Goal: Information Seeking & Learning: Learn about a topic

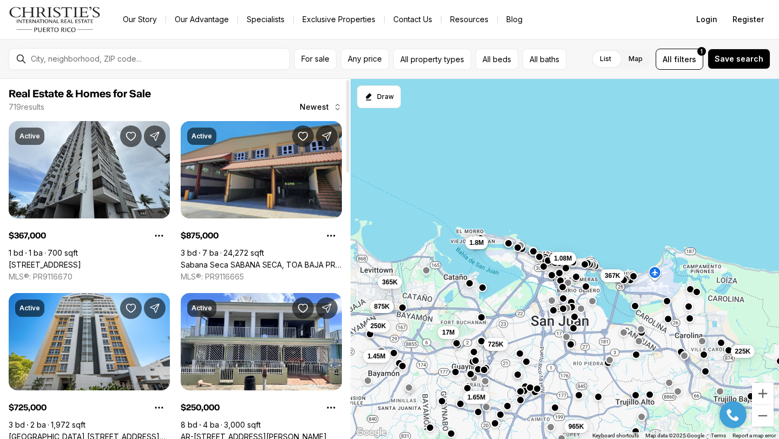
click at [290, 260] on link "Sabana Seca SABANA SECA, TOA BAJA PR, 00949" at bounding box center [261, 265] width 161 height 10
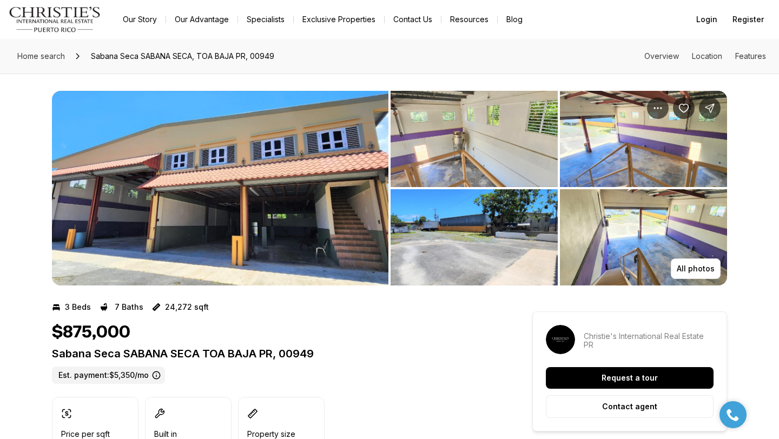
click at [270, 202] on img "View image gallery" at bounding box center [220, 188] width 336 height 195
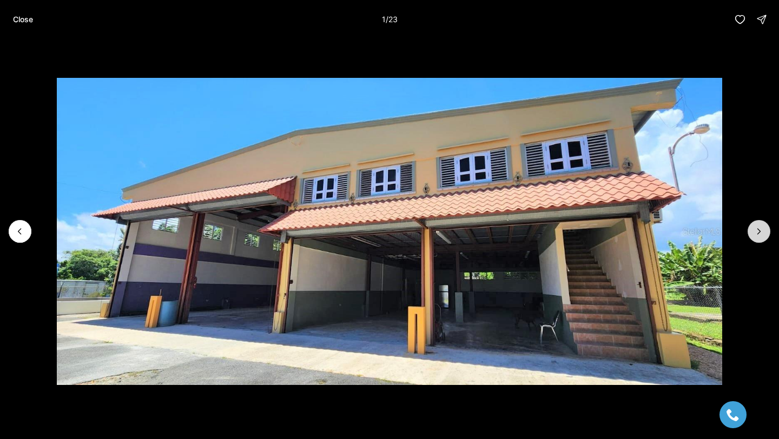
click at [754, 231] on icon "Next slide" at bounding box center [758, 231] width 11 height 11
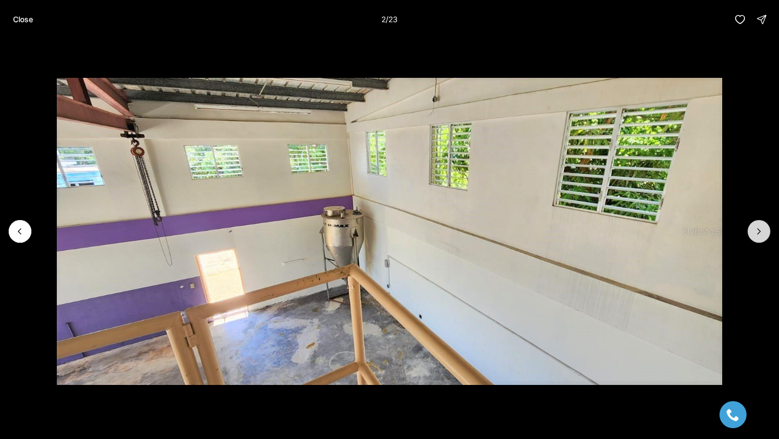
click at [754, 231] on icon "Next slide" at bounding box center [758, 231] width 11 height 11
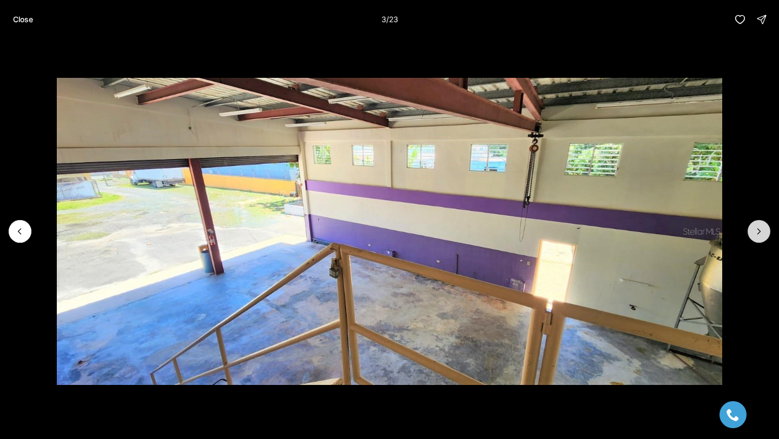
click at [754, 231] on icon "Next slide" at bounding box center [758, 231] width 11 height 11
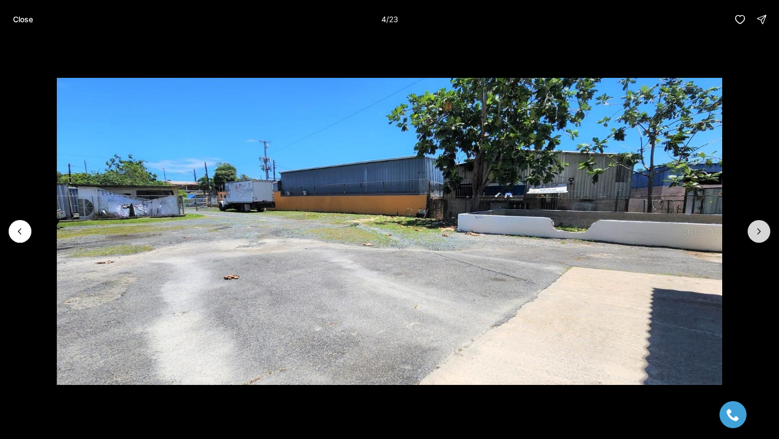
click at [754, 230] on icon "Next slide" at bounding box center [758, 231] width 11 height 11
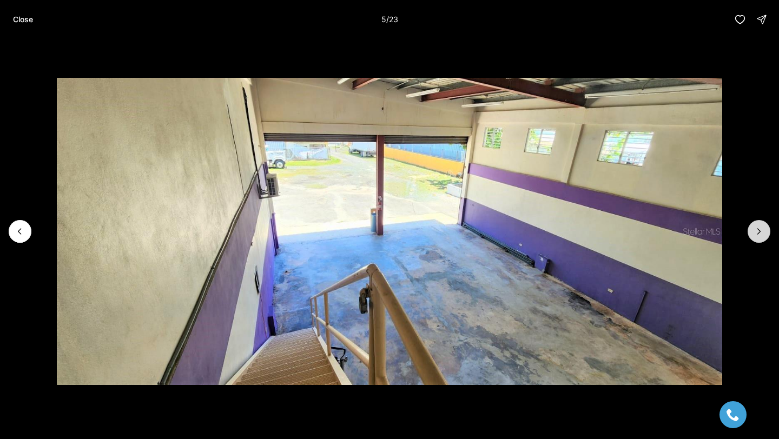
click at [754, 230] on icon "Next slide" at bounding box center [758, 231] width 11 height 11
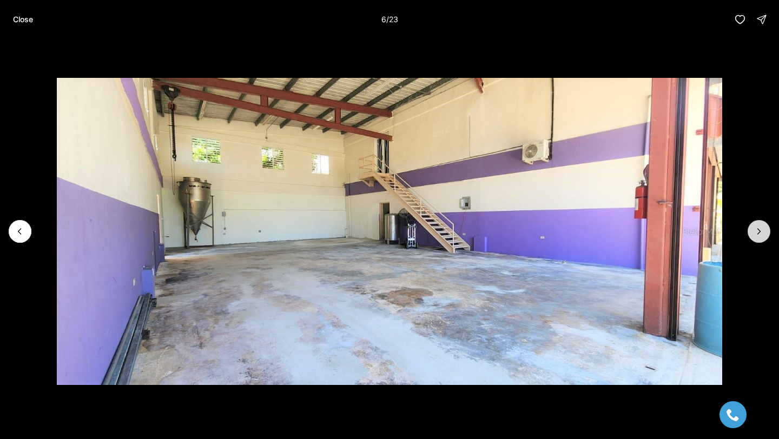
click at [754, 230] on icon "Next slide" at bounding box center [758, 231] width 11 height 11
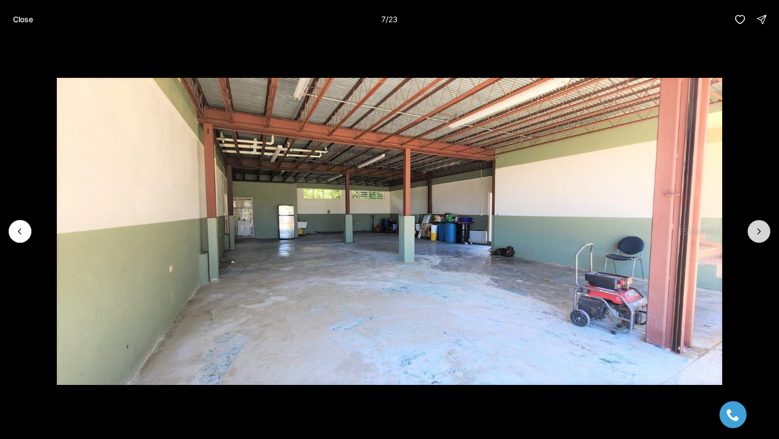
click at [754, 230] on icon "Next slide" at bounding box center [758, 231] width 11 height 11
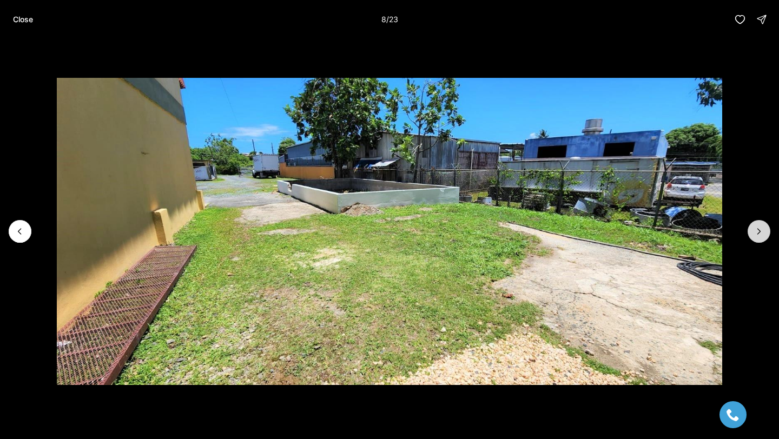
click at [754, 230] on icon "Next slide" at bounding box center [758, 231] width 11 height 11
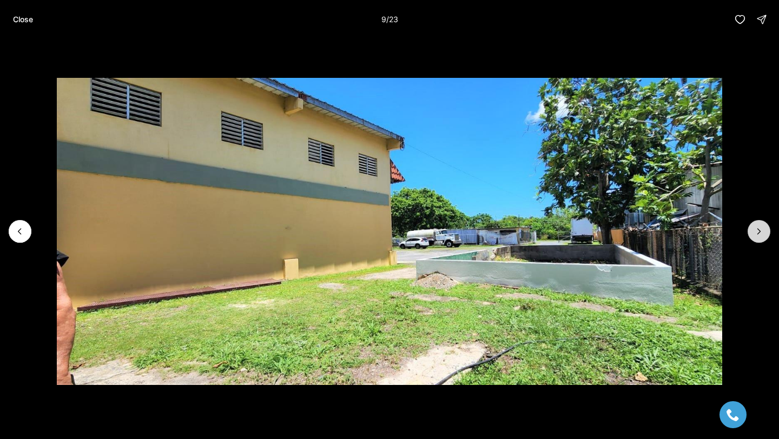
click at [754, 230] on icon "Next slide" at bounding box center [758, 231] width 11 height 11
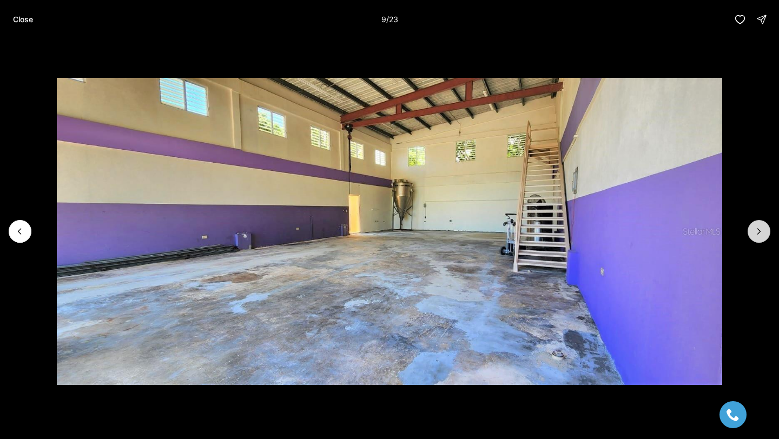
click at [754, 230] on icon "Next slide" at bounding box center [758, 231] width 11 height 11
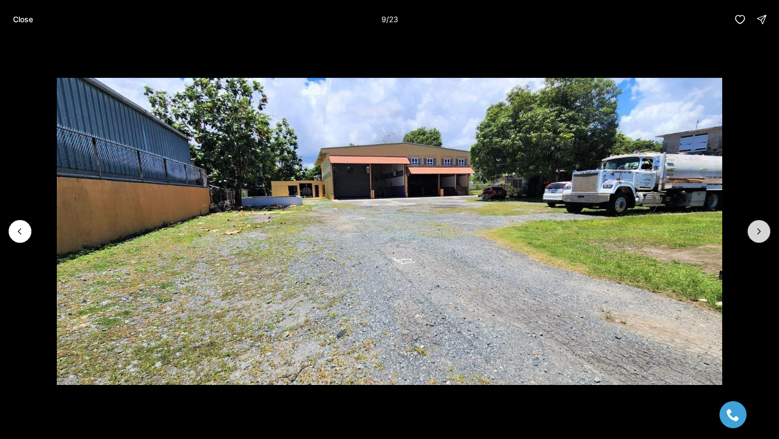
click at [754, 230] on icon "Next slide" at bounding box center [758, 231] width 11 height 11
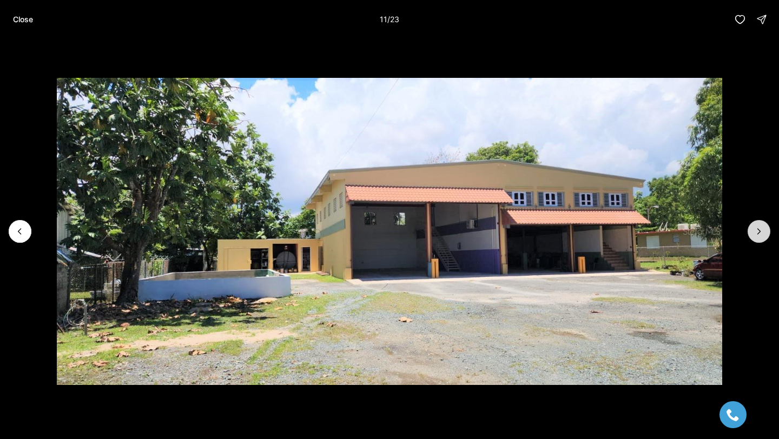
click at [754, 230] on icon "Next slide" at bounding box center [758, 231] width 11 height 11
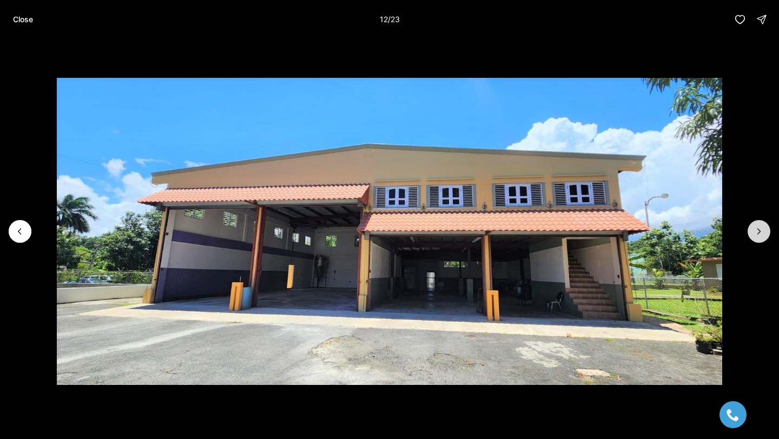
click at [754, 230] on icon "Next slide" at bounding box center [758, 231] width 11 height 11
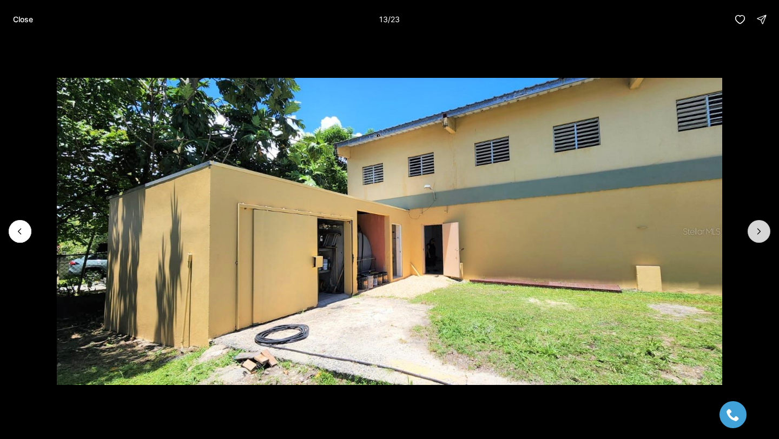
click at [754, 230] on icon "Next slide" at bounding box center [758, 231] width 11 height 11
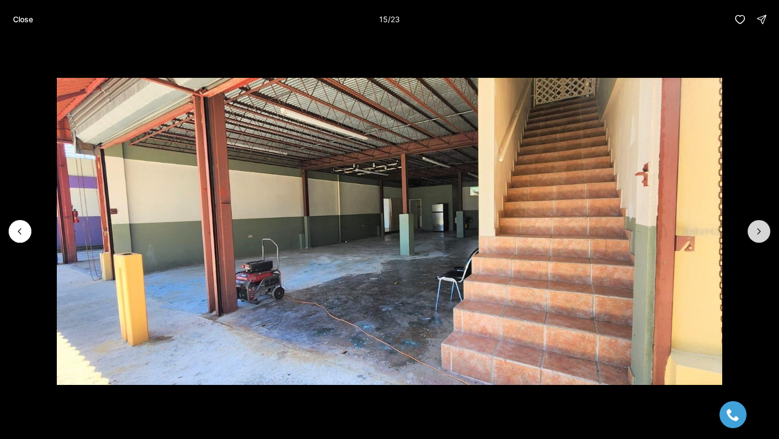
click at [754, 231] on icon "Next slide" at bounding box center [758, 231] width 11 height 11
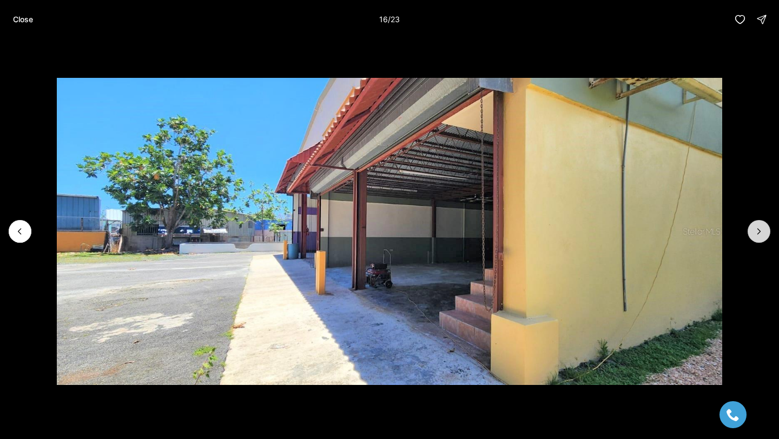
click at [754, 231] on icon "Next slide" at bounding box center [758, 231] width 11 height 11
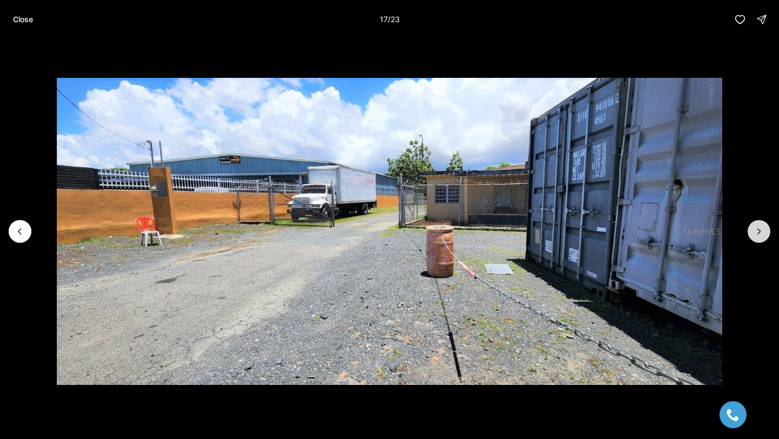
click at [754, 231] on icon "Next slide" at bounding box center [758, 231] width 11 height 11
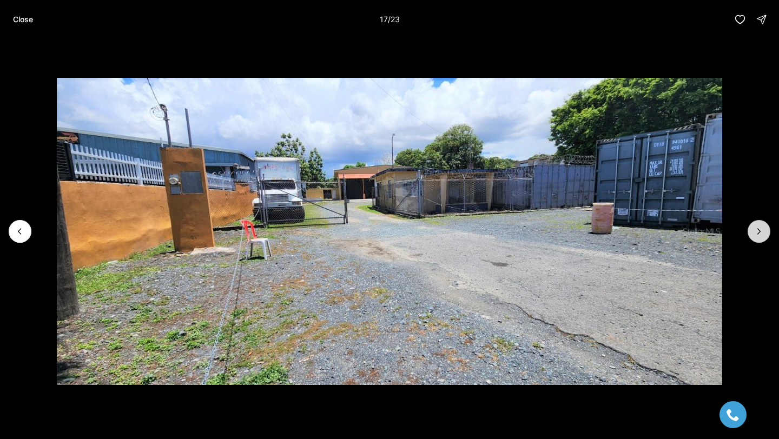
click at [754, 231] on icon "Next slide" at bounding box center [758, 231] width 11 height 11
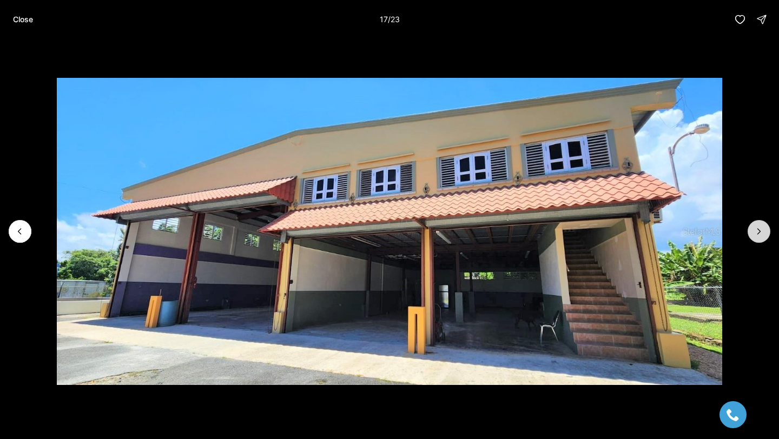
click at [754, 231] on icon "Next slide" at bounding box center [758, 231] width 11 height 11
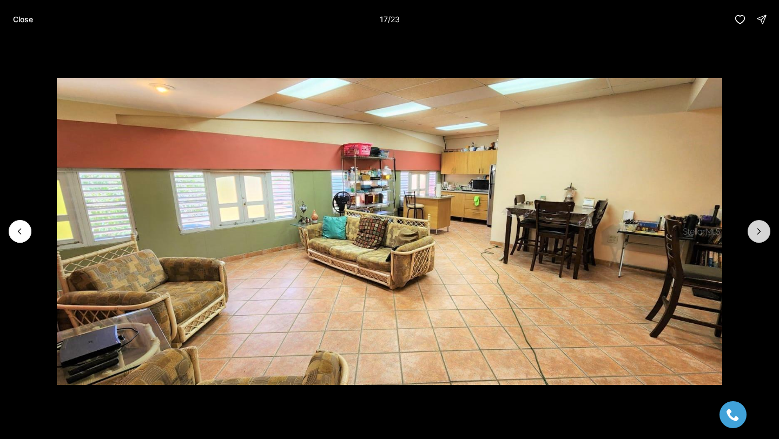
click at [754, 231] on icon "Next slide" at bounding box center [758, 231] width 11 height 11
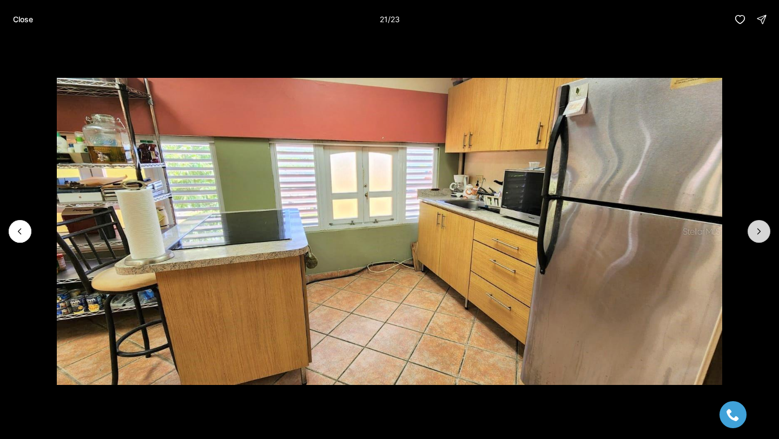
click at [754, 231] on icon "Next slide" at bounding box center [758, 231] width 11 height 11
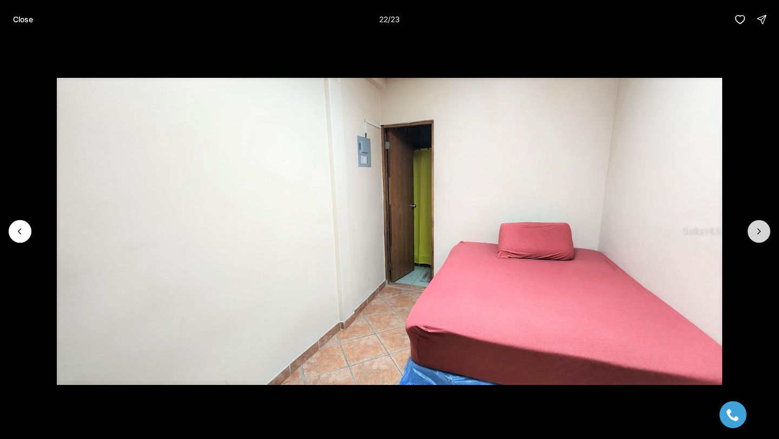
click at [754, 231] on icon "Next slide" at bounding box center [758, 231] width 11 height 11
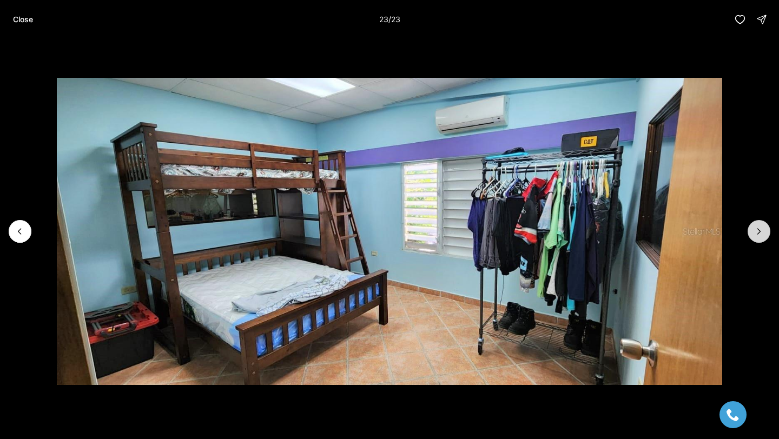
click at [754, 231] on div at bounding box center [758, 231] width 23 height 23
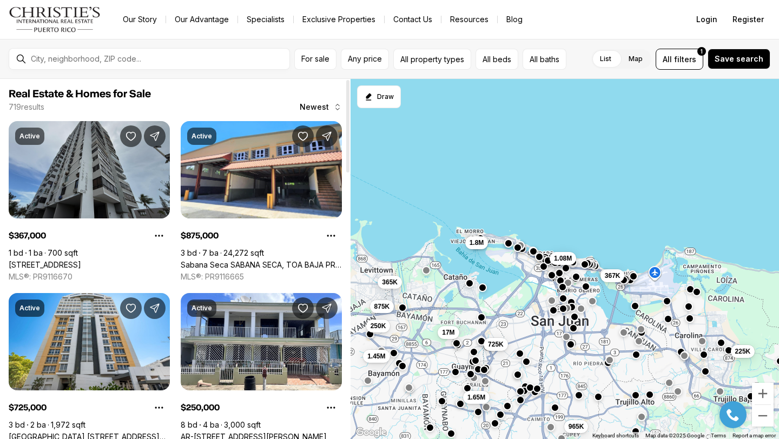
click at [81, 260] on link "[STREET_ADDRESS]" at bounding box center [45, 265] width 72 height 10
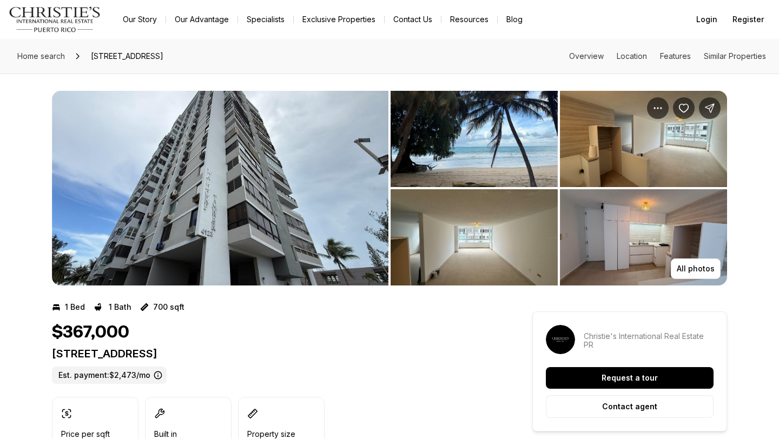
click at [248, 204] on img "View image gallery" at bounding box center [220, 188] width 336 height 195
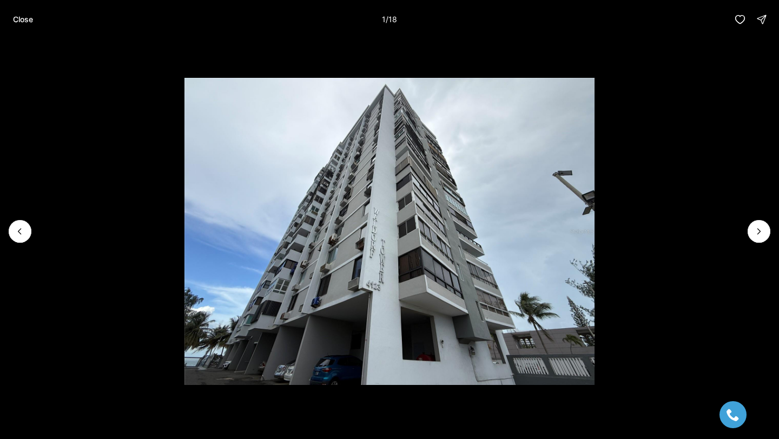
click at [767, 242] on li "1 of 18" at bounding box center [389, 231] width 779 height 385
click at [759, 239] on button "Next slide" at bounding box center [758, 231] width 23 height 23
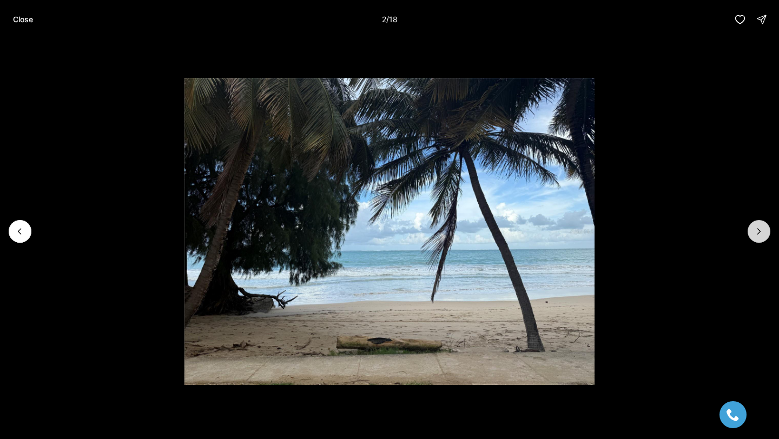
click at [759, 239] on button "Next slide" at bounding box center [758, 231] width 23 height 23
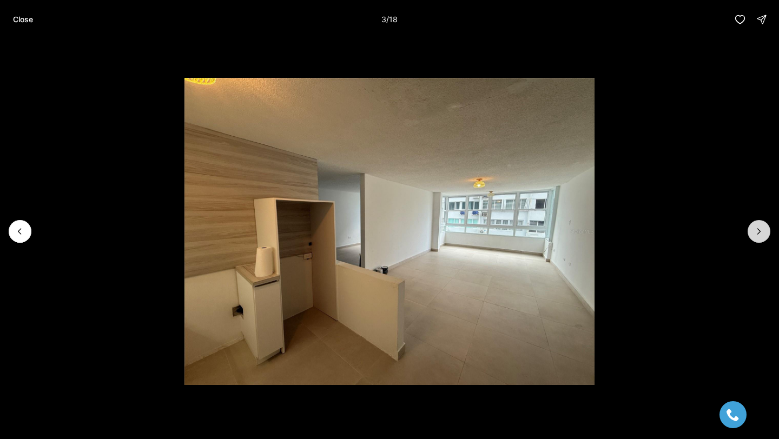
click at [760, 240] on button "Next slide" at bounding box center [758, 231] width 23 height 23
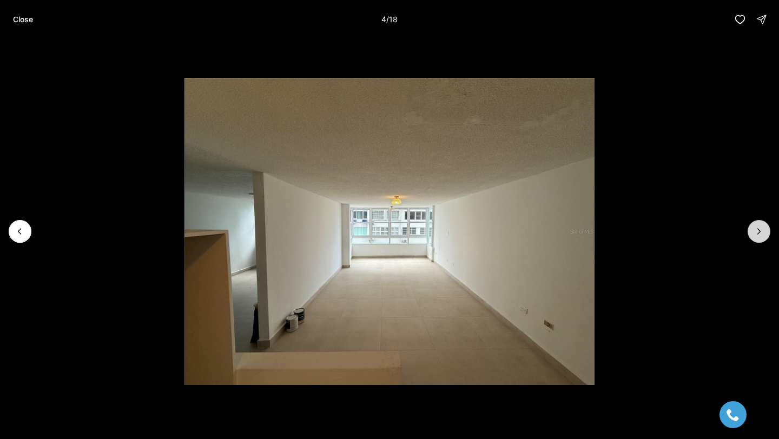
click at [760, 240] on button "Next slide" at bounding box center [758, 231] width 23 height 23
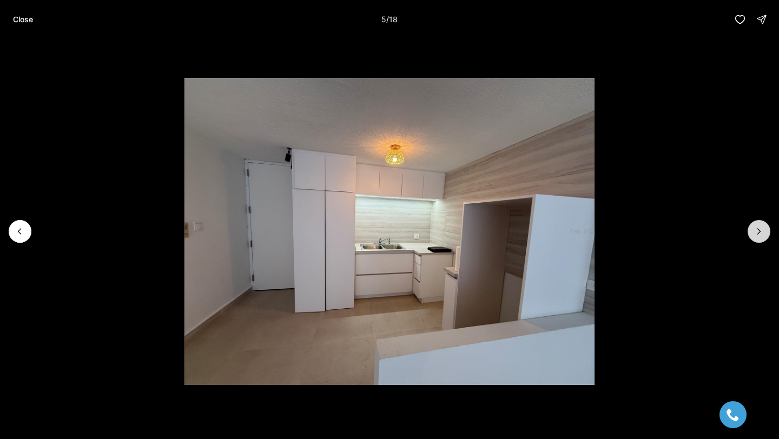
click at [760, 241] on button "Next slide" at bounding box center [758, 231] width 23 height 23
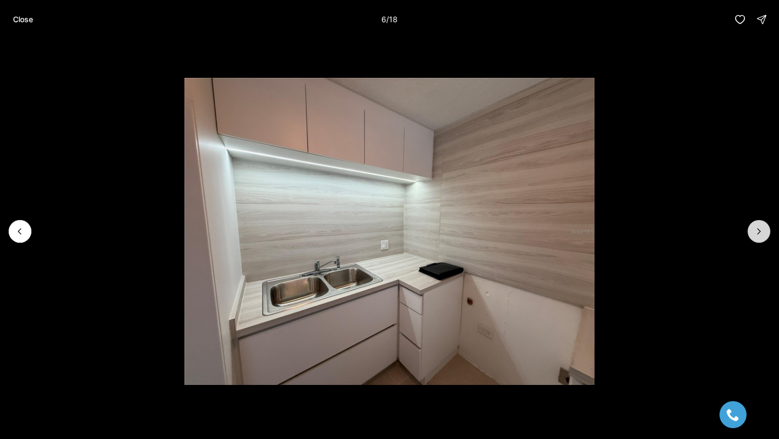
click at [760, 241] on button "Next slide" at bounding box center [758, 231] width 23 height 23
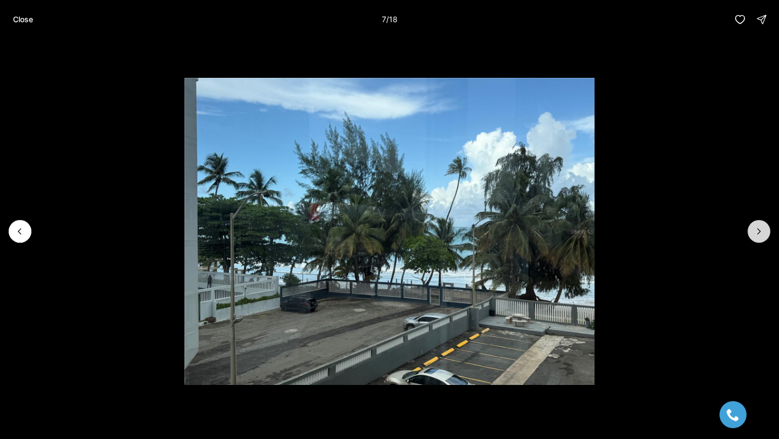
click at [760, 242] on button "Next slide" at bounding box center [758, 231] width 23 height 23
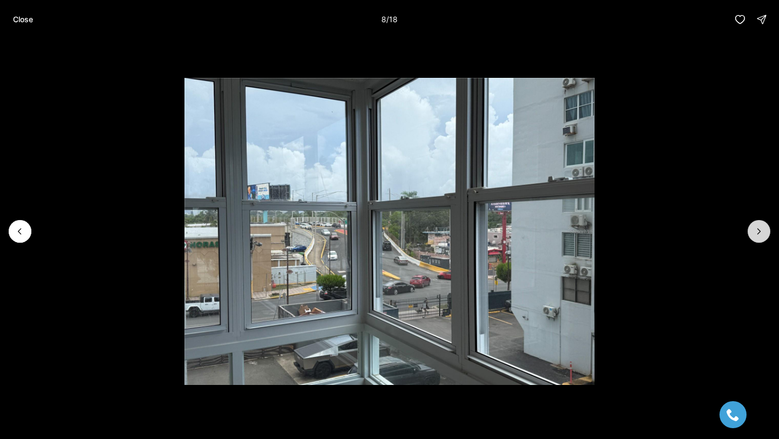
click at [760, 242] on button "Next slide" at bounding box center [758, 231] width 23 height 23
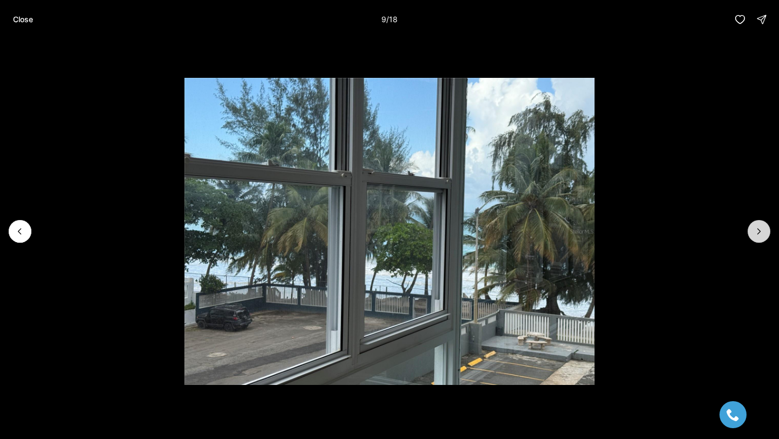
click at [760, 242] on button "Next slide" at bounding box center [758, 231] width 23 height 23
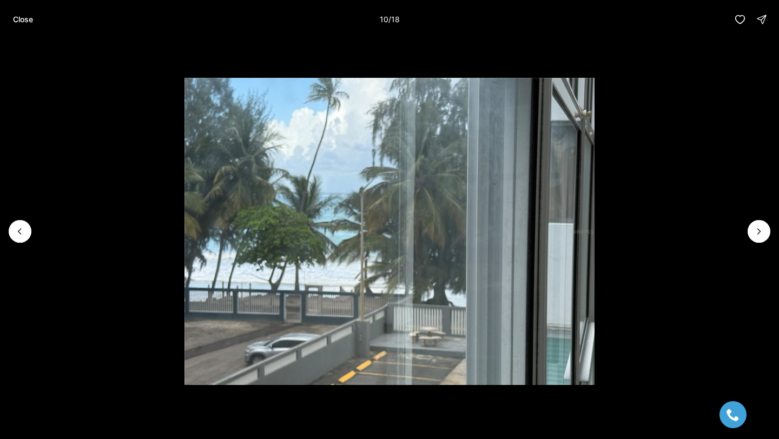
click at [760, 242] on li "10 of 18" at bounding box center [389, 231] width 779 height 385
click at [754, 237] on button "Next slide" at bounding box center [758, 231] width 23 height 23
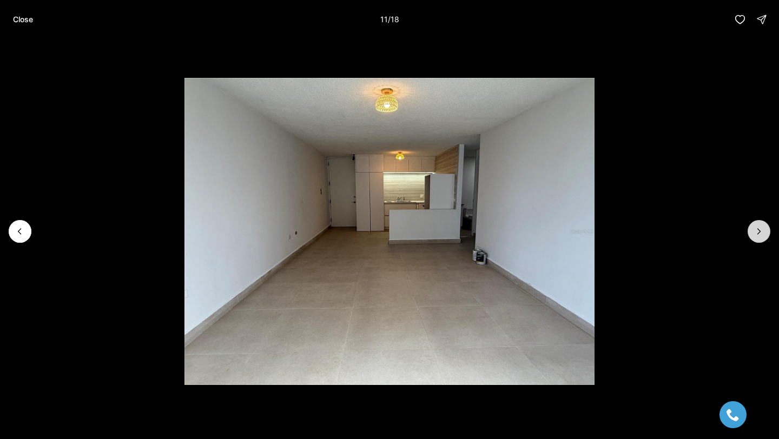
click at [754, 237] on button "Next slide" at bounding box center [758, 231] width 23 height 23
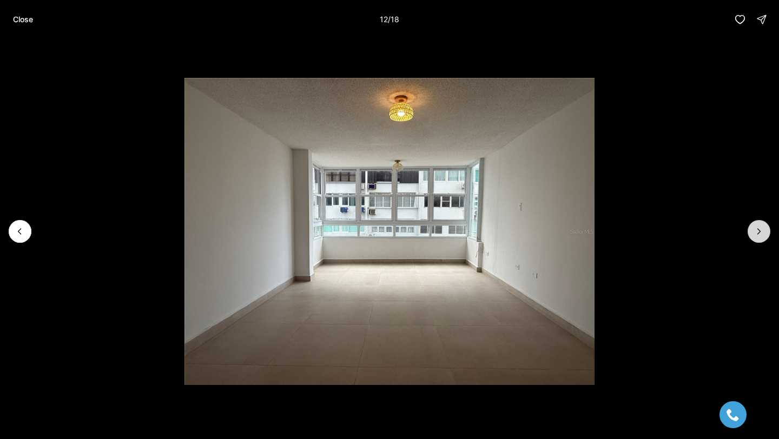
click at [754, 237] on button "Next slide" at bounding box center [758, 231] width 23 height 23
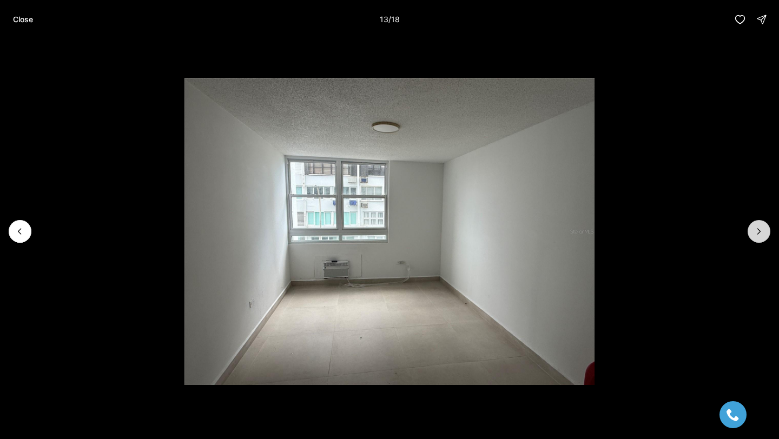
click at [754, 237] on button "Next slide" at bounding box center [758, 231] width 23 height 23
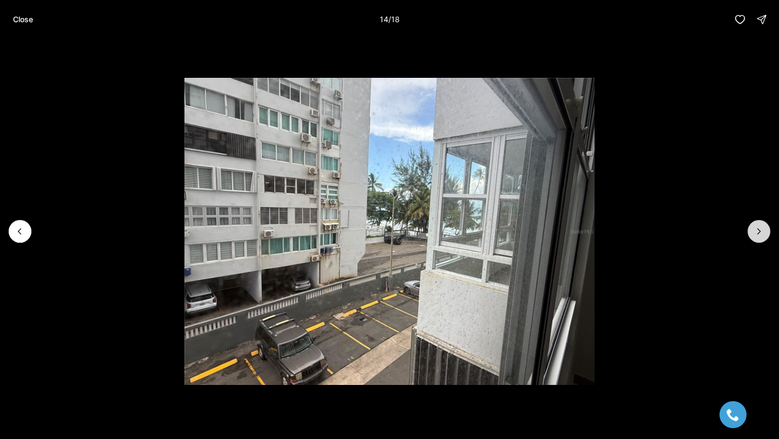
click at [754, 237] on button "Next slide" at bounding box center [758, 231] width 23 height 23
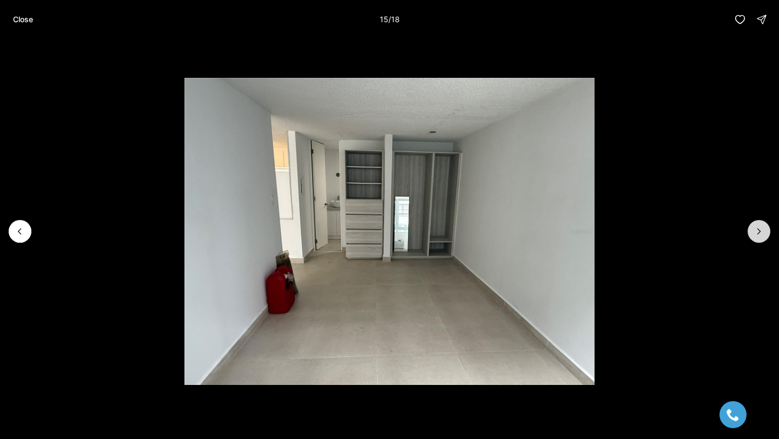
click at [754, 237] on button "Next slide" at bounding box center [758, 231] width 23 height 23
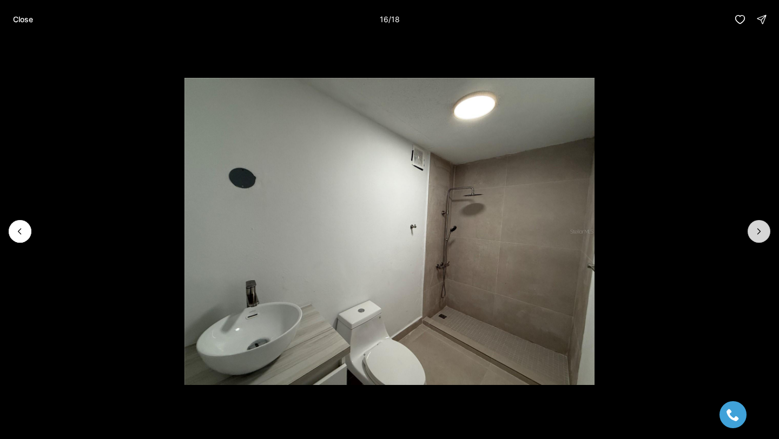
click at [754, 237] on button "Next slide" at bounding box center [758, 231] width 23 height 23
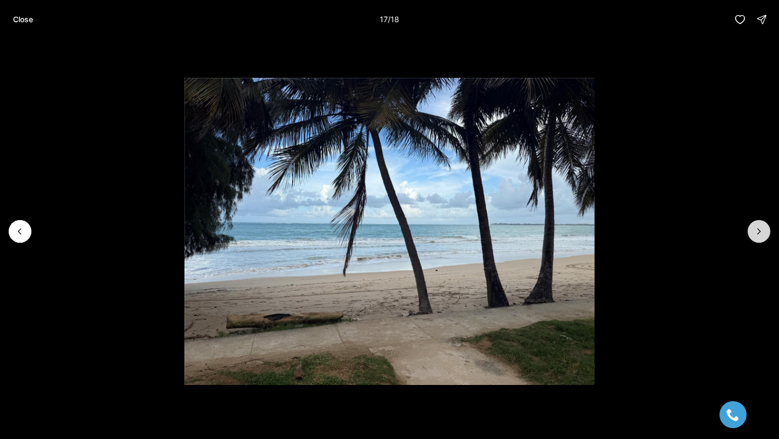
click at [754, 237] on button "Next slide" at bounding box center [758, 231] width 23 height 23
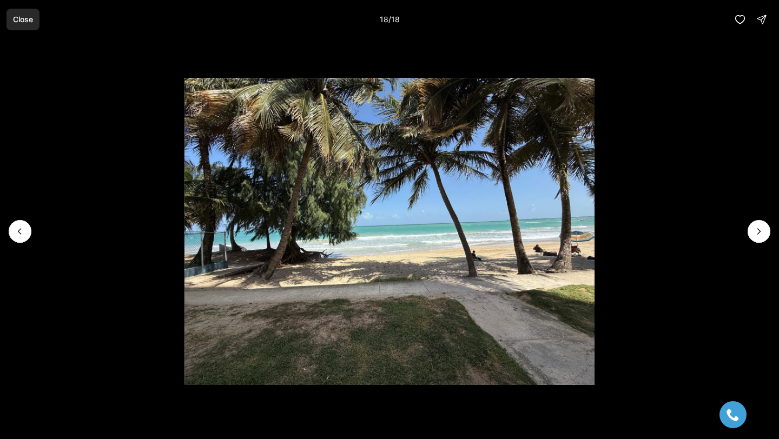
click at [13, 21] on p "Close" at bounding box center [23, 19] width 20 height 9
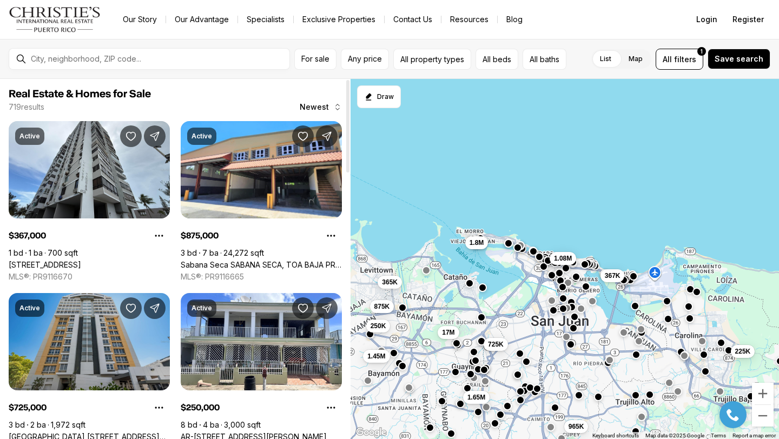
click at [104, 432] on link "[GEOGRAPHIC_DATA] [STREET_ADDRESS][PERSON_NAME]" at bounding box center [89, 437] width 161 height 10
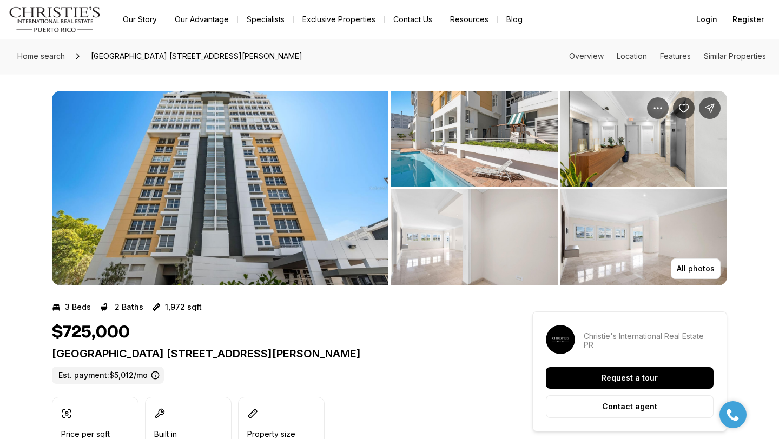
click at [148, 174] on img "View image gallery" at bounding box center [220, 188] width 336 height 195
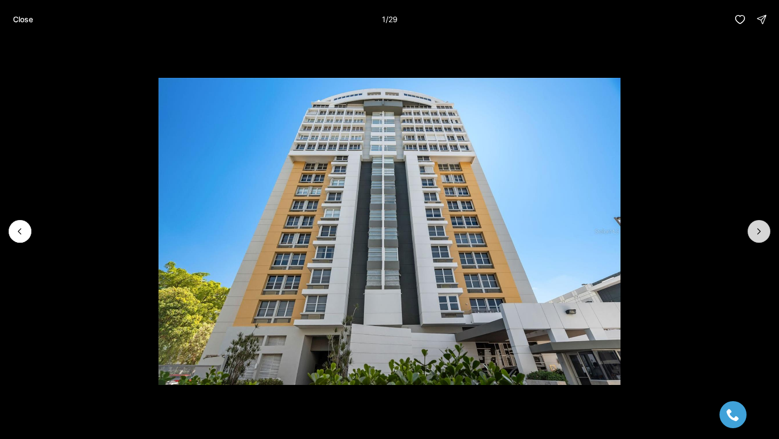
click at [765, 225] on button "Next slide" at bounding box center [758, 231] width 23 height 23
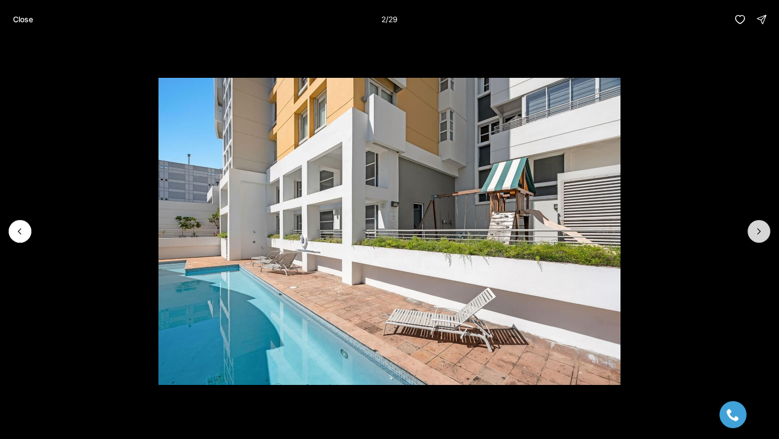
click at [765, 225] on button "Next slide" at bounding box center [758, 231] width 23 height 23
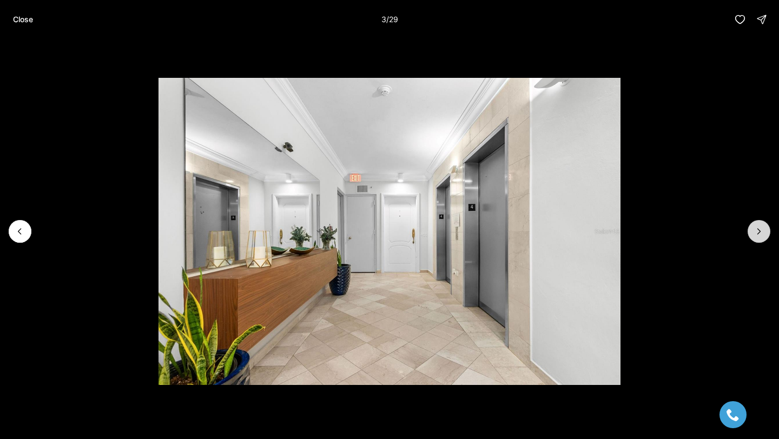
click at [765, 226] on button "Next slide" at bounding box center [758, 231] width 23 height 23
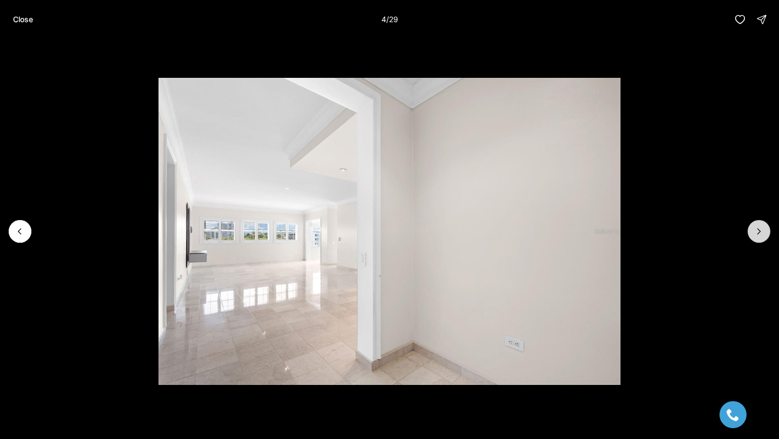
click at [765, 226] on button "Next slide" at bounding box center [758, 231] width 23 height 23
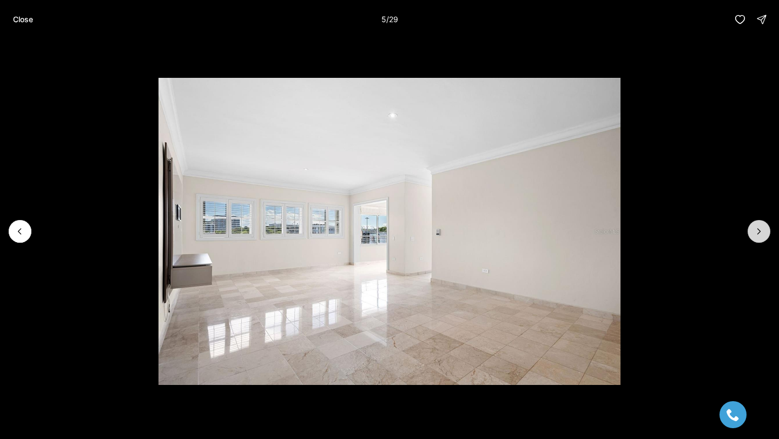
click at [765, 226] on button "Next slide" at bounding box center [758, 231] width 23 height 23
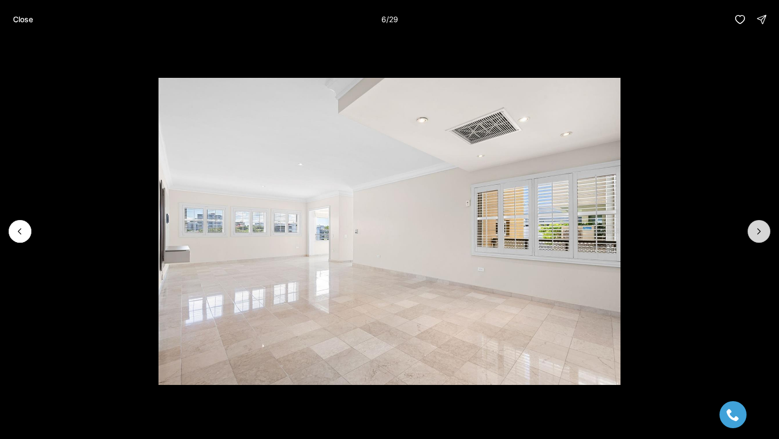
click at [765, 226] on button "Next slide" at bounding box center [758, 231] width 23 height 23
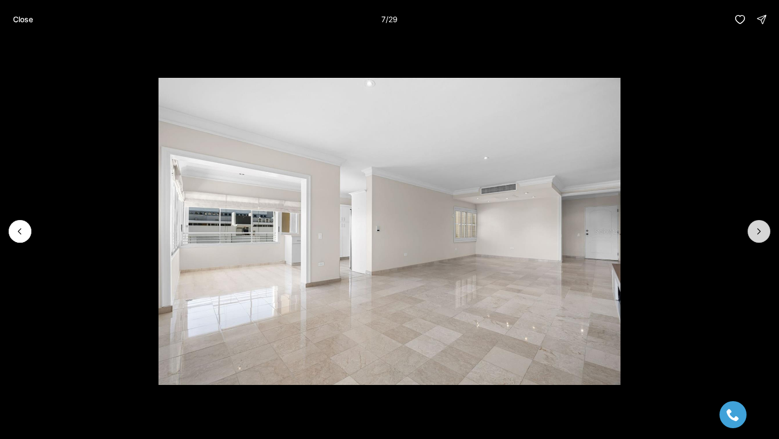
click at [765, 226] on button "Next slide" at bounding box center [758, 231] width 23 height 23
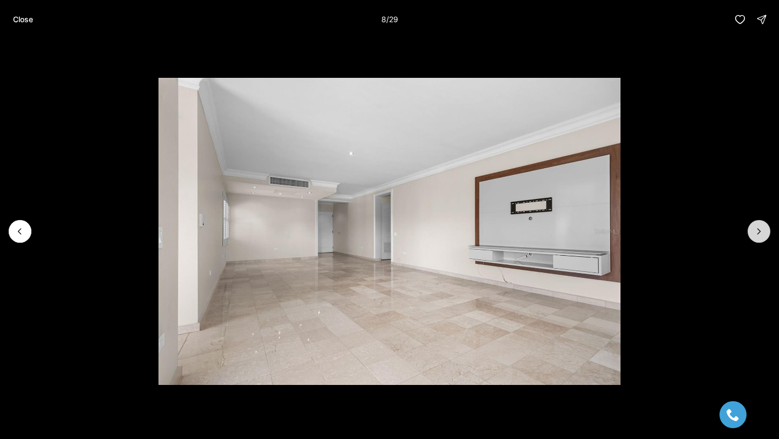
click at [766, 226] on button "Next slide" at bounding box center [758, 231] width 23 height 23
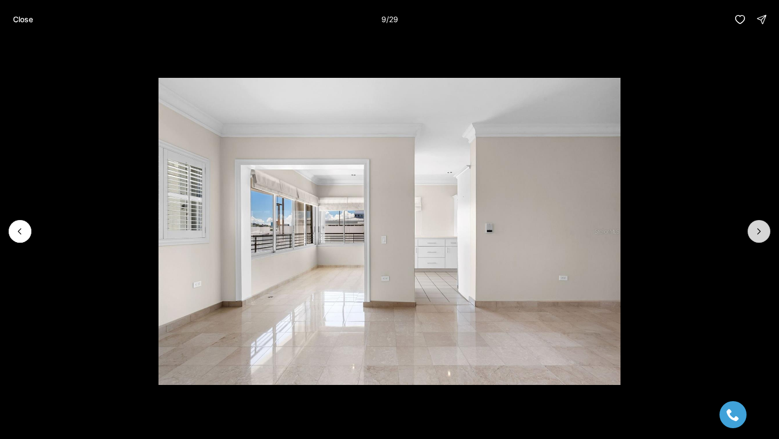
click at [766, 226] on button "Next slide" at bounding box center [758, 231] width 23 height 23
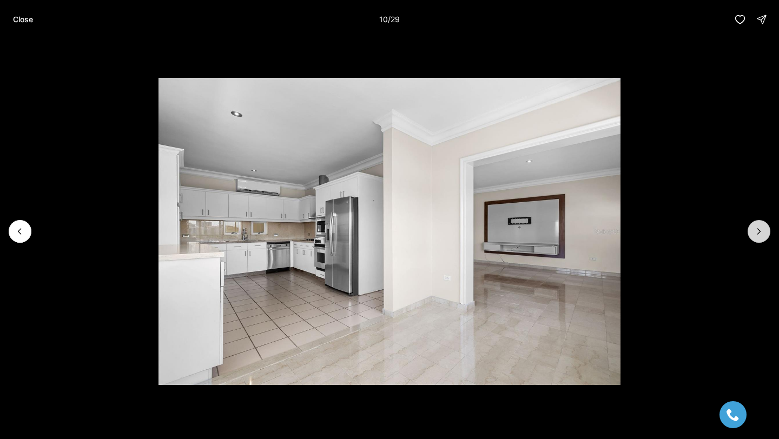
click at [766, 226] on button "Next slide" at bounding box center [758, 231] width 23 height 23
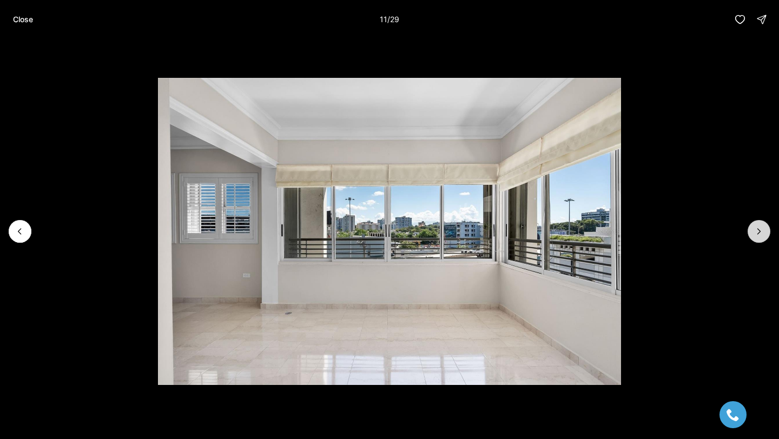
click at [766, 226] on button "Next slide" at bounding box center [758, 231] width 23 height 23
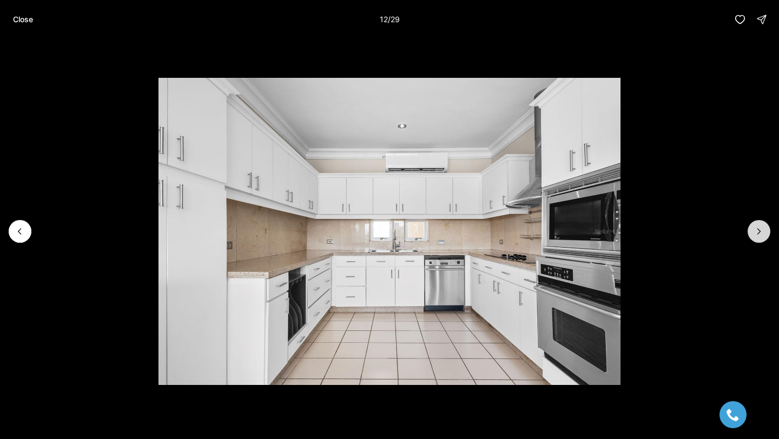
click at [766, 226] on button "Next slide" at bounding box center [758, 231] width 23 height 23
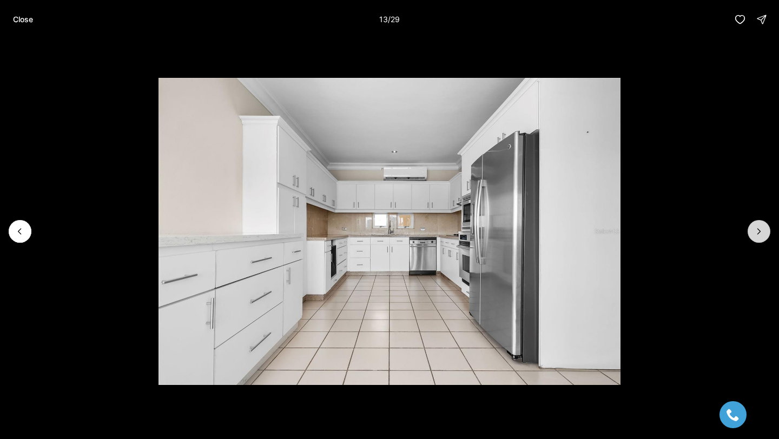
click at [766, 226] on button "Next slide" at bounding box center [758, 231] width 23 height 23
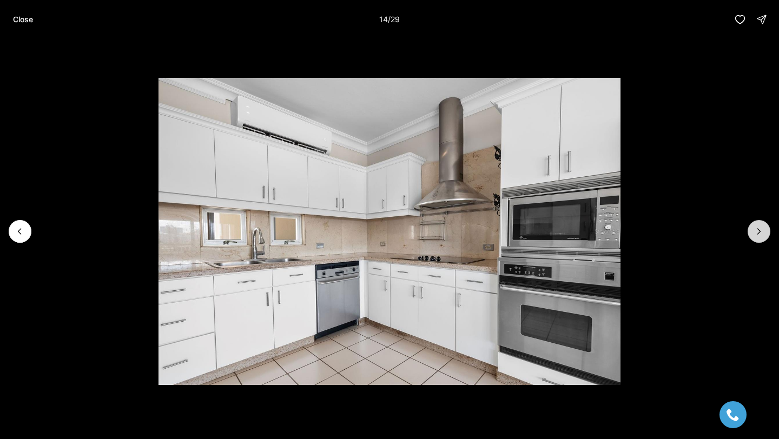
click at [766, 226] on button "Next slide" at bounding box center [758, 231] width 23 height 23
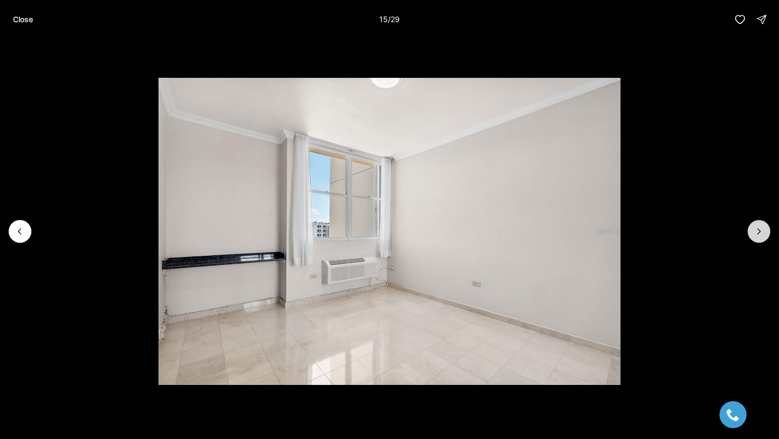
click at [766, 226] on button "Next slide" at bounding box center [758, 231] width 23 height 23
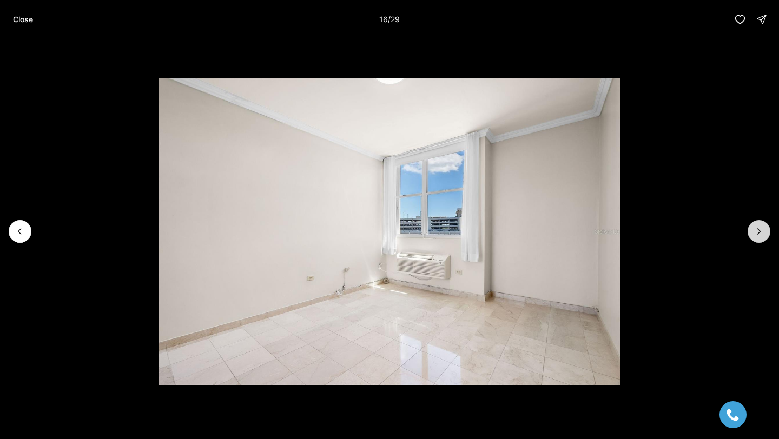
click at [765, 225] on button "Next slide" at bounding box center [758, 231] width 23 height 23
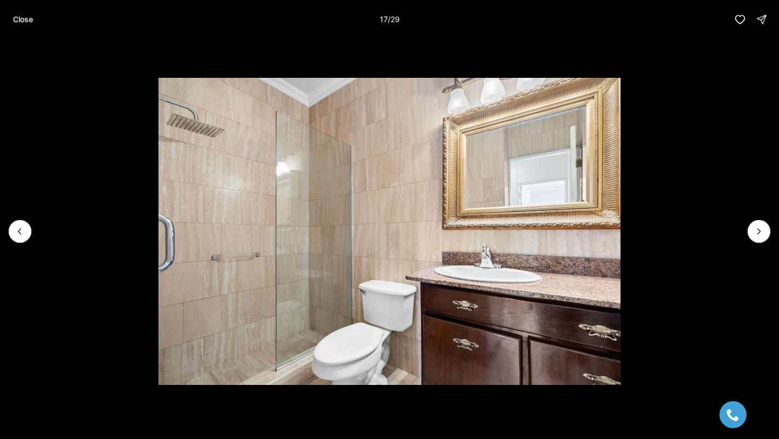
click at [770, 227] on li "17 of 29" at bounding box center [389, 231] width 779 height 385
click at [766, 230] on button "Next slide" at bounding box center [758, 231] width 23 height 23
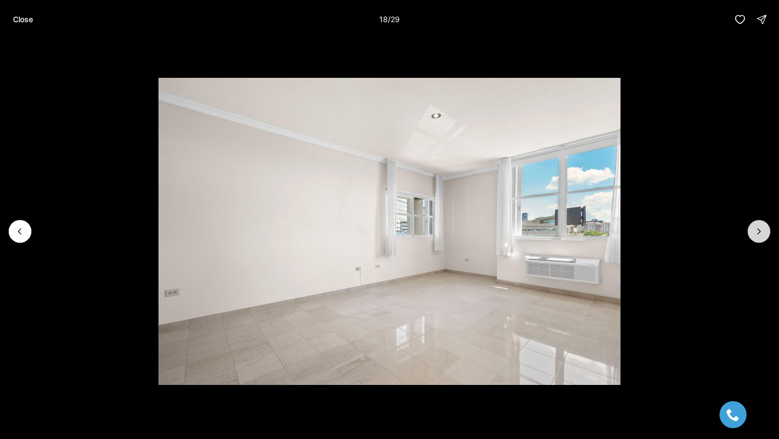
click at [761, 230] on icon "Next slide" at bounding box center [758, 231] width 11 height 11
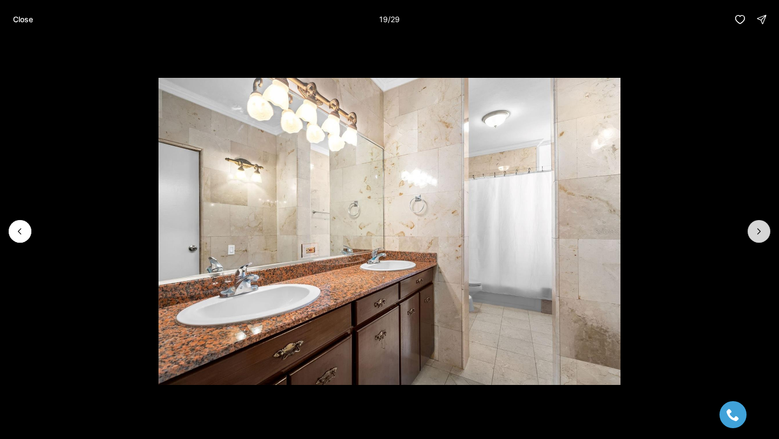
click at [761, 230] on icon "Next slide" at bounding box center [758, 231] width 11 height 11
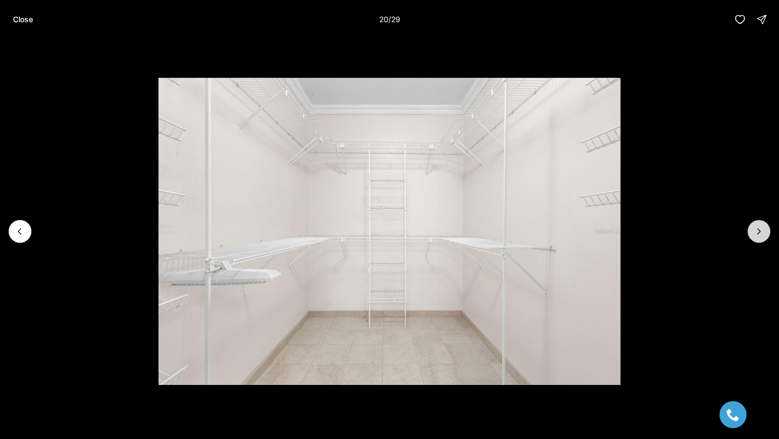
click at [755, 231] on icon "Next slide" at bounding box center [758, 231] width 11 height 11
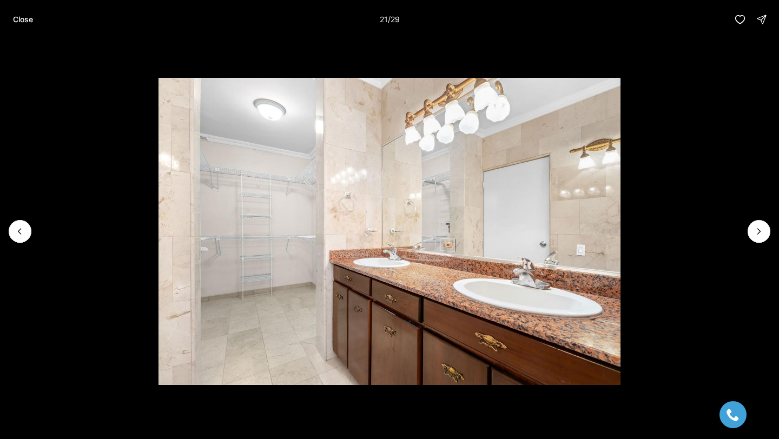
click at [29, 217] on li "21 of 29" at bounding box center [389, 231] width 779 height 385
click at [22, 227] on icon "Previous slide" at bounding box center [20, 231] width 11 height 11
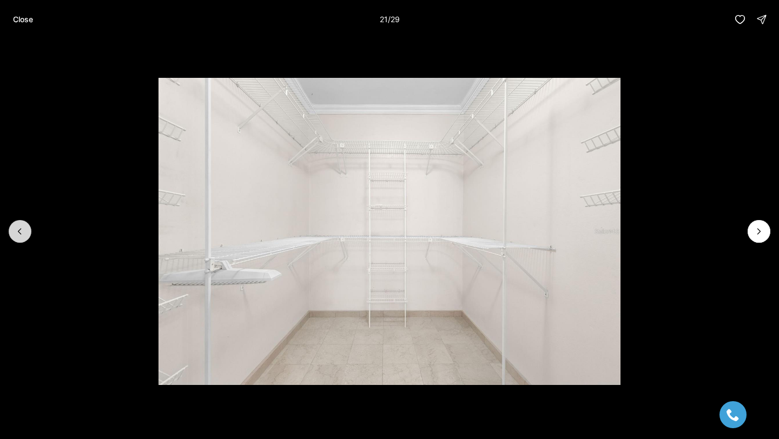
click at [22, 227] on icon "Previous slide" at bounding box center [20, 231] width 11 height 11
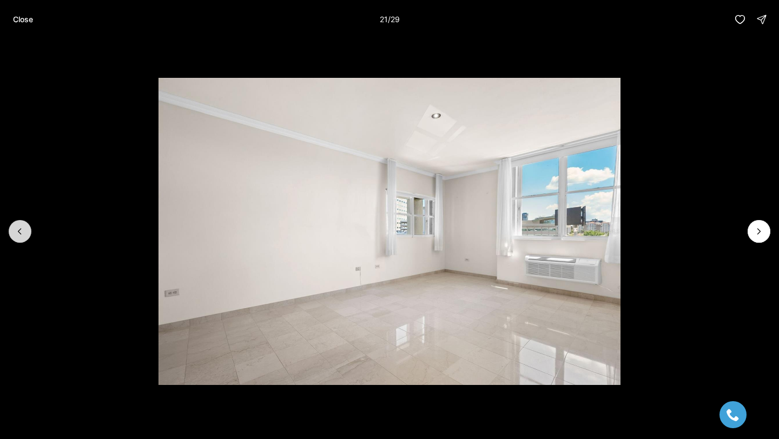
click at [22, 227] on icon "Previous slide" at bounding box center [20, 231] width 11 height 11
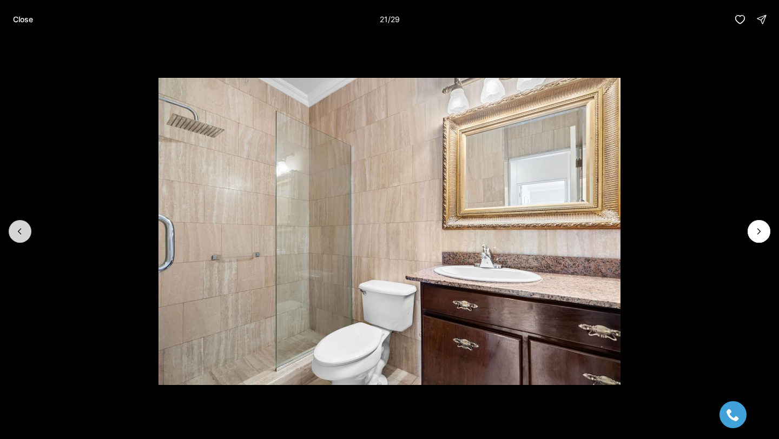
click at [22, 227] on icon "Previous slide" at bounding box center [20, 231] width 11 height 11
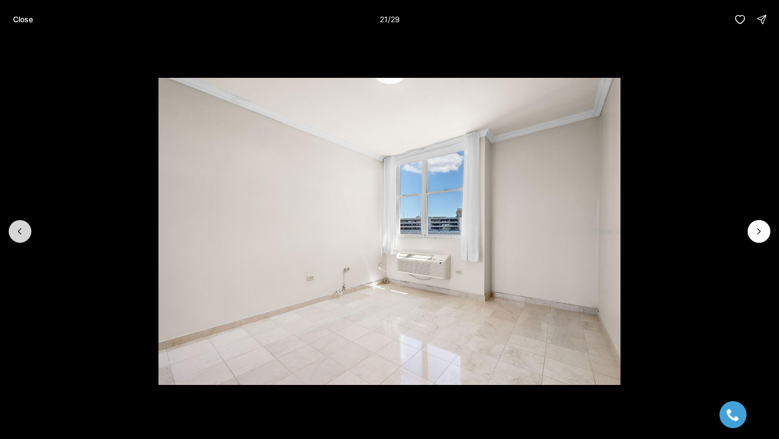
click at [22, 227] on icon "Previous slide" at bounding box center [20, 231] width 11 height 11
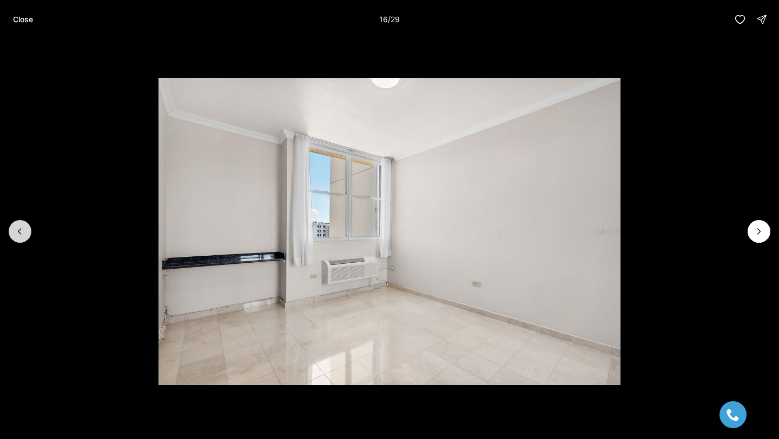
click at [22, 227] on icon "Previous slide" at bounding box center [20, 231] width 11 height 11
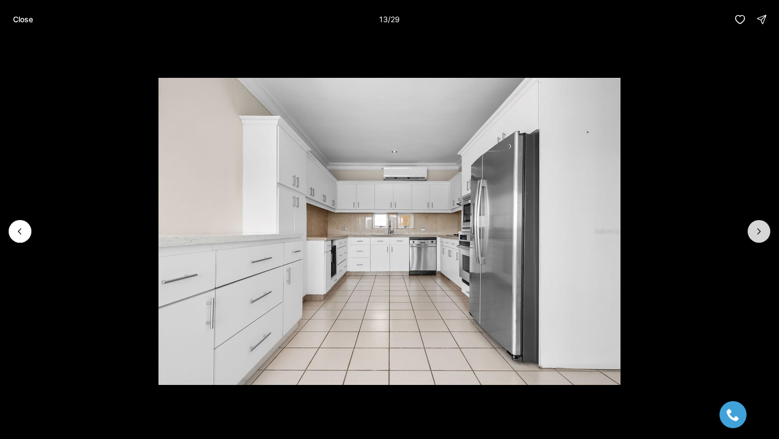
click at [764, 226] on icon "Next slide" at bounding box center [758, 231] width 11 height 11
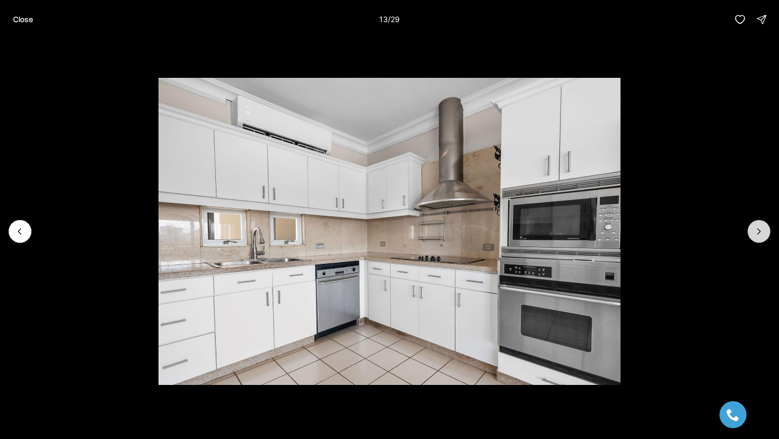
click at [764, 226] on icon "Next slide" at bounding box center [758, 231] width 11 height 11
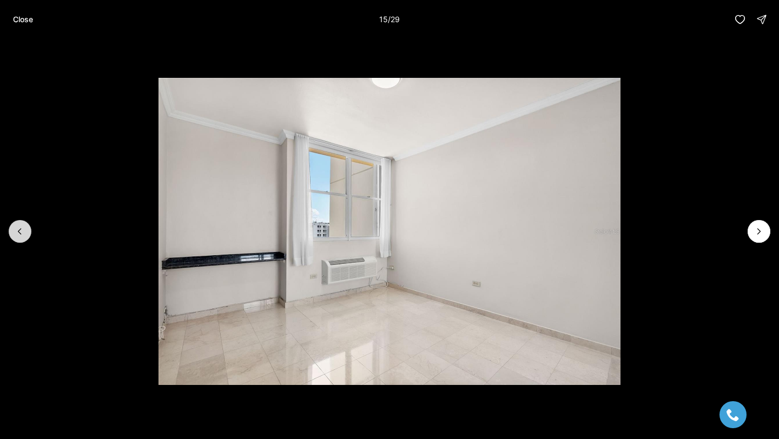
click at [21, 237] on button "Previous slide" at bounding box center [20, 231] width 23 height 23
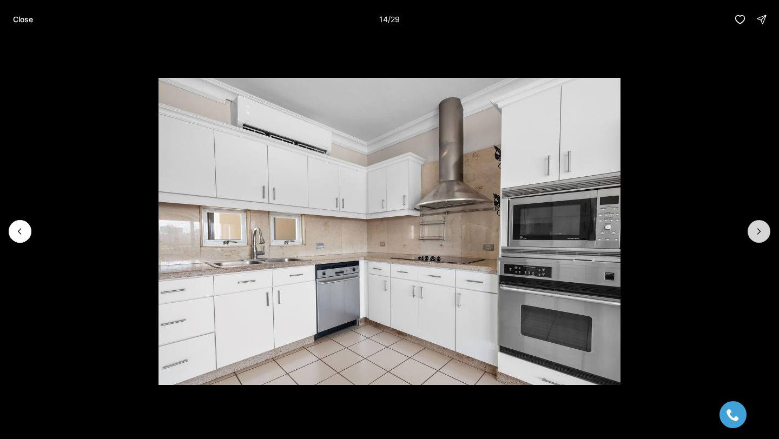
click at [757, 236] on icon "Next slide" at bounding box center [758, 231] width 11 height 11
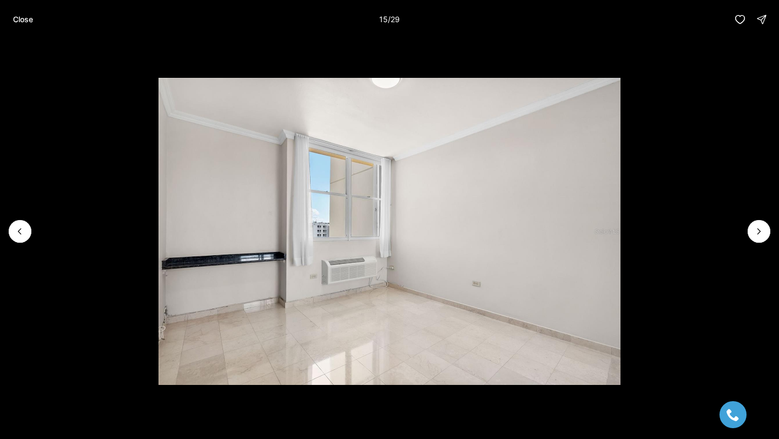
click at [760, 246] on li "15 of 29" at bounding box center [389, 231] width 779 height 385
click at [760, 238] on button "Next slide" at bounding box center [758, 231] width 23 height 23
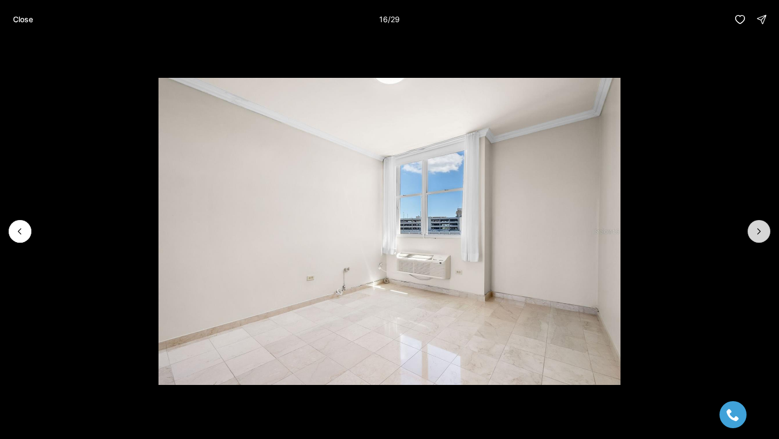
click at [762, 236] on icon "Next slide" at bounding box center [758, 231] width 11 height 11
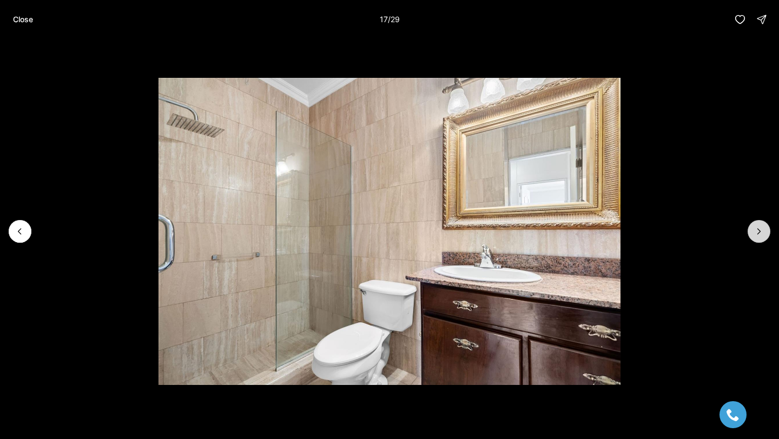
click at [762, 236] on icon "Next slide" at bounding box center [758, 231] width 11 height 11
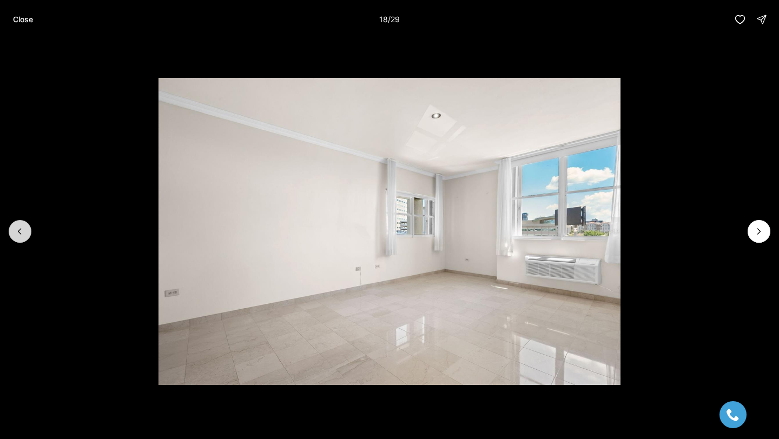
click at [18, 228] on icon "Previous slide" at bounding box center [20, 231] width 11 height 11
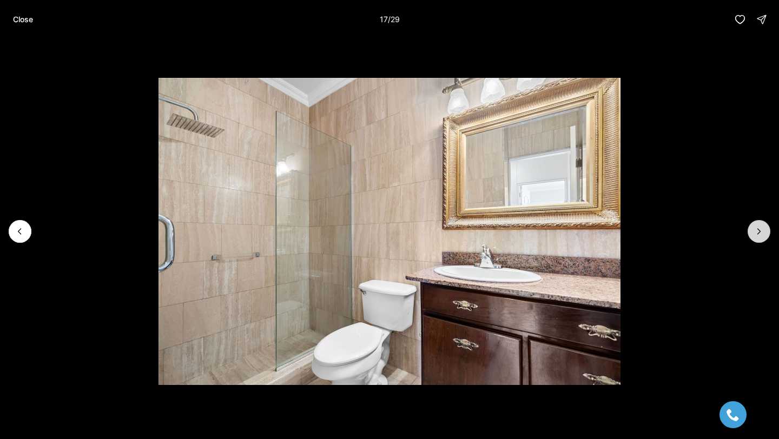
click at [761, 236] on icon "Next slide" at bounding box center [758, 231] width 11 height 11
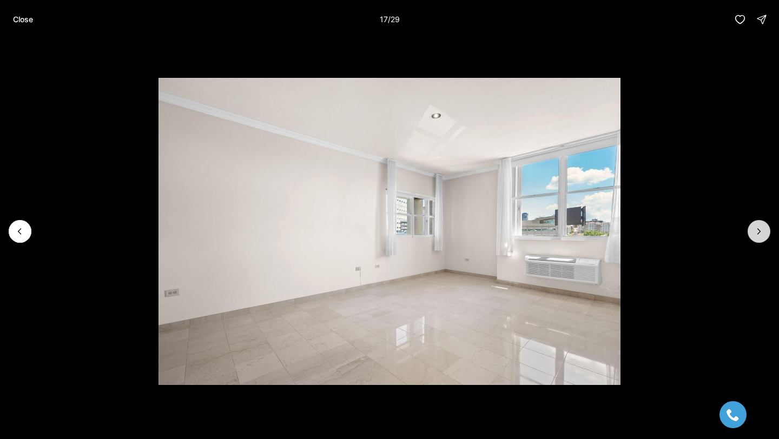
click at [761, 236] on icon "Next slide" at bounding box center [758, 231] width 11 height 11
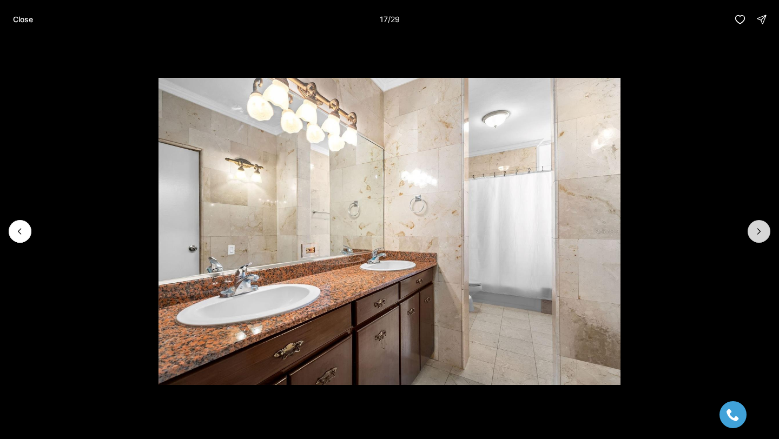
click at [761, 236] on icon "Next slide" at bounding box center [758, 231] width 11 height 11
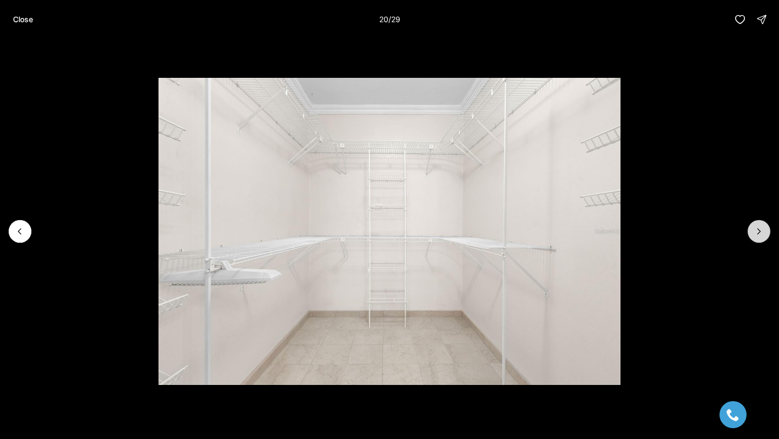
click at [761, 236] on icon "Next slide" at bounding box center [758, 231] width 11 height 11
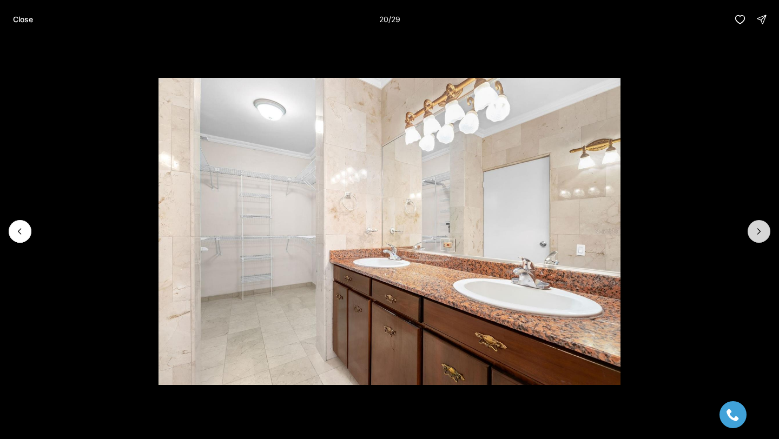
click at [761, 236] on icon "Next slide" at bounding box center [758, 231] width 11 height 11
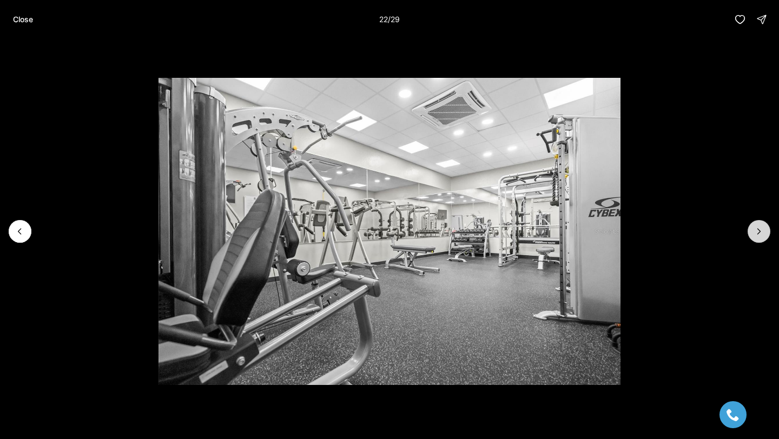
click at [761, 236] on icon "Next slide" at bounding box center [758, 231] width 11 height 11
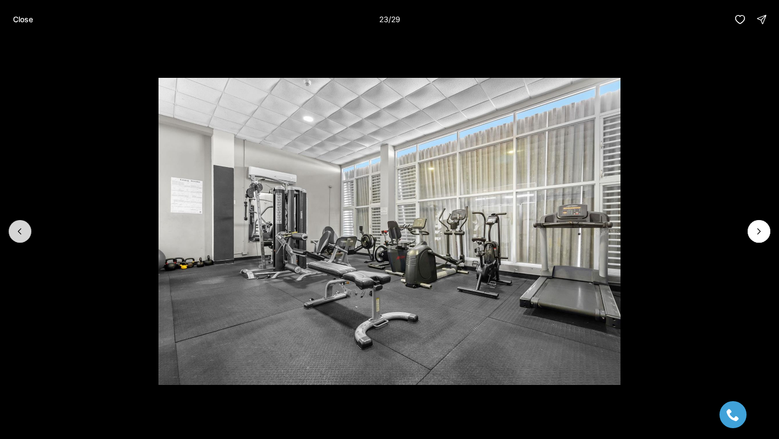
click at [16, 230] on icon "Previous slide" at bounding box center [20, 231] width 11 height 11
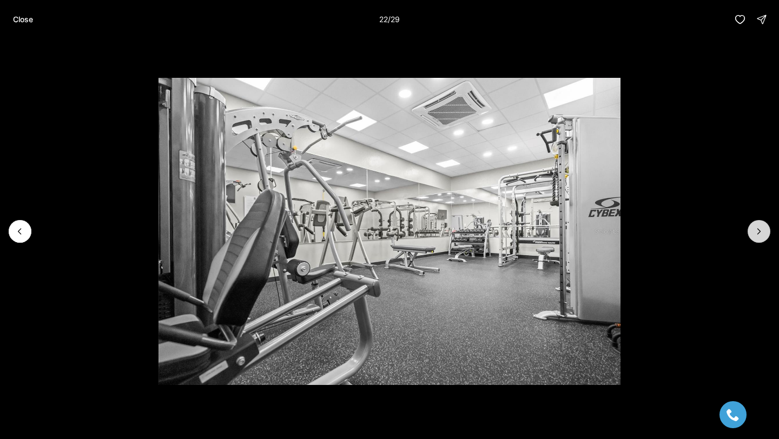
click at [758, 231] on icon "Next slide" at bounding box center [758, 231] width 11 height 11
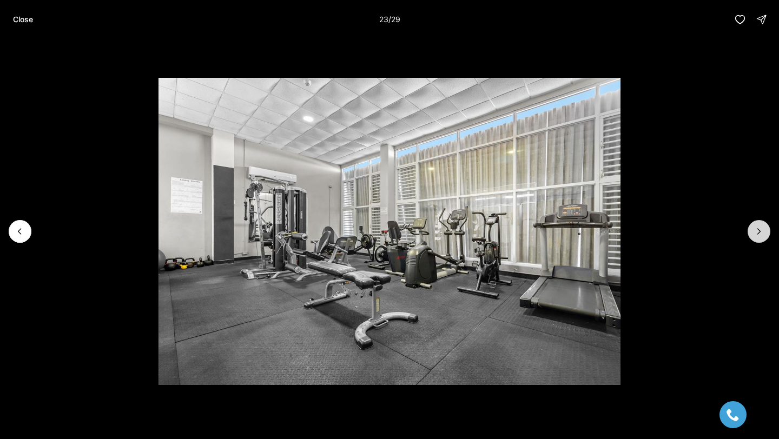
click at [758, 231] on icon "Next slide" at bounding box center [758, 231] width 11 height 11
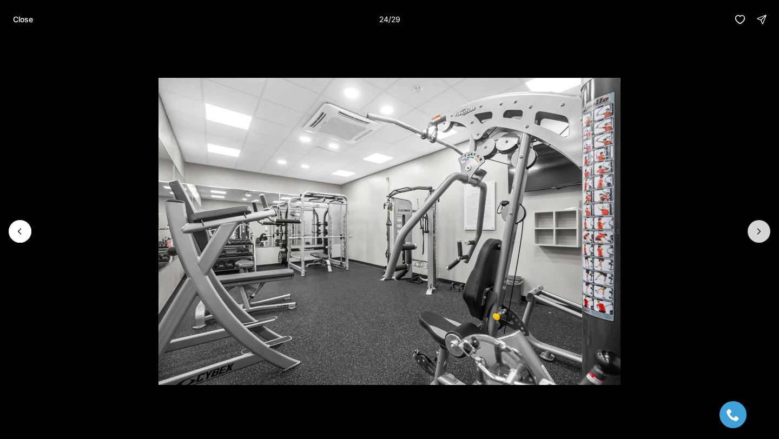
click at [758, 231] on icon "Next slide" at bounding box center [758, 231] width 11 height 11
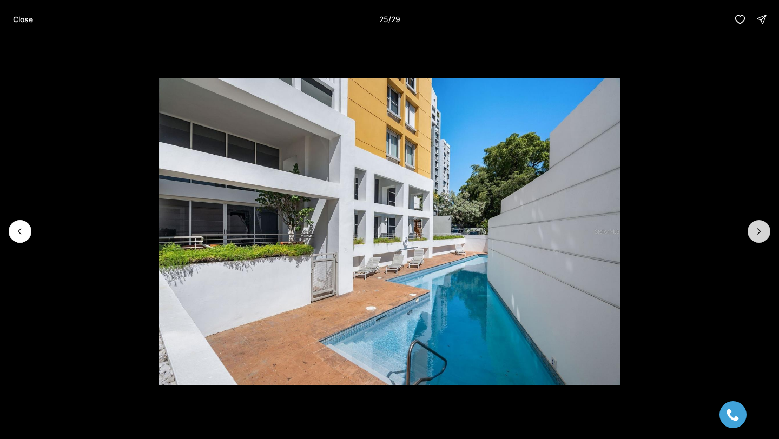
click at [758, 231] on icon "Next slide" at bounding box center [758, 231] width 11 height 11
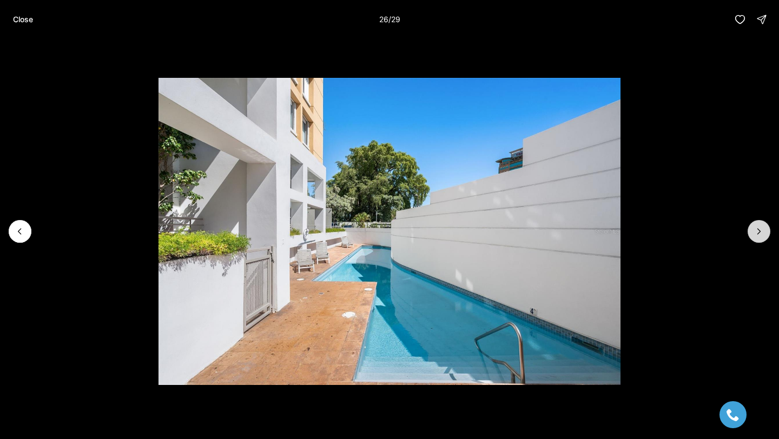
click at [758, 231] on icon "Next slide" at bounding box center [758, 231] width 11 height 11
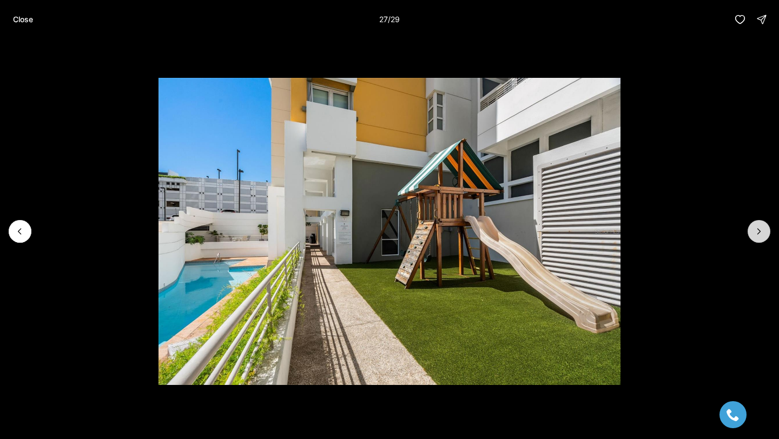
click at [758, 231] on icon "Next slide" at bounding box center [758, 231] width 11 height 11
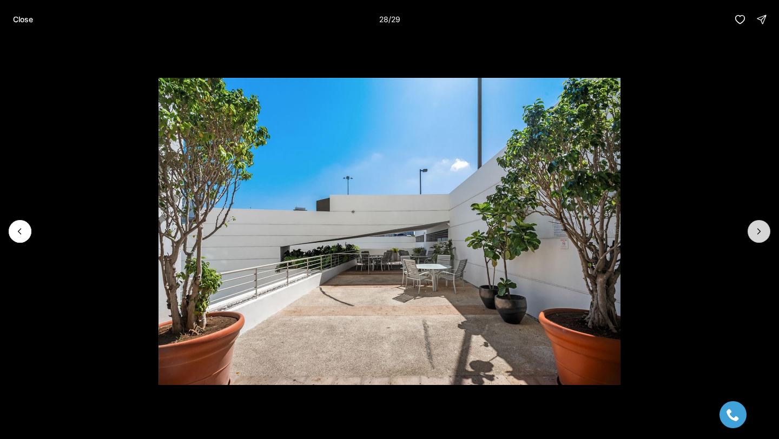
click at [758, 231] on icon "Next slide" at bounding box center [758, 231] width 11 height 11
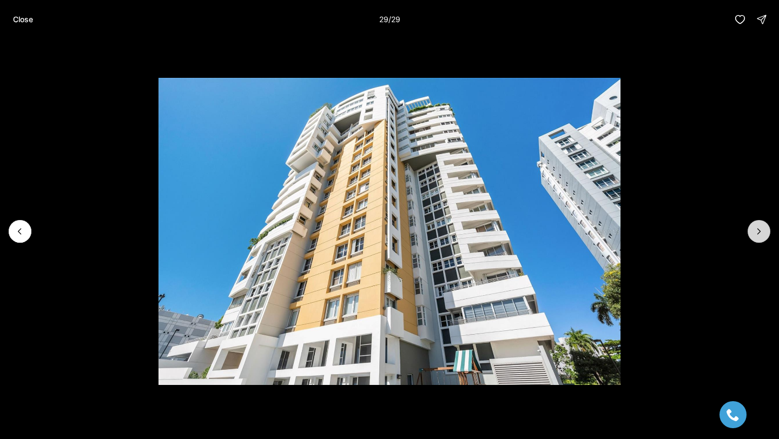
click at [758, 231] on div at bounding box center [758, 231] width 23 height 23
click at [761, 230] on div at bounding box center [758, 231] width 23 height 23
click at [18, 25] on button "Close" at bounding box center [22, 20] width 33 height 22
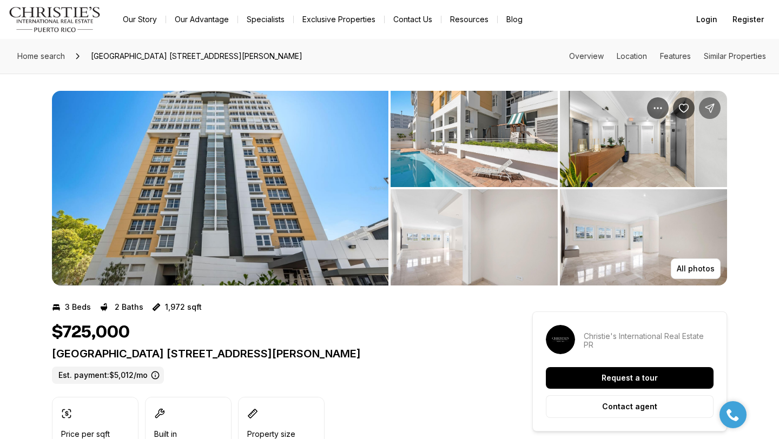
click at [708, 104] on icon "Share Property: Plaza Athenee 101 ORTEGON AVENUE #402" at bounding box center [709, 108] width 11 height 11
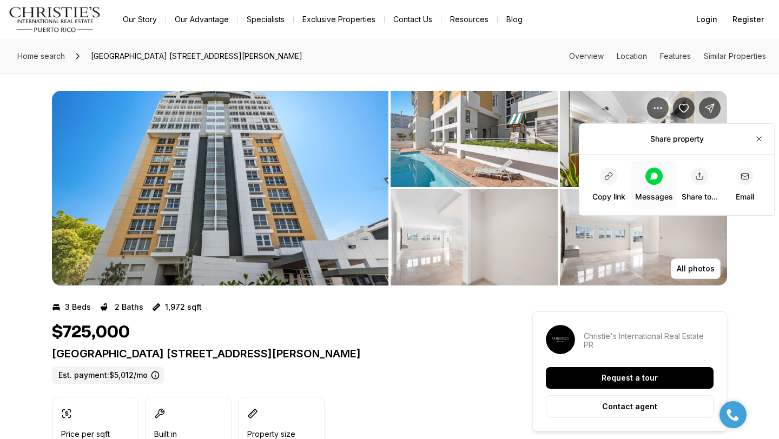
click at [655, 170] on div at bounding box center [653, 176] width 17 height 17
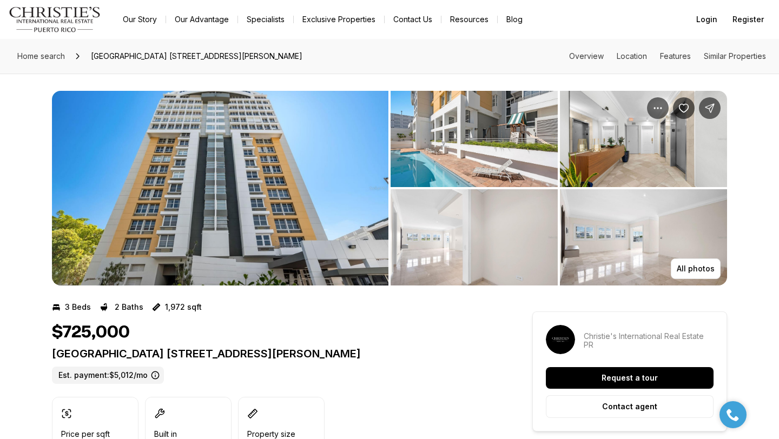
click at [221, 182] on img "View image gallery" at bounding box center [220, 188] width 336 height 195
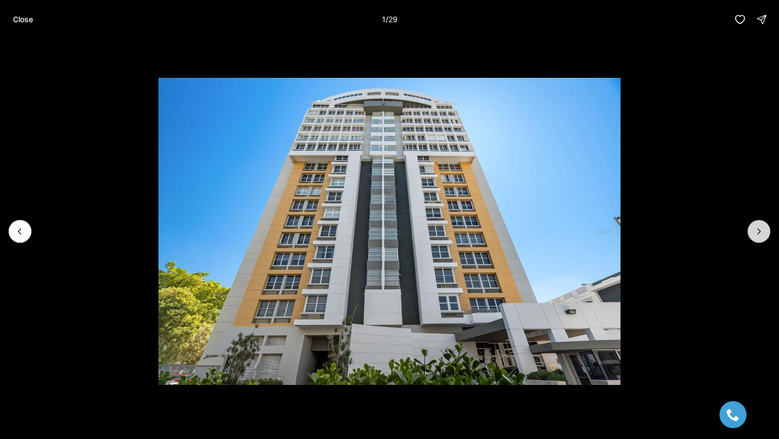
click at [748, 234] on button "Next slide" at bounding box center [758, 231] width 23 height 23
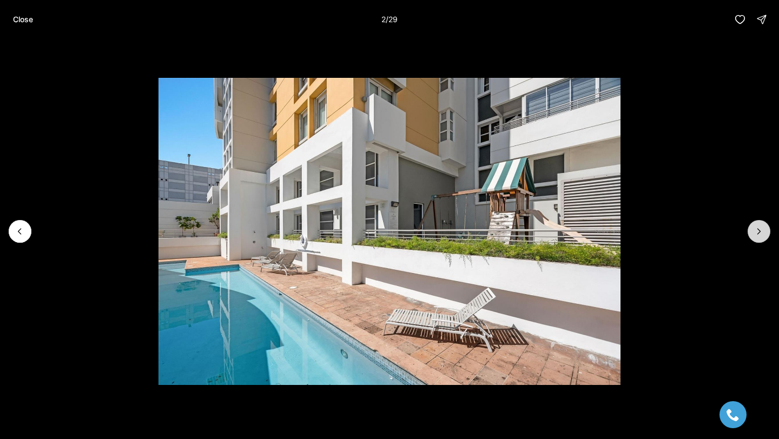
click at [748, 234] on button "Next slide" at bounding box center [758, 231] width 23 height 23
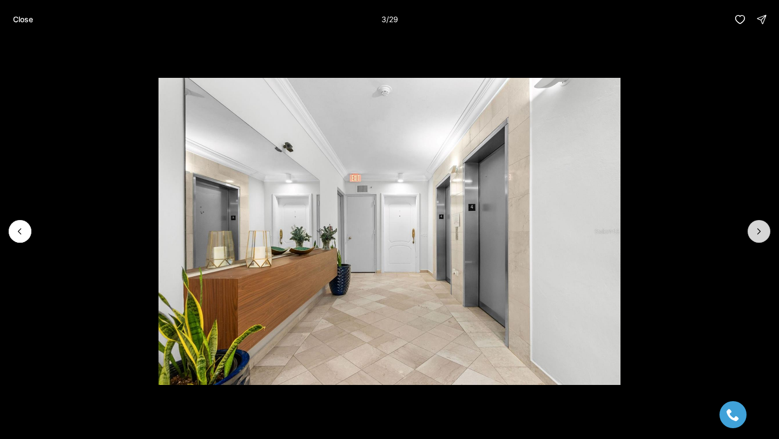
click at [748, 234] on button "Next slide" at bounding box center [758, 231] width 23 height 23
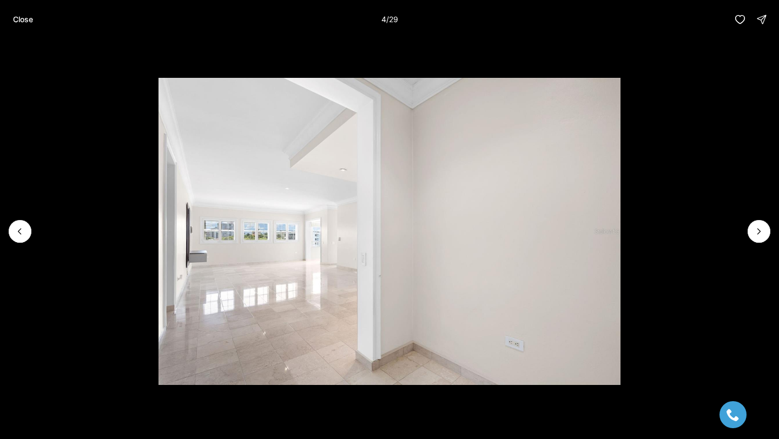
click at [740, 234] on li "4 of 29" at bounding box center [389, 231] width 779 height 385
click at [749, 232] on button "Next slide" at bounding box center [758, 231] width 23 height 23
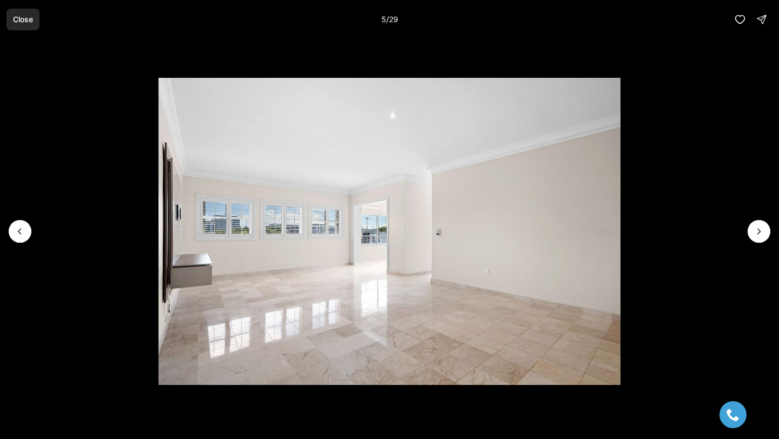
click at [12, 16] on button "Close" at bounding box center [22, 20] width 33 height 22
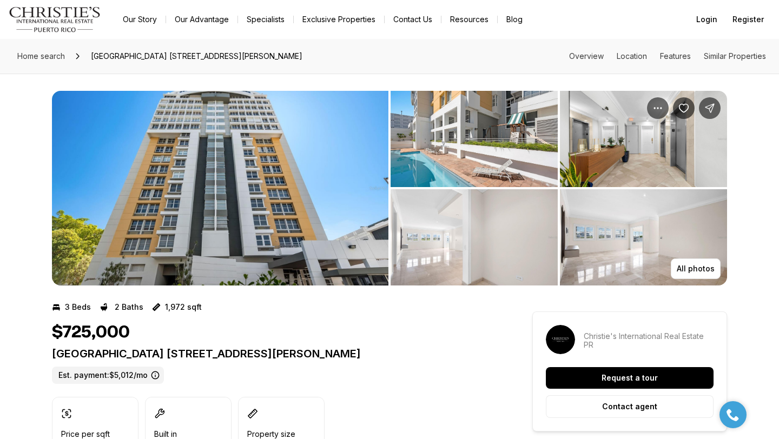
click at [271, 237] on img "View image gallery" at bounding box center [220, 188] width 336 height 195
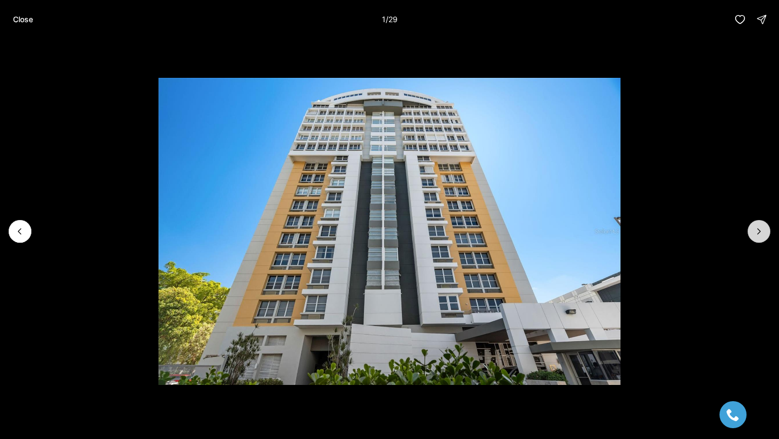
click at [751, 224] on button "Next slide" at bounding box center [758, 231] width 23 height 23
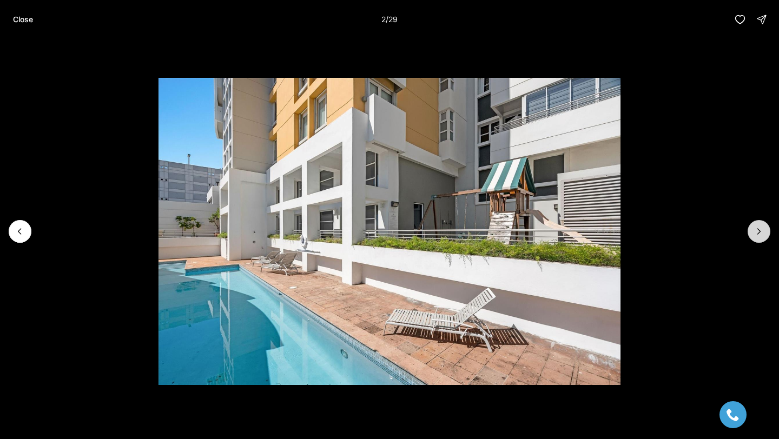
click at [762, 228] on icon "Next slide" at bounding box center [758, 231] width 11 height 11
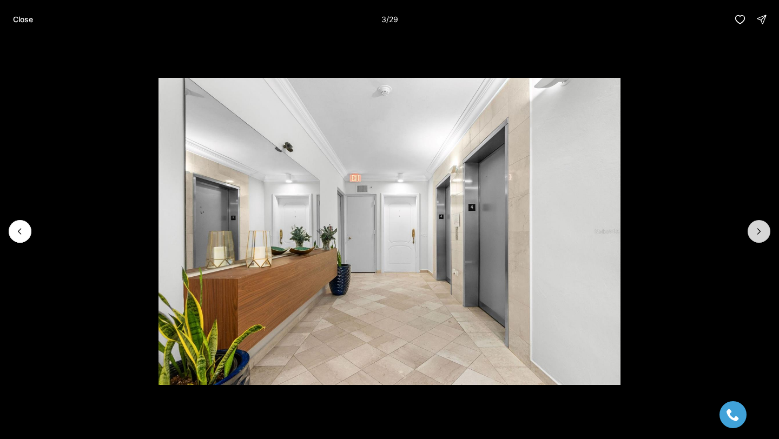
click at [762, 228] on icon "Next slide" at bounding box center [758, 231] width 11 height 11
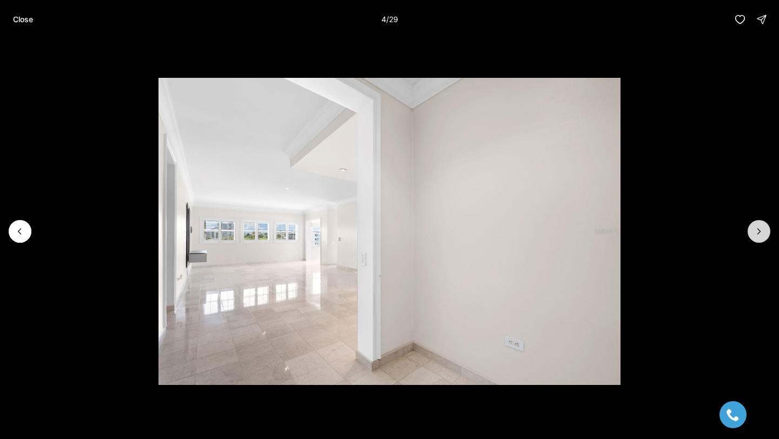
click at [764, 228] on icon "Next slide" at bounding box center [758, 231] width 11 height 11
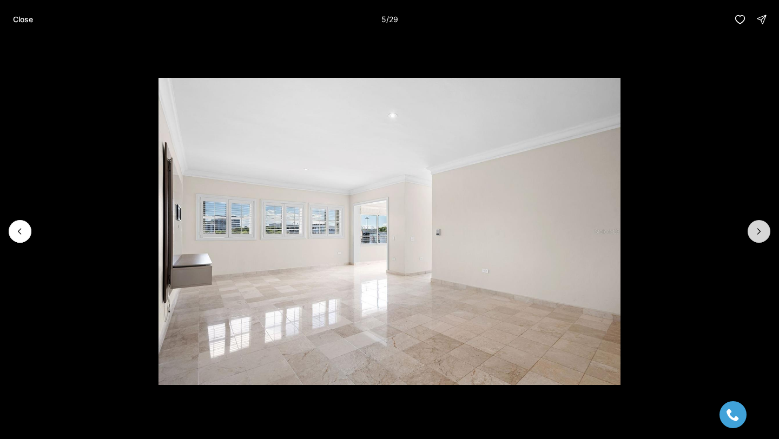
click at [764, 228] on icon "Next slide" at bounding box center [758, 231] width 11 height 11
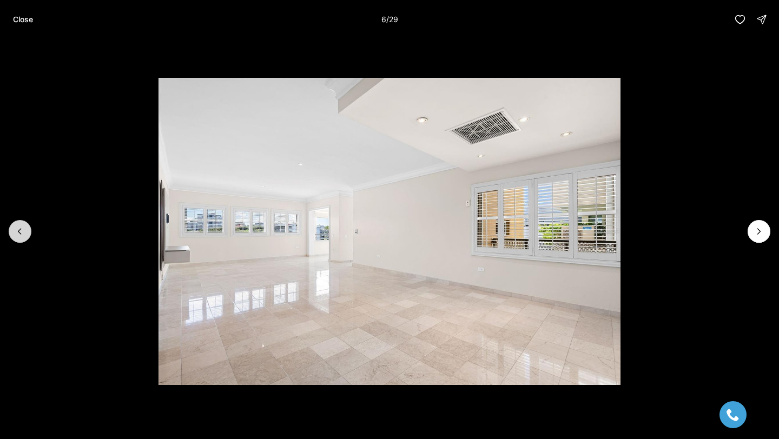
click at [10, 232] on button "Previous slide" at bounding box center [20, 231] width 23 height 23
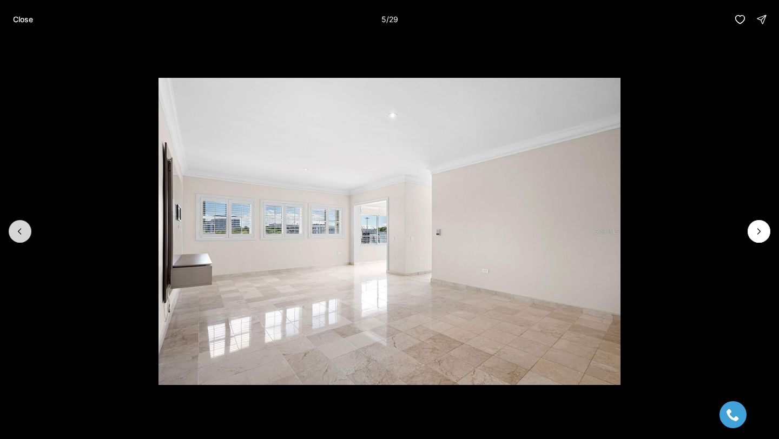
click at [20, 228] on icon "Previous slide" at bounding box center [20, 231] width 11 height 11
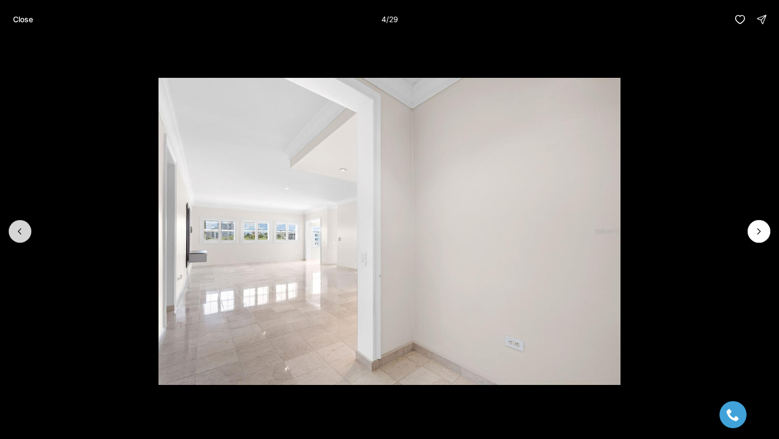
click at [16, 229] on icon "Previous slide" at bounding box center [20, 231] width 11 height 11
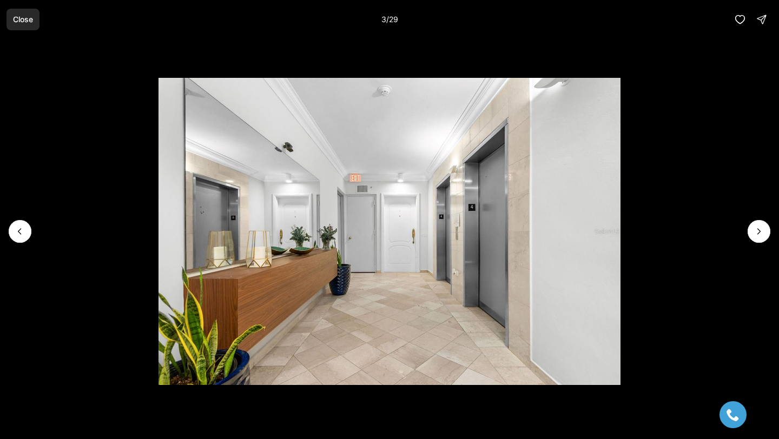
click at [24, 26] on button "Close" at bounding box center [22, 20] width 33 height 22
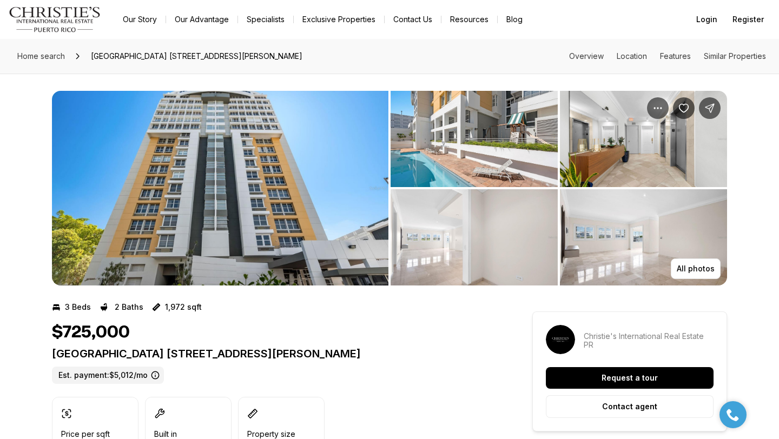
click at [197, 158] on img "View image gallery" at bounding box center [220, 188] width 336 height 195
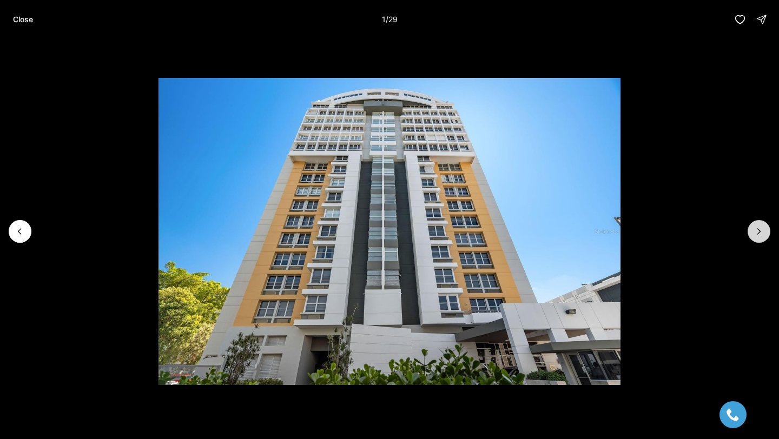
click at [763, 229] on icon "Next slide" at bounding box center [758, 231] width 11 height 11
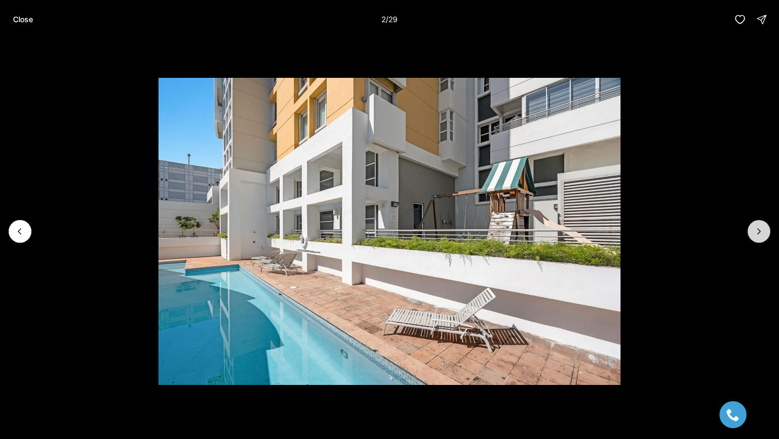
click at [763, 229] on icon "Next slide" at bounding box center [758, 231] width 11 height 11
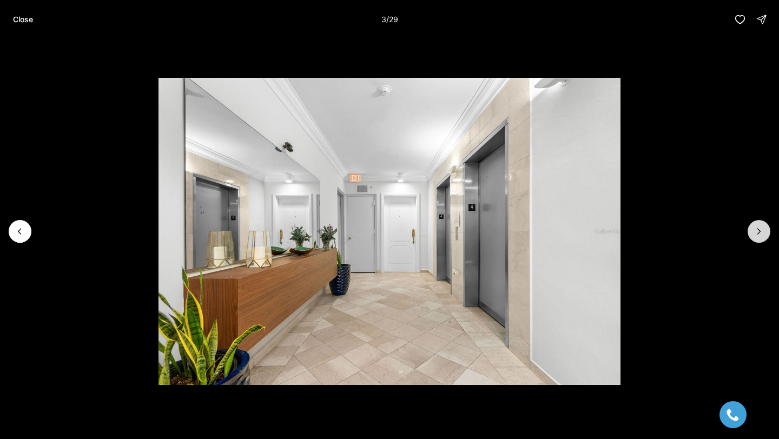
click at [754, 221] on button "Next slide" at bounding box center [758, 231] width 23 height 23
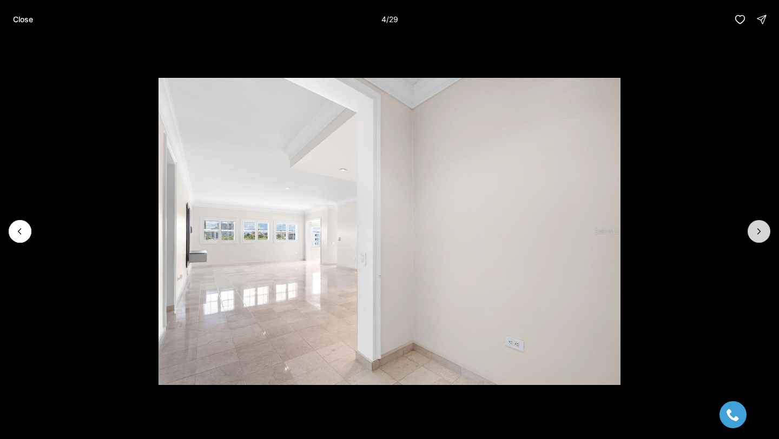
click at [765, 234] on button "Next slide" at bounding box center [758, 231] width 23 height 23
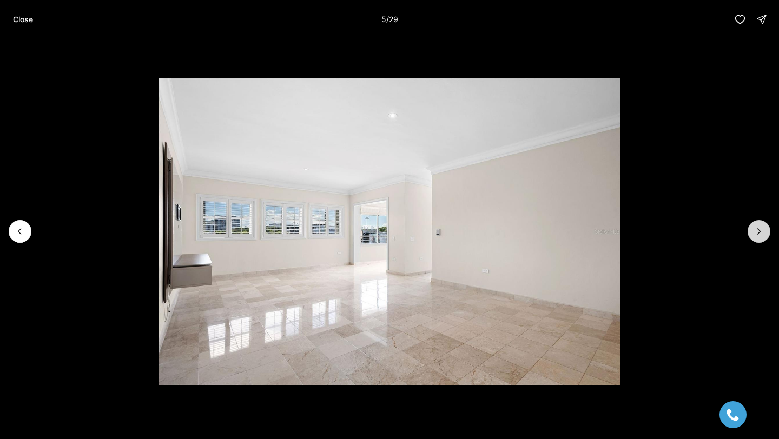
click at [764, 234] on button "Next slide" at bounding box center [758, 231] width 23 height 23
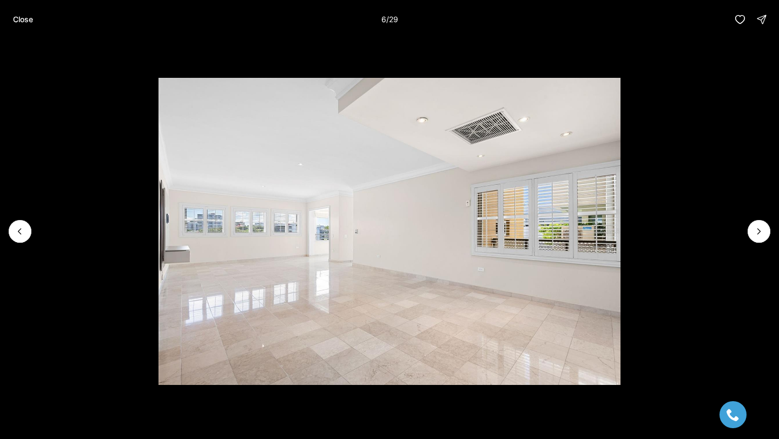
click at [18, 219] on li "6 of 29" at bounding box center [389, 231] width 779 height 385
click at [18, 225] on button "Previous slide" at bounding box center [20, 231] width 23 height 23
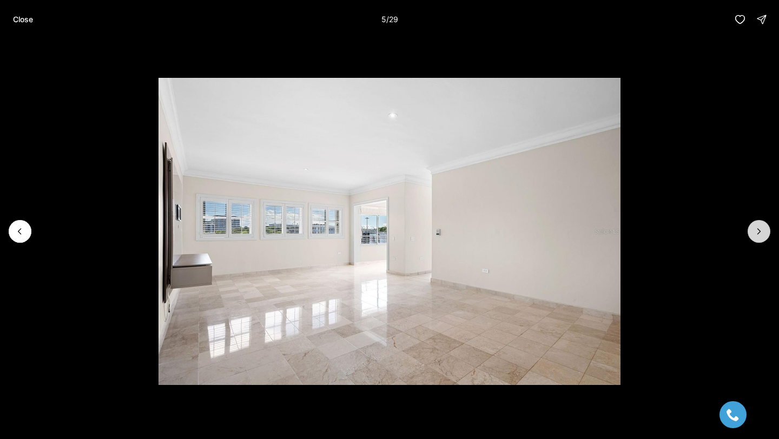
click at [766, 230] on button "Next slide" at bounding box center [758, 231] width 23 height 23
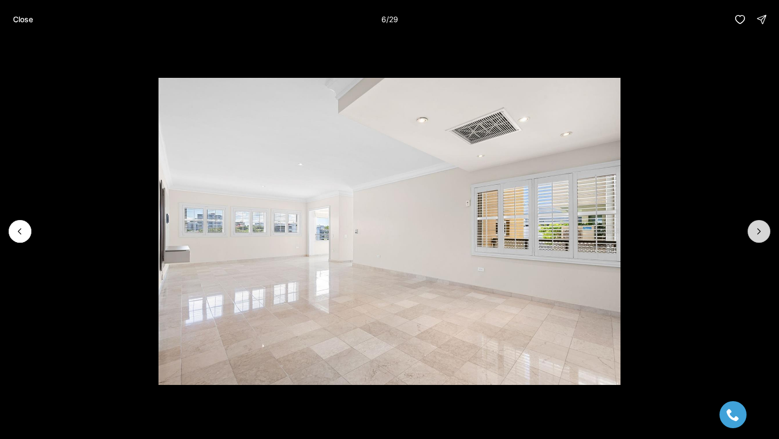
click at [766, 230] on button "Next slide" at bounding box center [758, 231] width 23 height 23
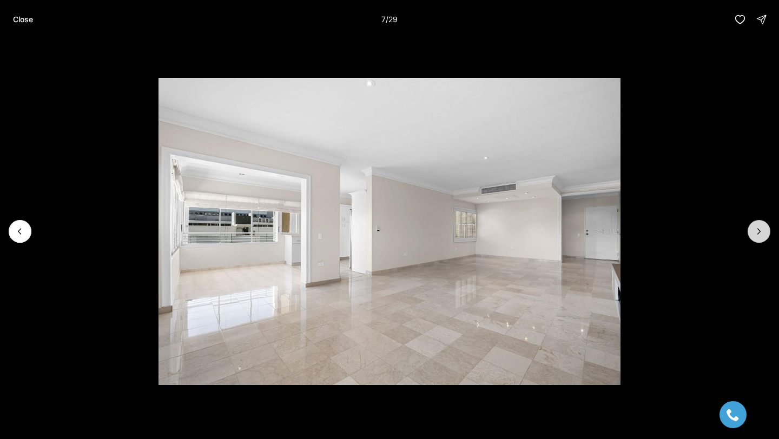
click at [765, 236] on button "Next slide" at bounding box center [758, 231] width 23 height 23
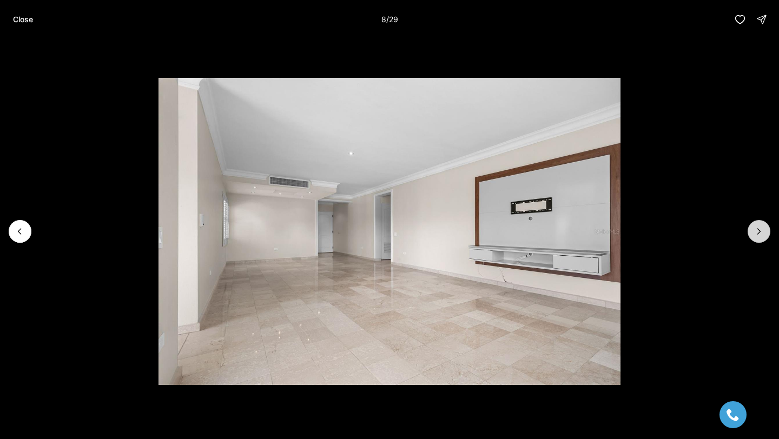
click at [760, 231] on icon "Next slide" at bounding box center [759, 231] width 3 height 5
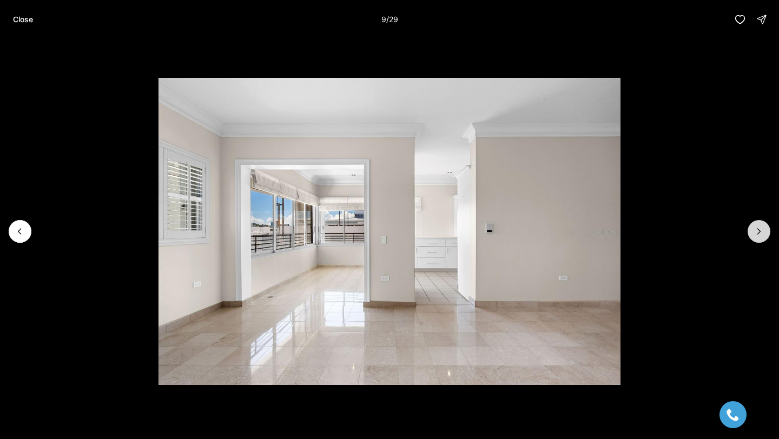
click at [760, 231] on icon "Next slide" at bounding box center [759, 231] width 3 height 5
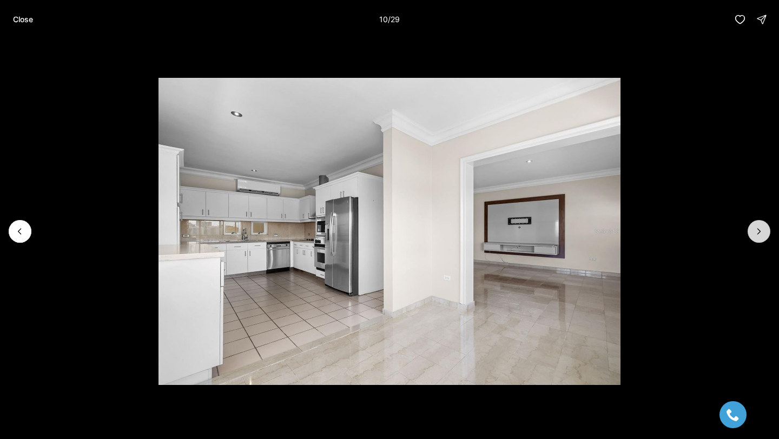
click at [760, 231] on icon "Next slide" at bounding box center [759, 231] width 3 height 5
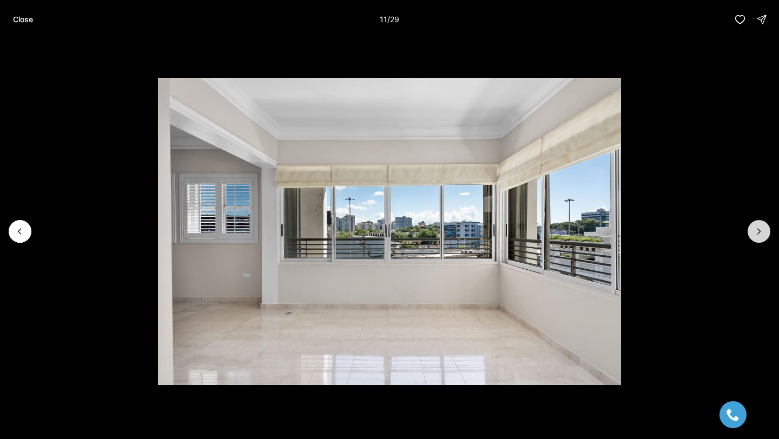
click at [760, 231] on icon "Next slide" at bounding box center [759, 231] width 3 height 5
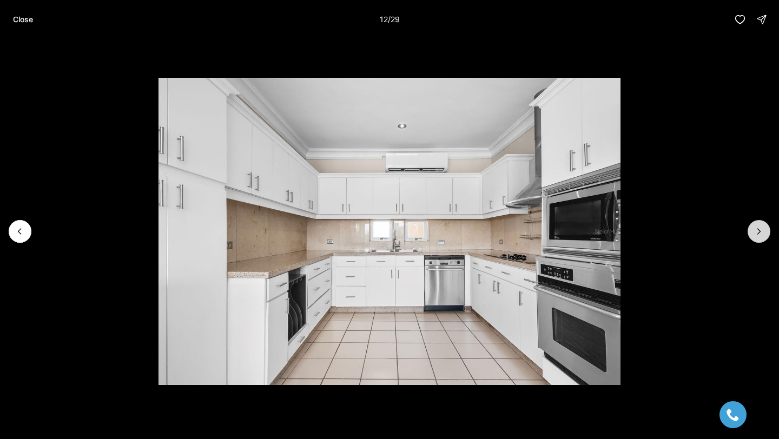
click at [760, 231] on icon "Next slide" at bounding box center [759, 231] width 3 height 5
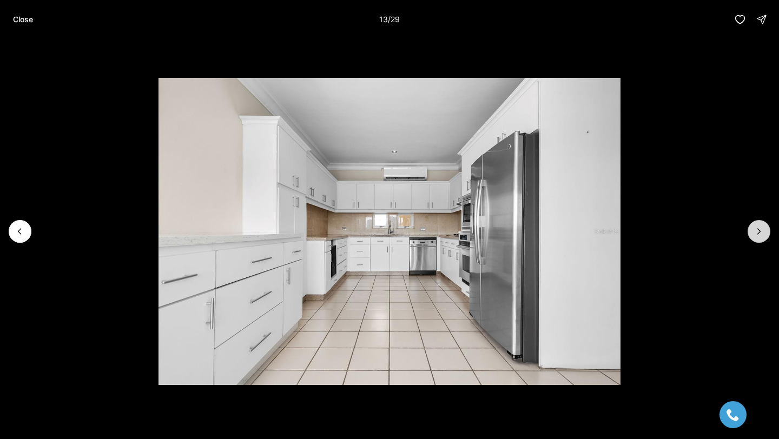
click at [760, 231] on icon "Next slide" at bounding box center [759, 231] width 3 height 5
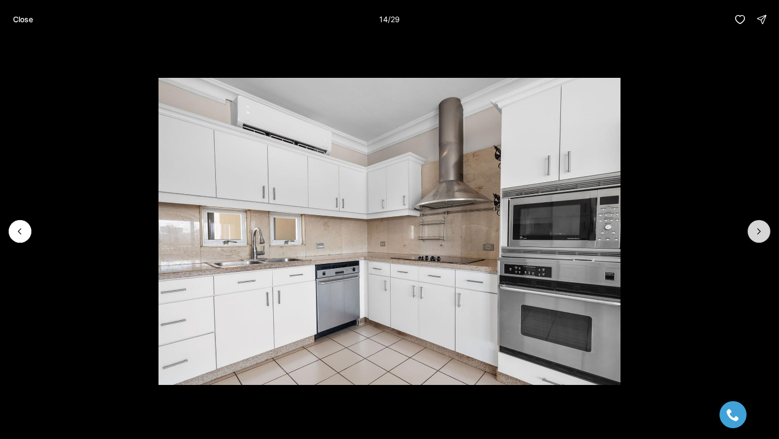
click at [760, 231] on icon "Next slide" at bounding box center [759, 231] width 3 height 5
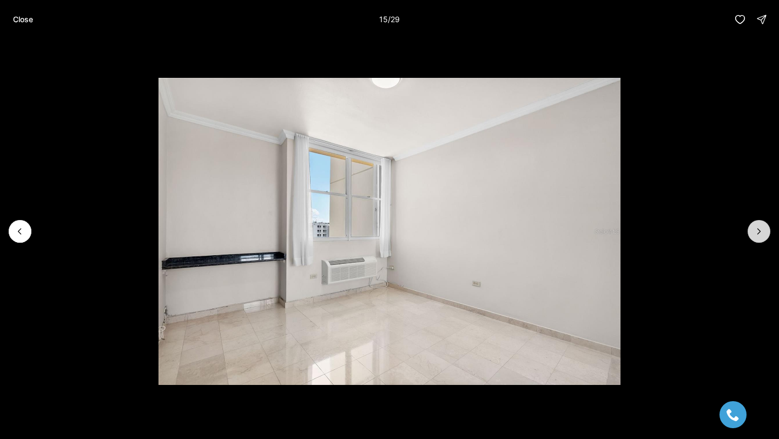
click at [760, 231] on icon "Next slide" at bounding box center [759, 231] width 3 height 5
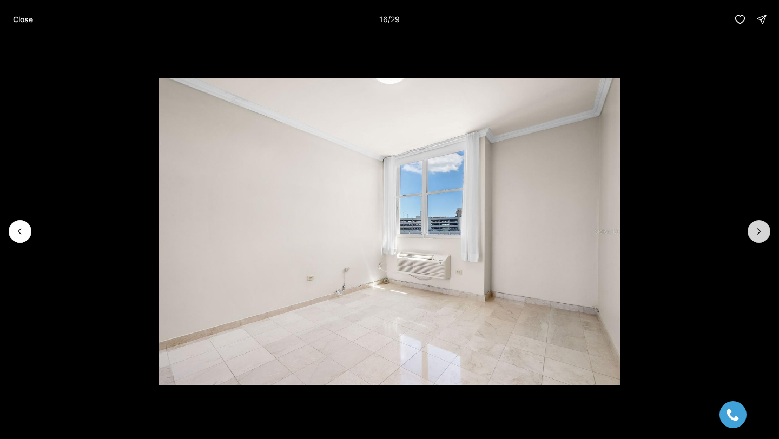
click at [760, 231] on icon "Next slide" at bounding box center [759, 231] width 3 height 5
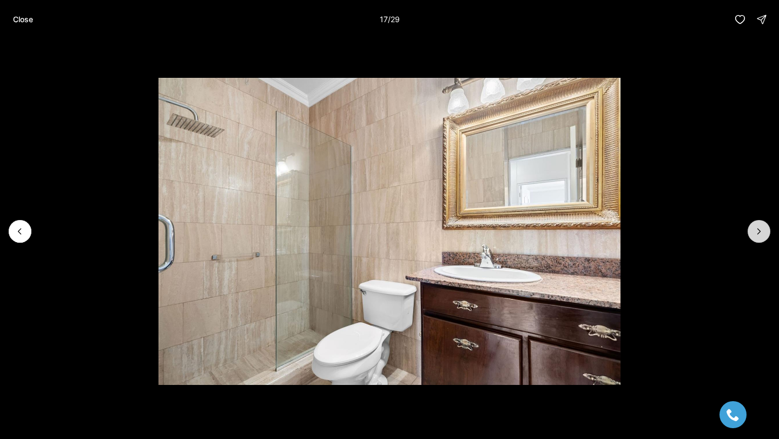
click at [760, 231] on icon "Next slide" at bounding box center [759, 231] width 3 height 5
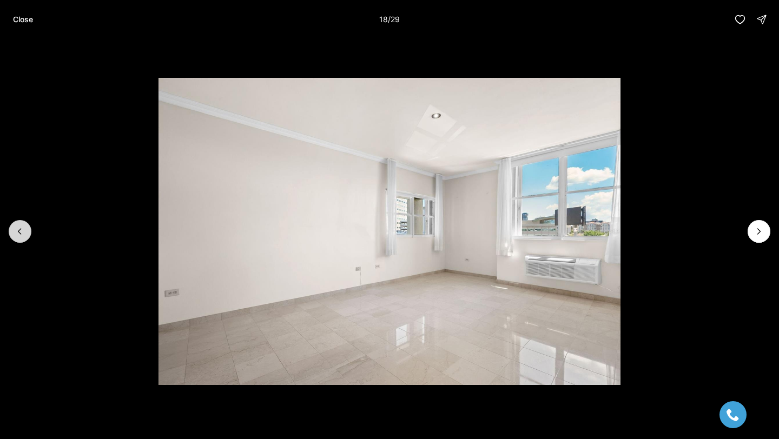
click at [23, 234] on icon "Previous slide" at bounding box center [20, 231] width 11 height 11
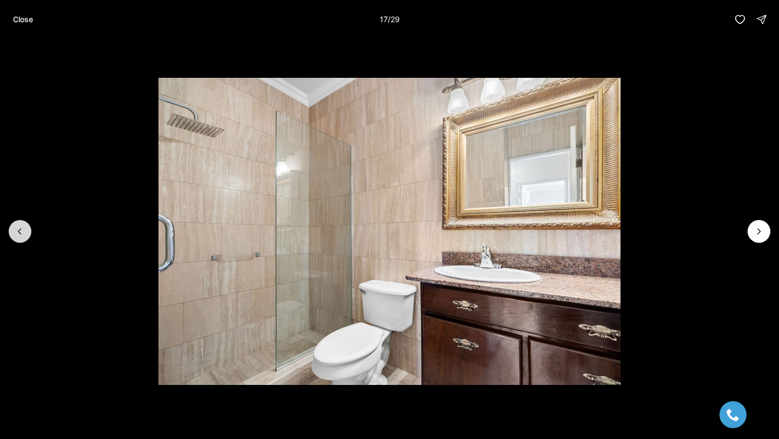
click at [25, 230] on icon "Previous slide" at bounding box center [20, 231] width 11 height 11
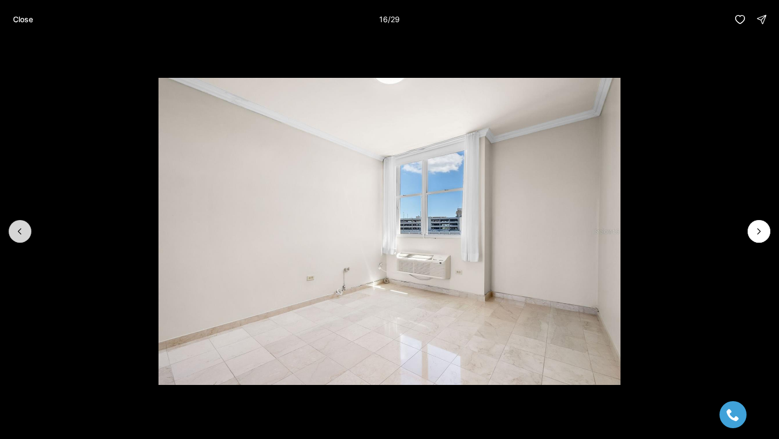
click at [25, 230] on icon "Previous slide" at bounding box center [20, 231] width 11 height 11
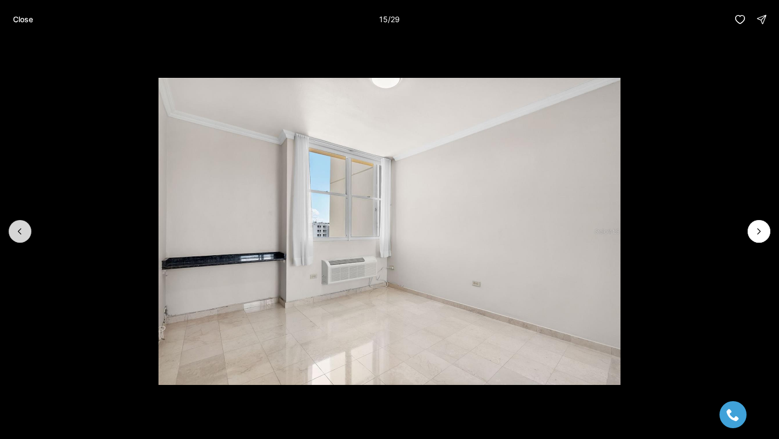
click at [25, 230] on icon "Previous slide" at bounding box center [20, 231] width 11 height 11
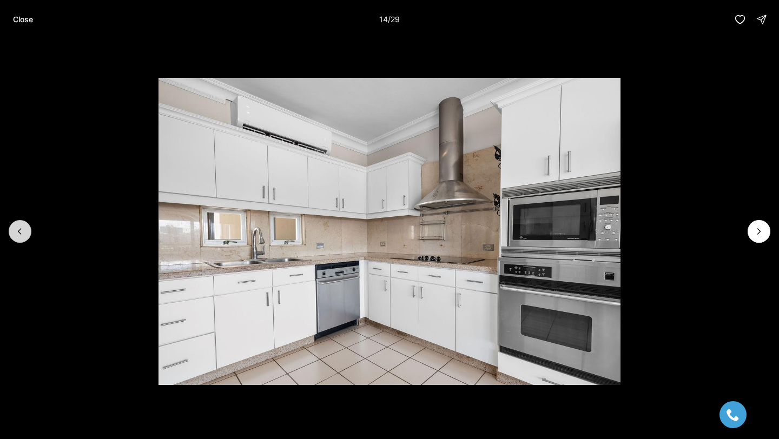
click at [25, 230] on icon "Previous slide" at bounding box center [20, 231] width 11 height 11
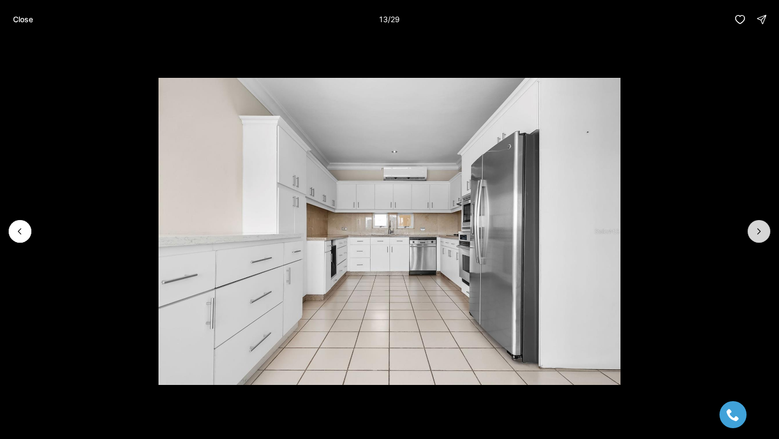
click at [765, 229] on button "Next slide" at bounding box center [758, 231] width 23 height 23
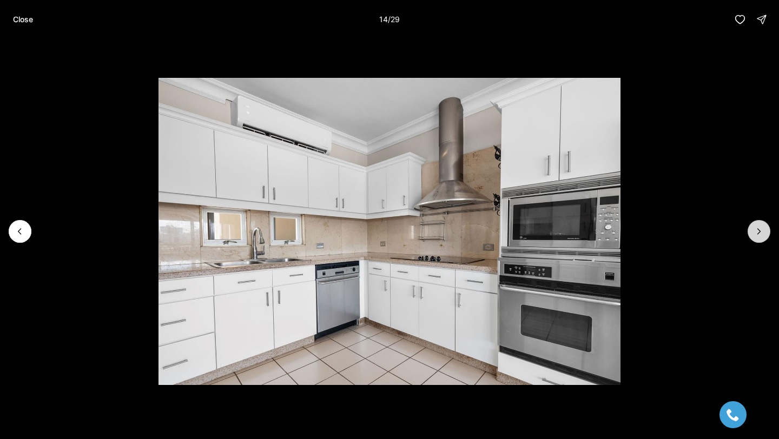
click at [765, 229] on button "Next slide" at bounding box center [758, 231] width 23 height 23
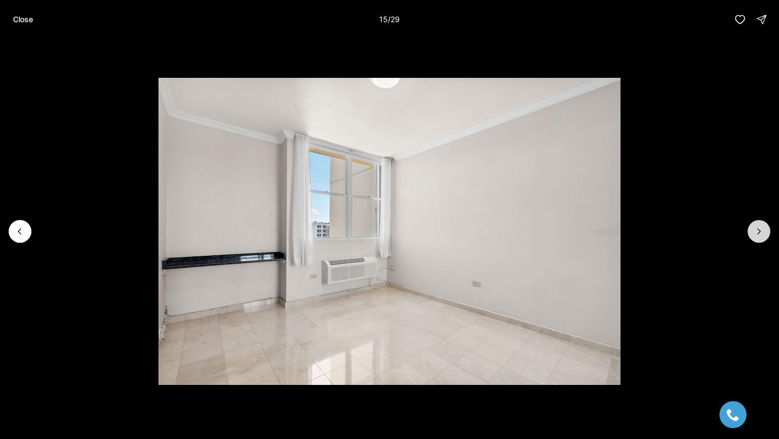
click at [765, 229] on button "Next slide" at bounding box center [758, 231] width 23 height 23
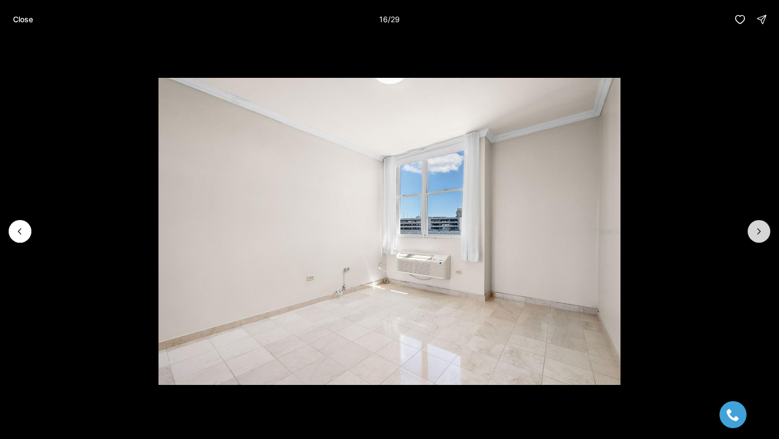
click at [765, 229] on button "Next slide" at bounding box center [758, 231] width 23 height 23
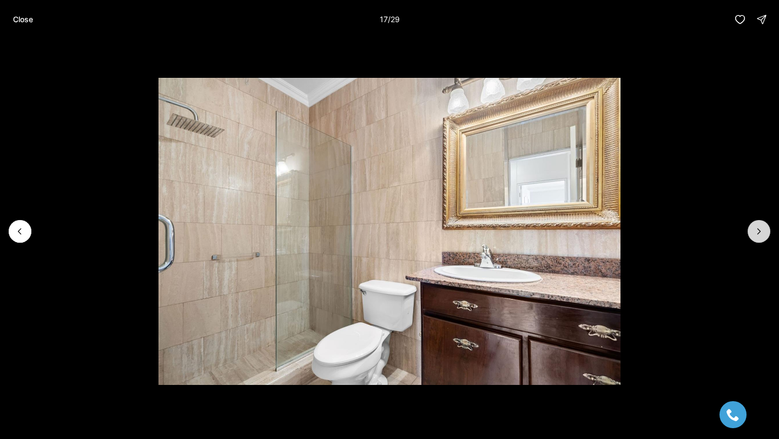
click at [765, 229] on button "Next slide" at bounding box center [758, 231] width 23 height 23
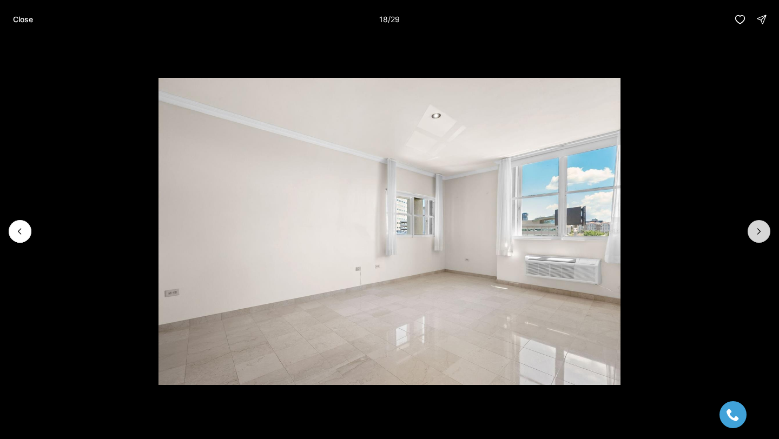
click at [765, 230] on button "Next slide" at bounding box center [758, 231] width 23 height 23
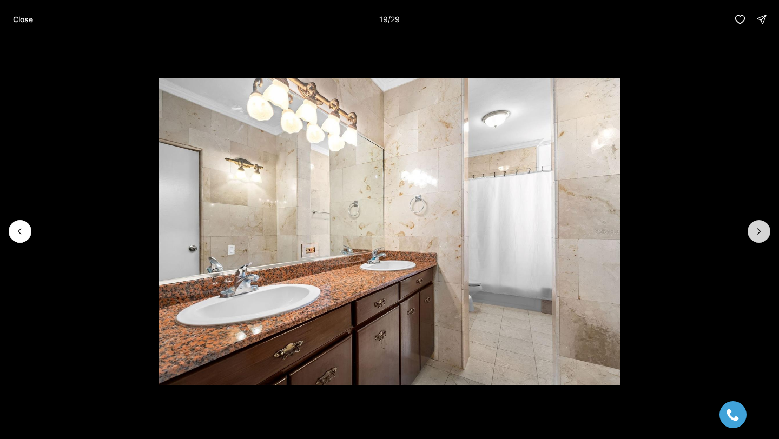
click at [765, 230] on button "Next slide" at bounding box center [758, 231] width 23 height 23
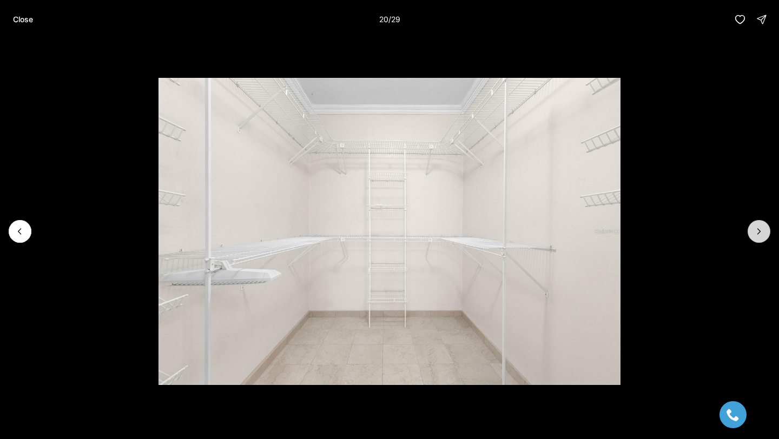
click at [765, 230] on button "Next slide" at bounding box center [758, 231] width 23 height 23
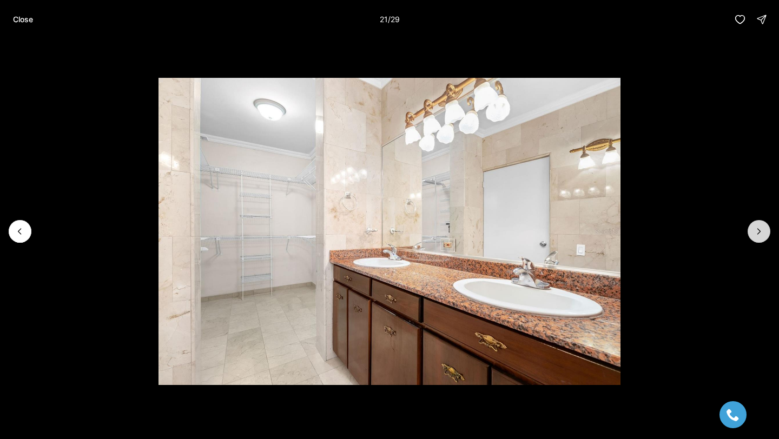
click at [765, 230] on button "Next slide" at bounding box center [758, 231] width 23 height 23
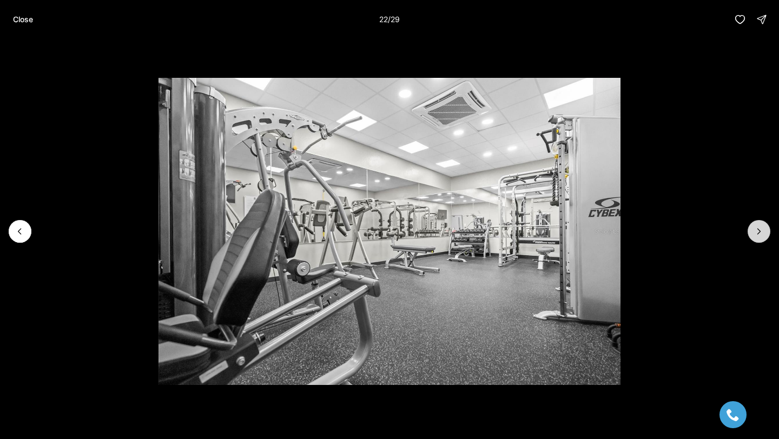
click at [765, 230] on button "Next slide" at bounding box center [758, 231] width 23 height 23
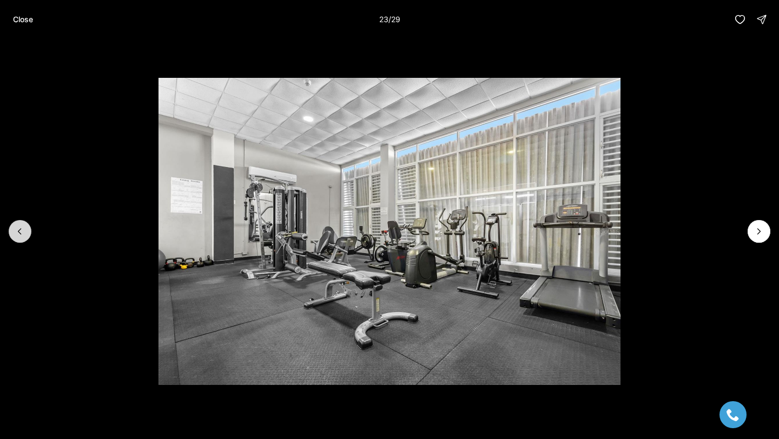
click at [15, 226] on icon "Previous slide" at bounding box center [20, 231] width 11 height 11
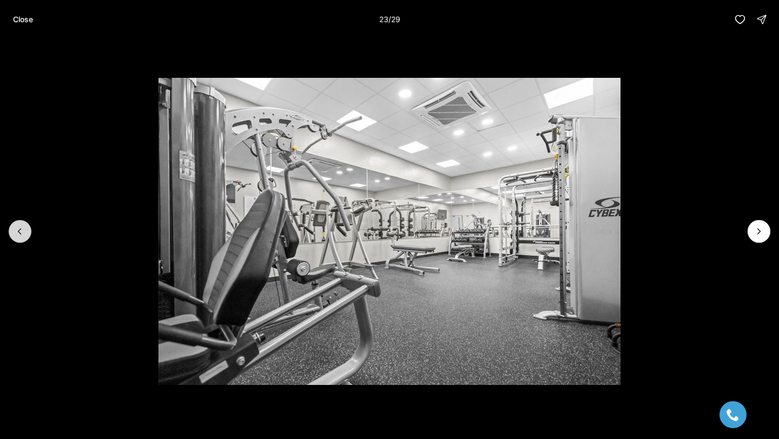
click at [15, 226] on icon "Previous slide" at bounding box center [20, 231] width 11 height 11
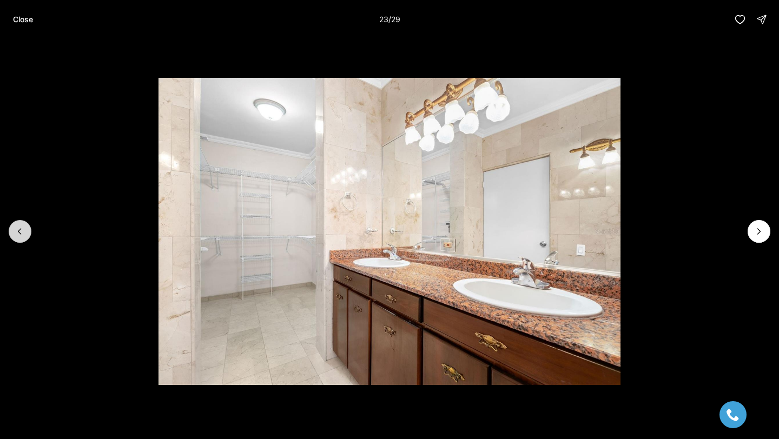
click at [15, 226] on icon "Previous slide" at bounding box center [20, 231] width 11 height 11
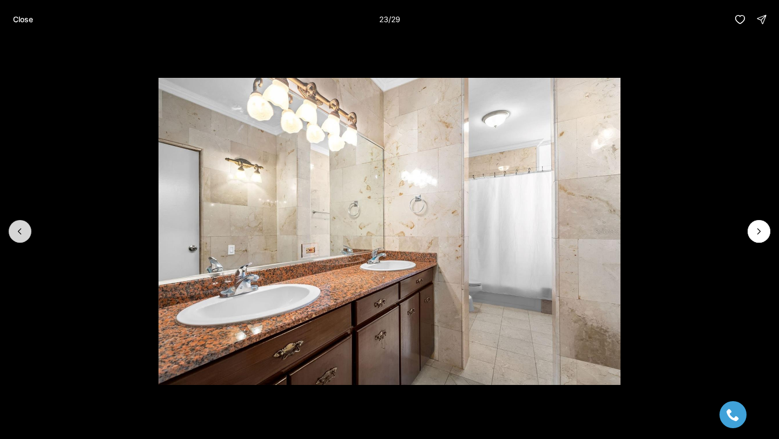
click at [15, 226] on icon "Previous slide" at bounding box center [20, 231] width 11 height 11
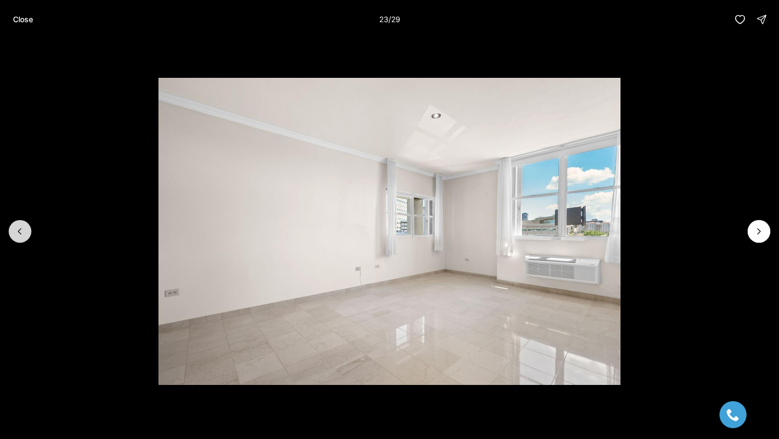
click at [15, 226] on icon "Previous slide" at bounding box center [20, 231] width 11 height 11
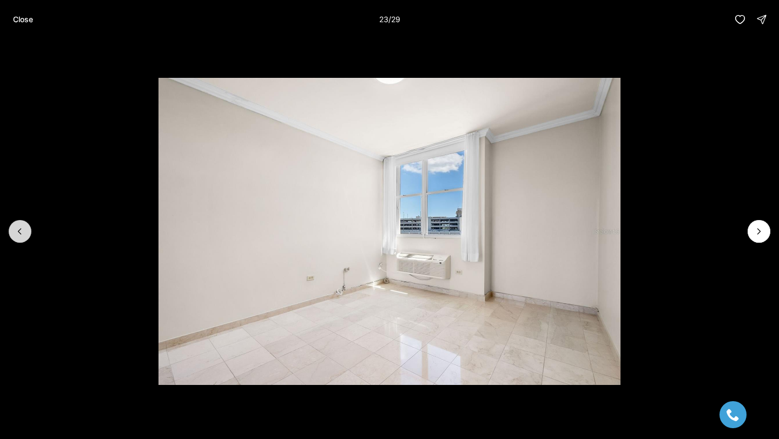
click at [15, 226] on icon "Previous slide" at bounding box center [20, 231] width 11 height 11
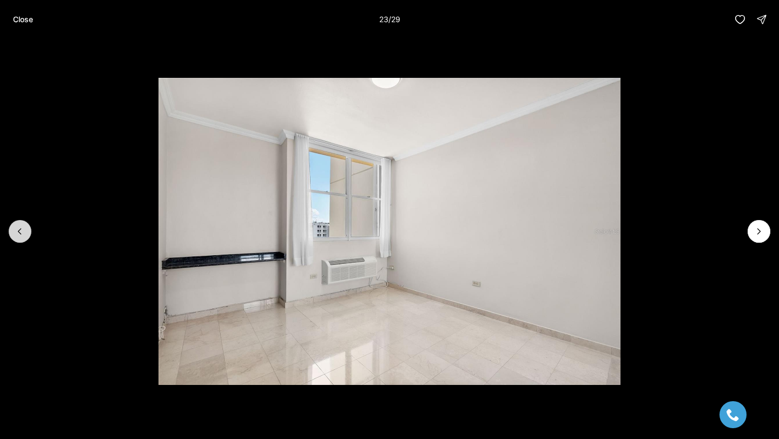
click at [15, 226] on icon "Previous slide" at bounding box center [20, 231] width 11 height 11
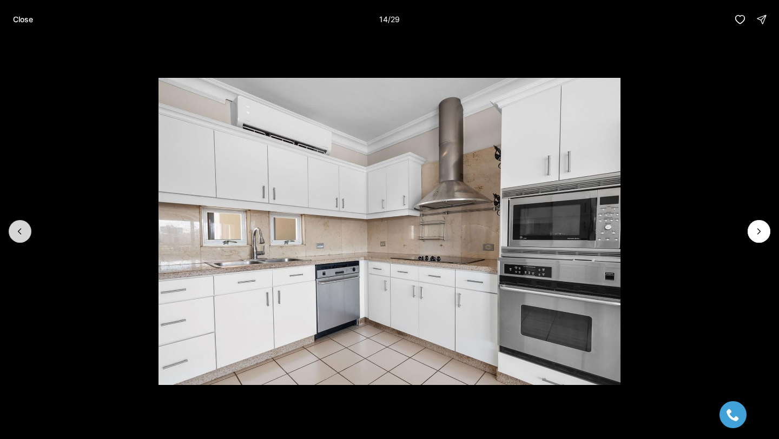
click at [15, 226] on icon "Previous slide" at bounding box center [20, 231] width 11 height 11
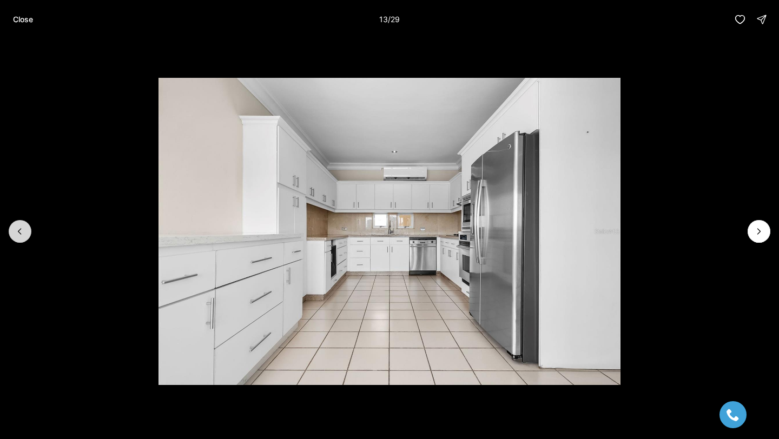
click at [15, 226] on icon "Previous slide" at bounding box center [20, 231] width 11 height 11
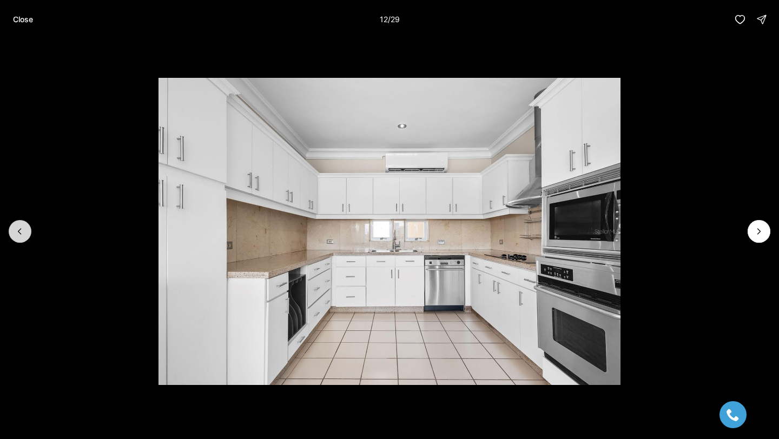
click at [15, 226] on icon "Previous slide" at bounding box center [20, 231] width 11 height 11
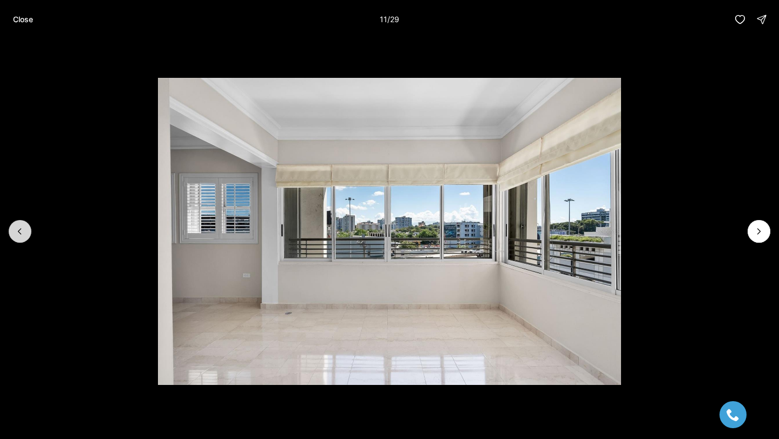
click at [15, 236] on icon "Previous slide" at bounding box center [20, 231] width 11 height 11
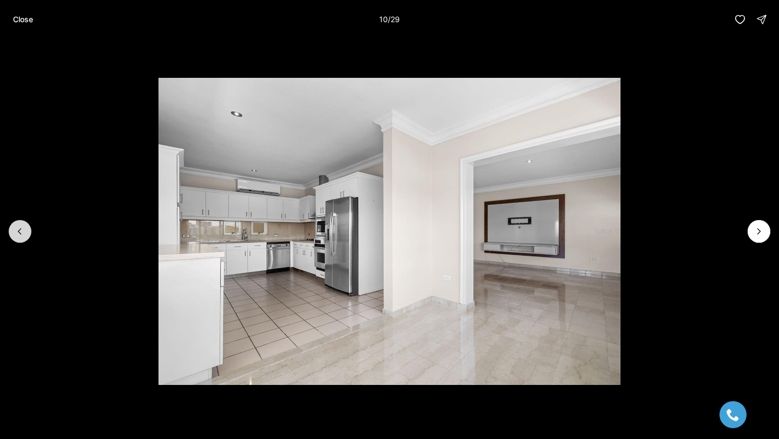
click at [15, 236] on icon "Previous slide" at bounding box center [20, 231] width 11 height 11
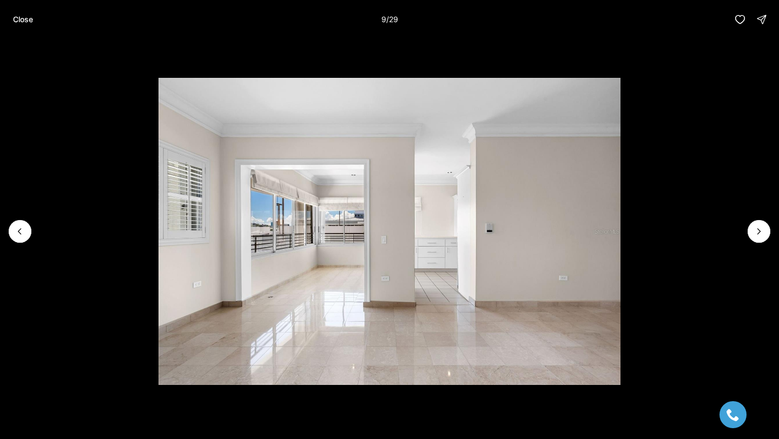
click at [6, 222] on li "9 of 29" at bounding box center [389, 231] width 779 height 385
click at [11, 225] on button "Previous slide" at bounding box center [20, 231] width 23 height 23
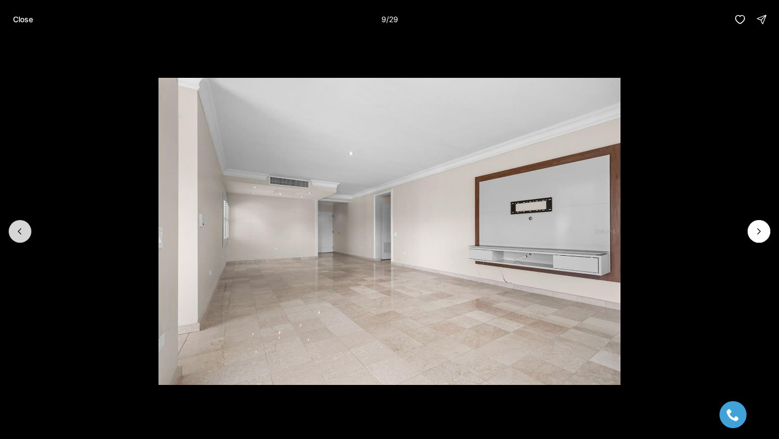
click at [11, 225] on button "Previous slide" at bounding box center [20, 231] width 23 height 23
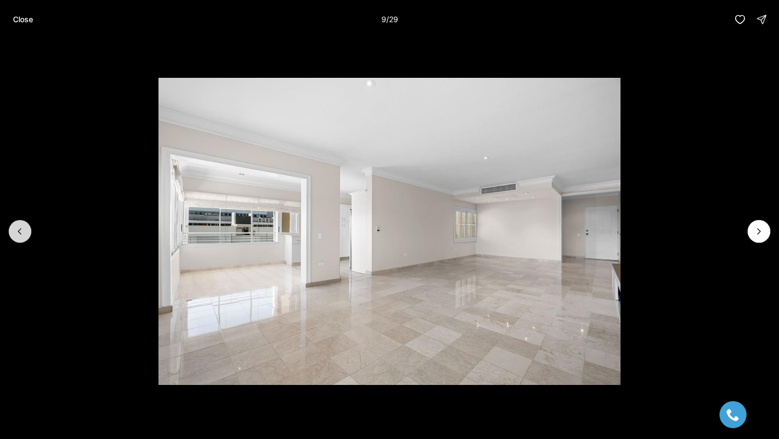
click at [11, 227] on button "Previous slide" at bounding box center [20, 231] width 23 height 23
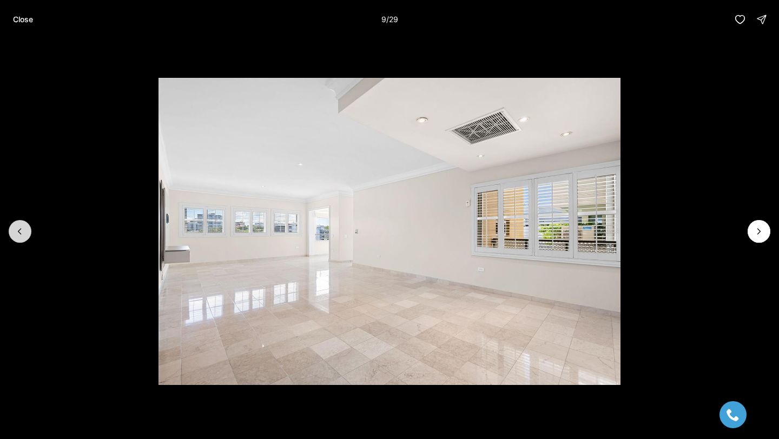
click at [11, 227] on button "Previous slide" at bounding box center [20, 231] width 23 height 23
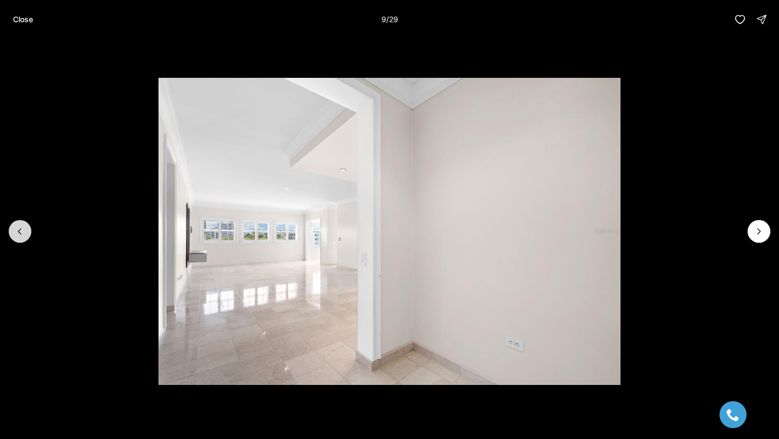
click at [11, 227] on button "Previous slide" at bounding box center [20, 231] width 23 height 23
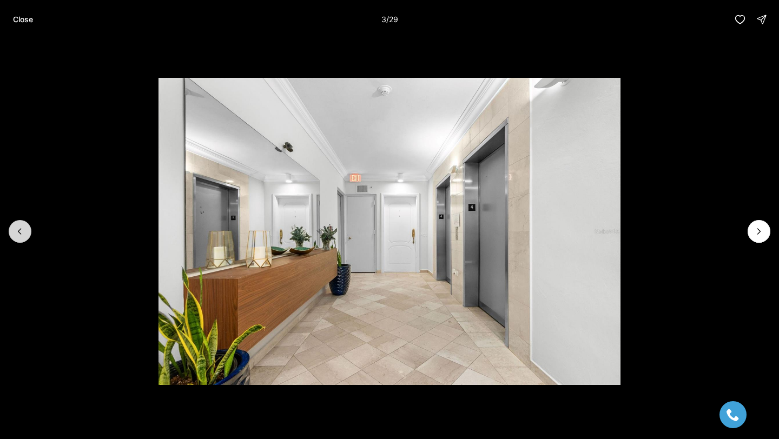
click at [12, 225] on button "Previous slide" at bounding box center [20, 231] width 23 height 23
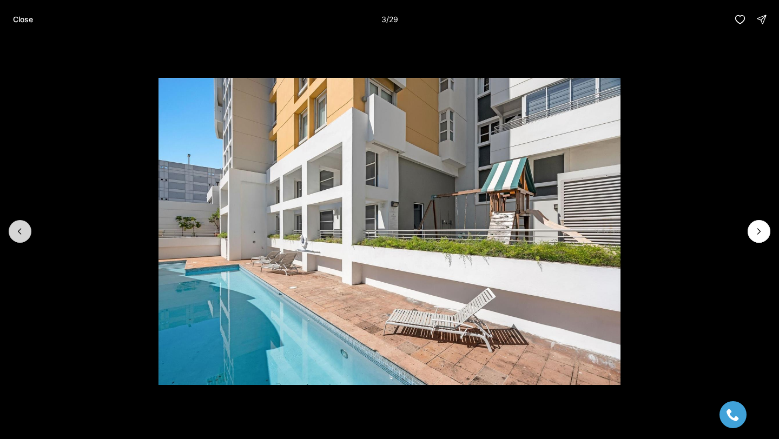
click at [12, 225] on button "Previous slide" at bounding box center [20, 231] width 23 height 23
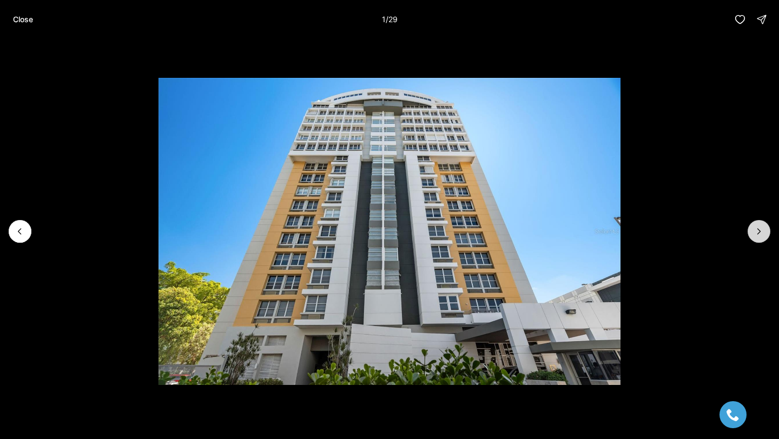
click at [758, 223] on button "Next slide" at bounding box center [758, 231] width 23 height 23
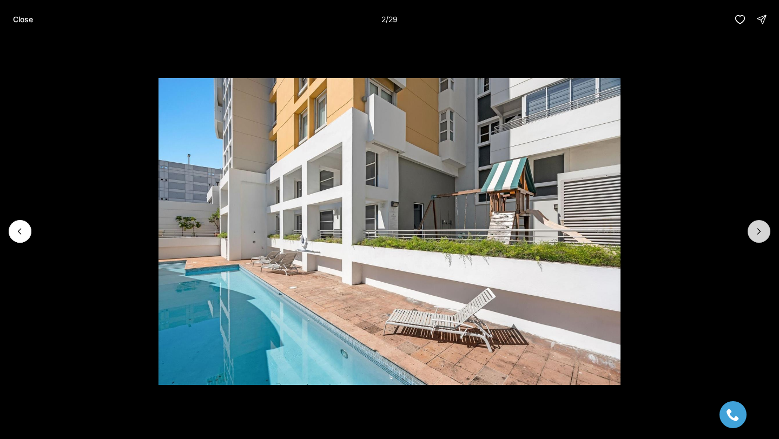
click at [762, 232] on icon "Next slide" at bounding box center [758, 231] width 11 height 11
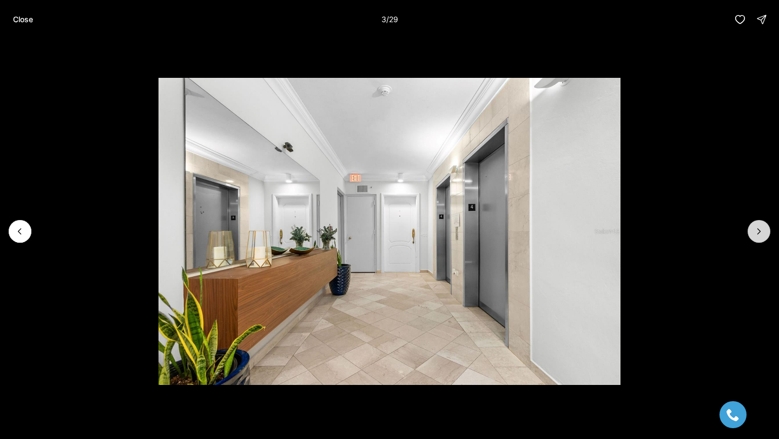
click at [762, 232] on icon "Next slide" at bounding box center [758, 231] width 11 height 11
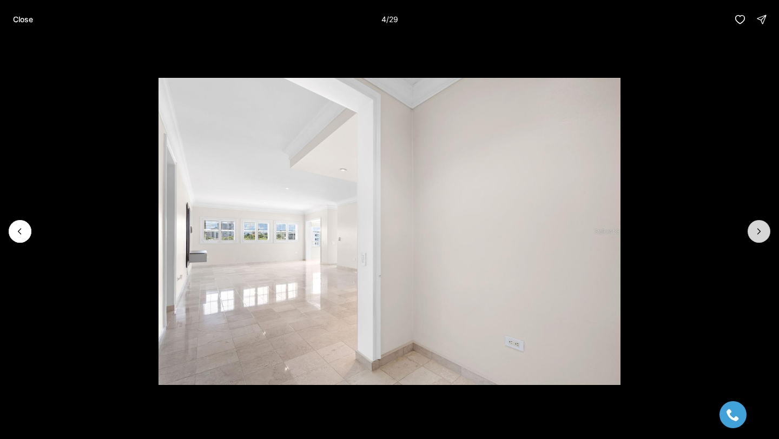
click at [762, 232] on icon "Next slide" at bounding box center [758, 231] width 11 height 11
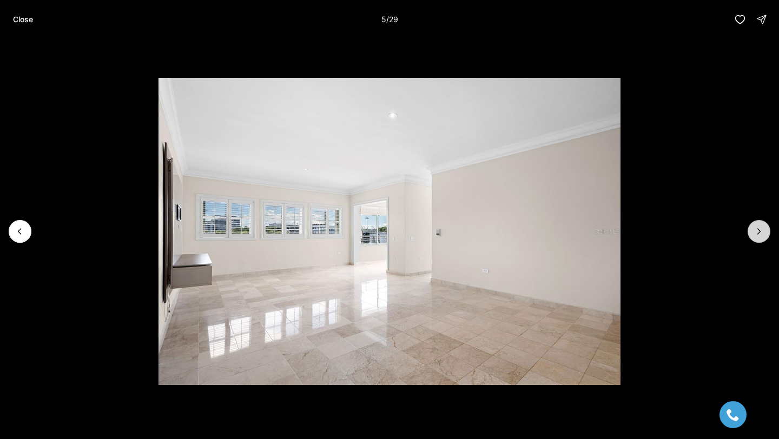
click at [762, 232] on icon "Next slide" at bounding box center [758, 231] width 11 height 11
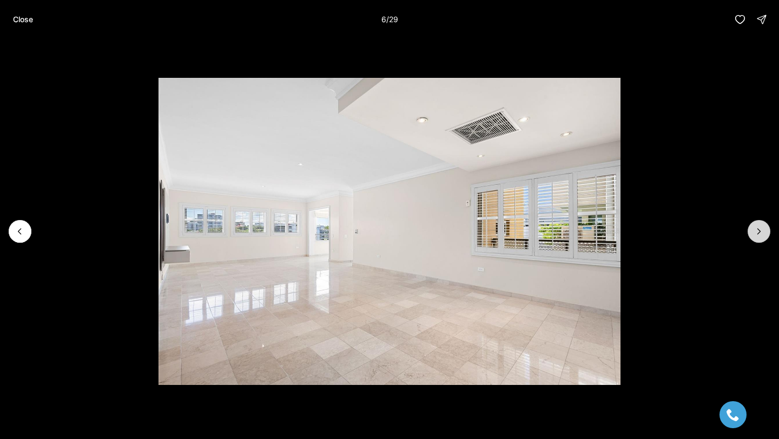
click at [762, 232] on icon "Next slide" at bounding box center [758, 231] width 11 height 11
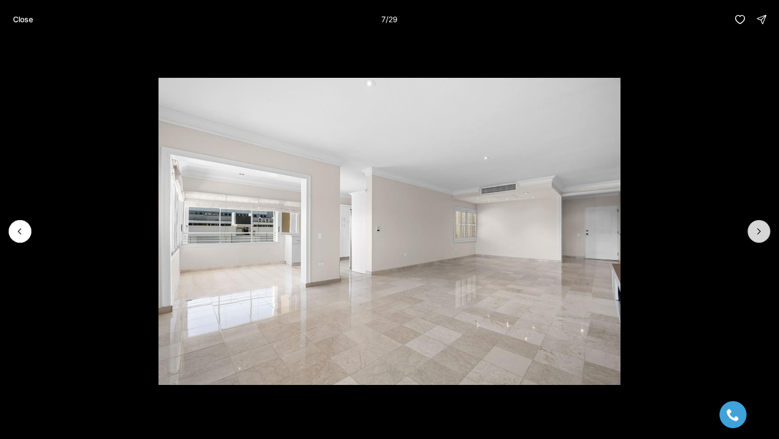
click at [762, 232] on icon "Next slide" at bounding box center [758, 231] width 11 height 11
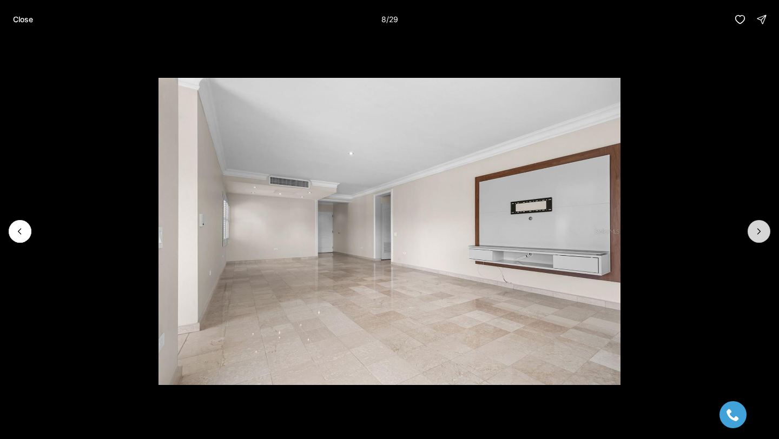
click at [762, 232] on icon "Next slide" at bounding box center [758, 231] width 11 height 11
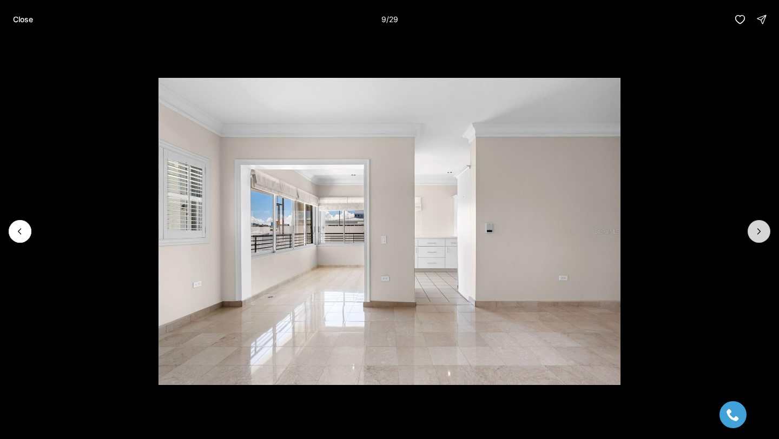
click at [762, 232] on icon "Next slide" at bounding box center [758, 231] width 11 height 11
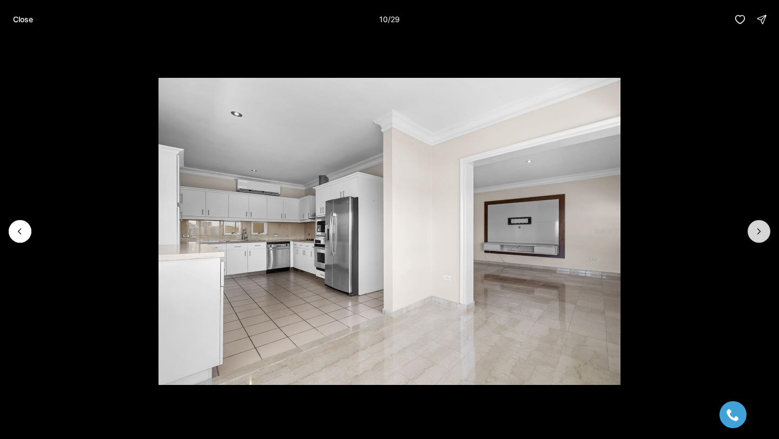
click at [762, 232] on icon "Next slide" at bounding box center [758, 231] width 11 height 11
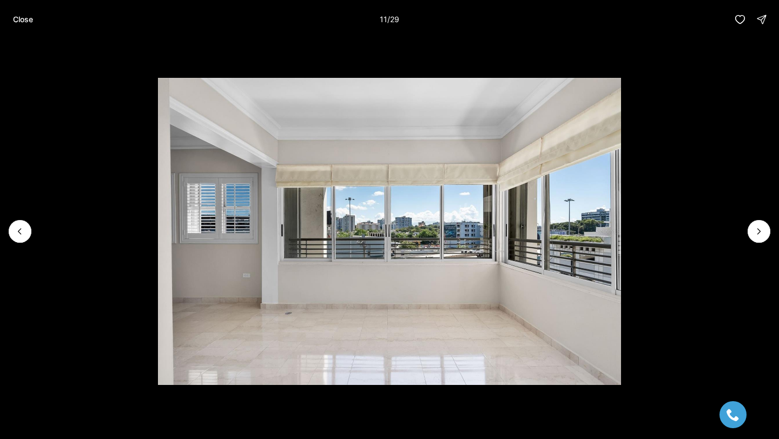
click at [568, 292] on img "11 of 29" at bounding box center [389, 231] width 463 height 307
click at [763, 239] on button "Next slide" at bounding box center [758, 231] width 23 height 23
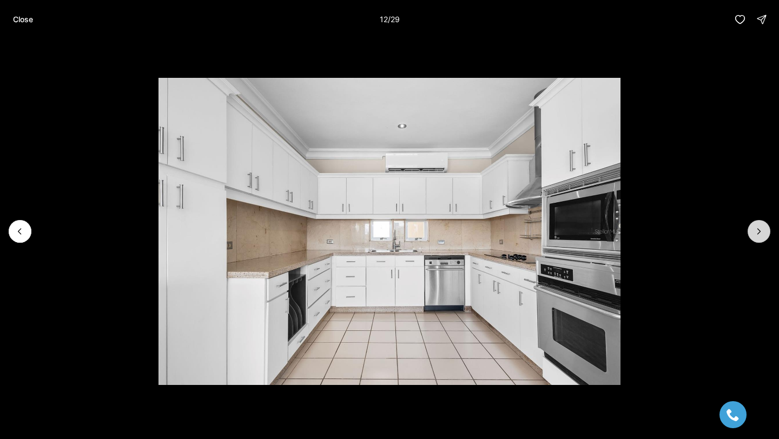
click at [763, 239] on button "Next slide" at bounding box center [758, 231] width 23 height 23
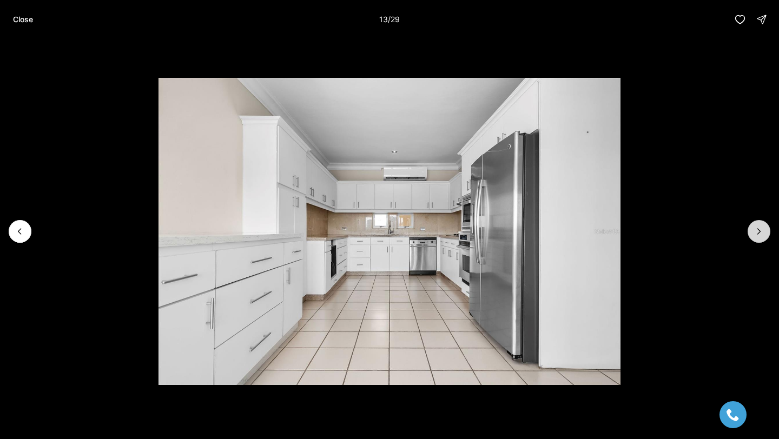
click at [763, 239] on button "Next slide" at bounding box center [758, 231] width 23 height 23
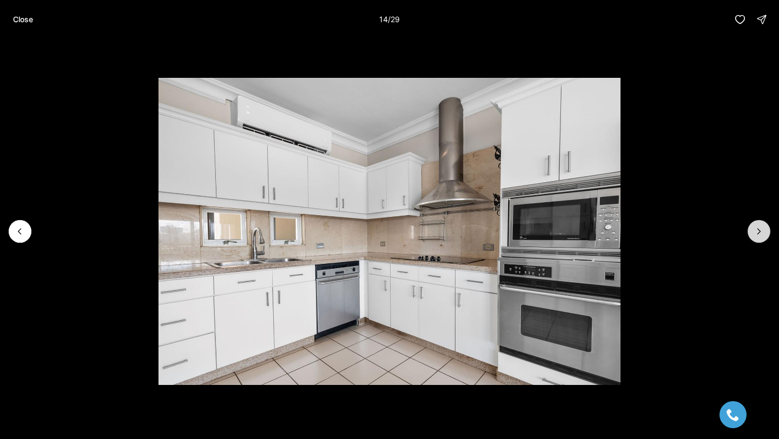
click at [763, 239] on button "Next slide" at bounding box center [758, 231] width 23 height 23
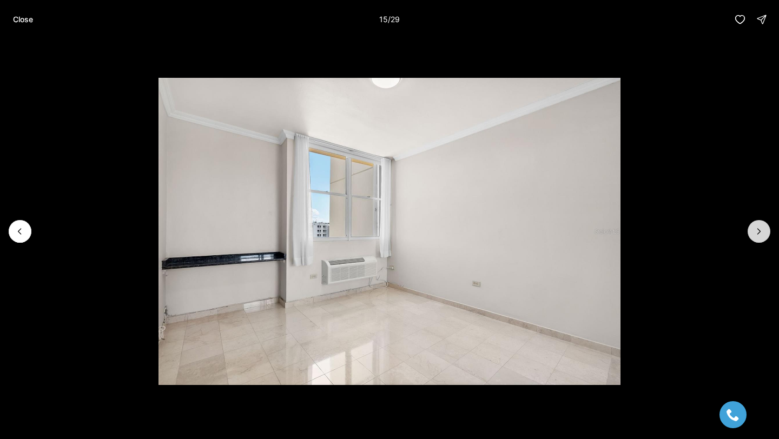
click at [763, 239] on button "Next slide" at bounding box center [758, 231] width 23 height 23
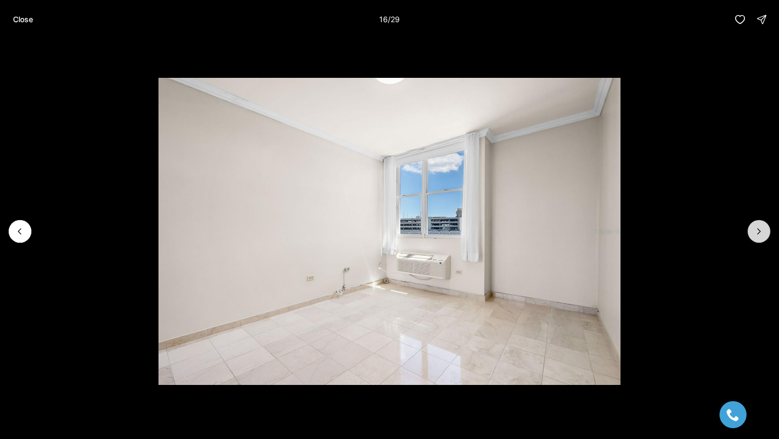
click at [763, 239] on button "Next slide" at bounding box center [758, 231] width 23 height 23
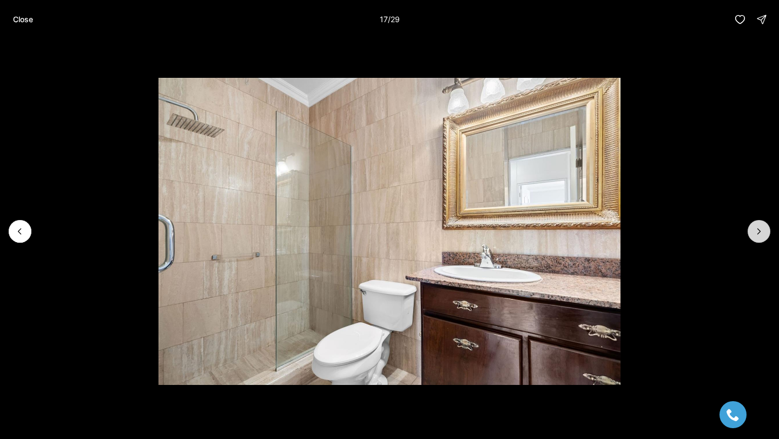
click at [762, 232] on icon "Next slide" at bounding box center [758, 231] width 11 height 11
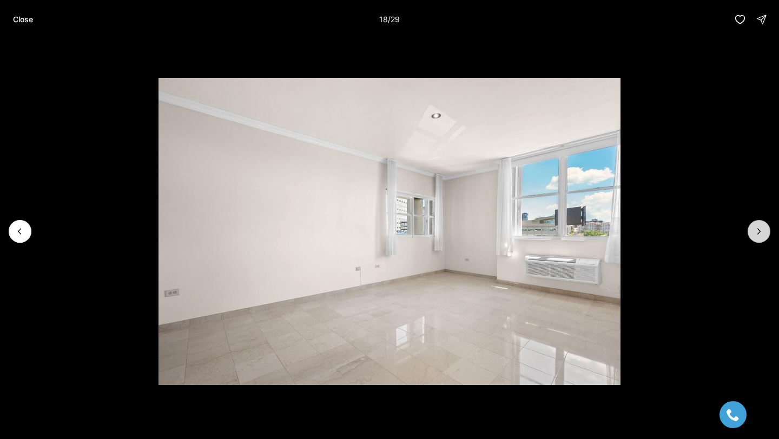
click at [762, 231] on icon "Next slide" at bounding box center [758, 231] width 11 height 11
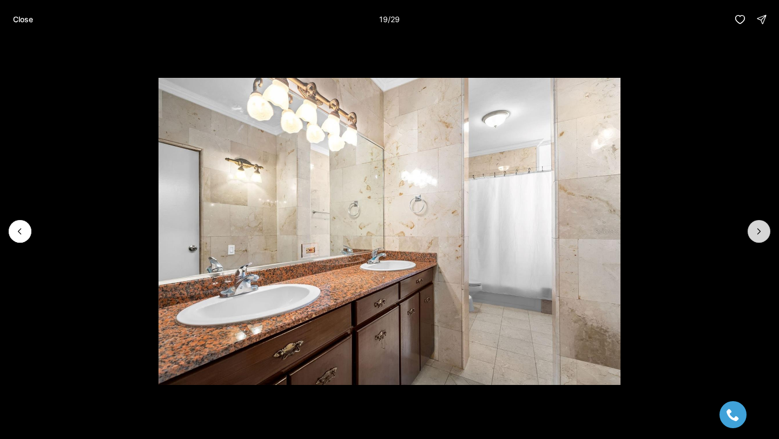
click at [764, 232] on icon "Next slide" at bounding box center [758, 231] width 11 height 11
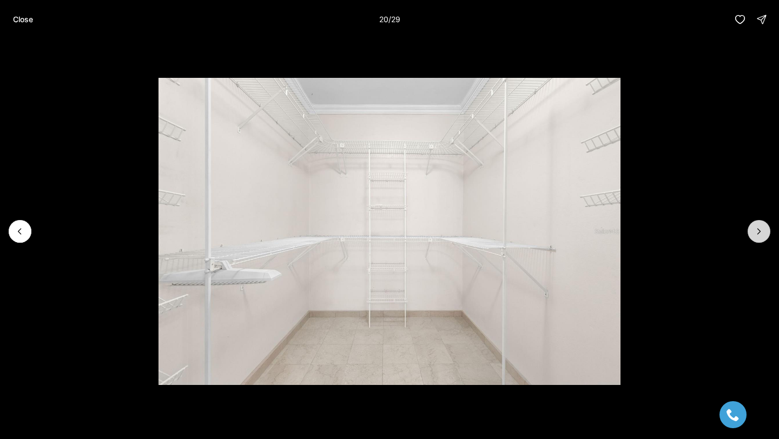
click at [764, 232] on icon "Next slide" at bounding box center [758, 231] width 11 height 11
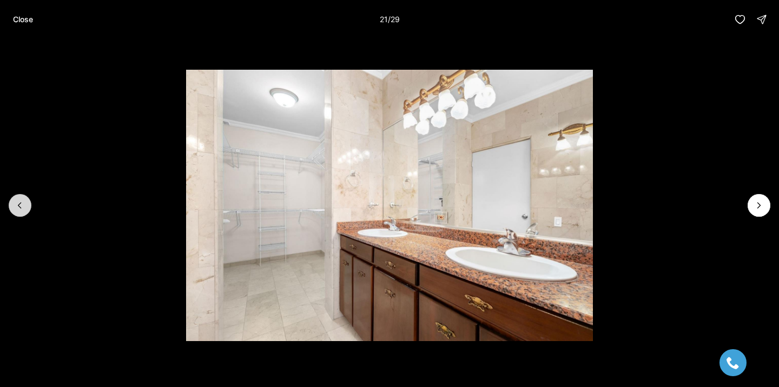
click at [15, 207] on icon "Previous slide" at bounding box center [20, 205] width 11 height 11
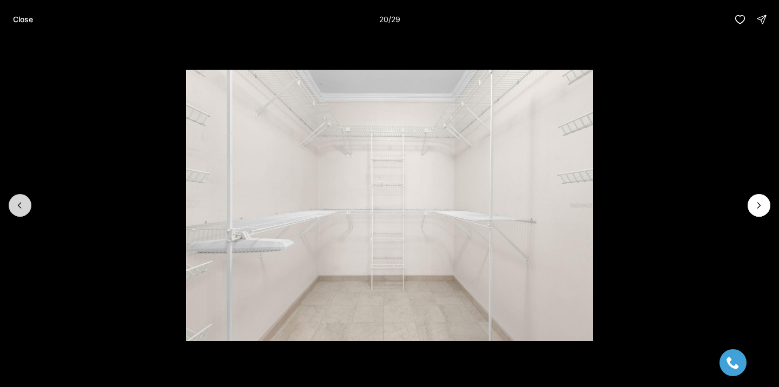
click at [15, 207] on icon "Previous slide" at bounding box center [20, 205] width 11 height 11
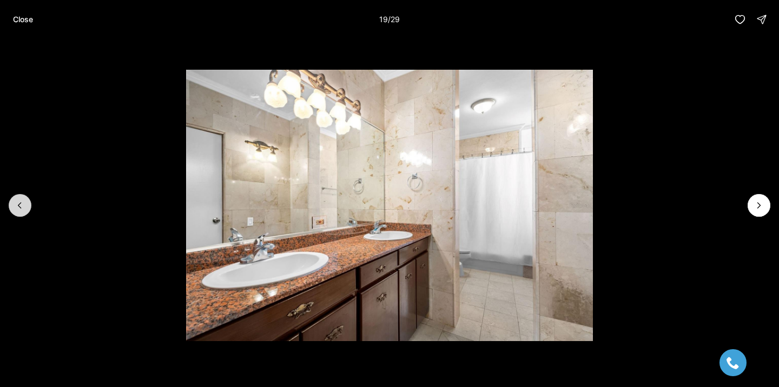
click at [16, 207] on icon "Previous slide" at bounding box center [20, 205] width 11 height 11
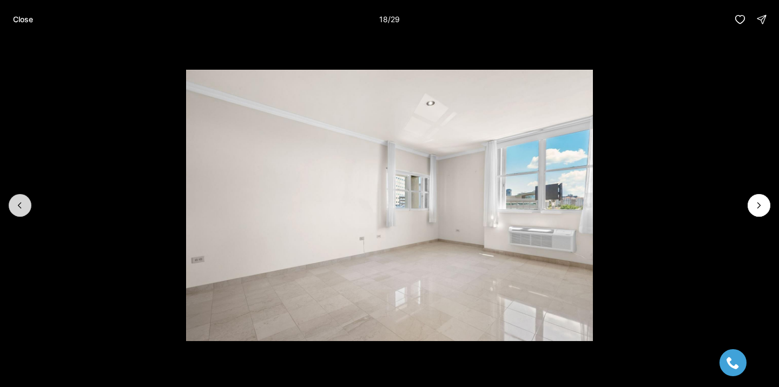
click at [16, 207] on icon "Previous slide" at bounding box center [20, 205] width 11 height 11
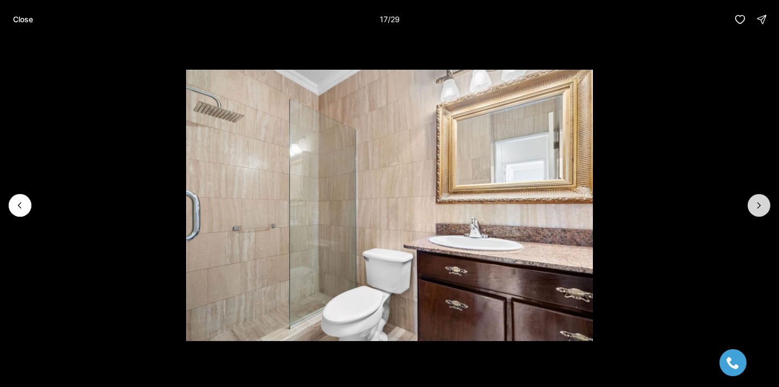
click at [761, 215] on button "Next slide" at bounding box center [758, 205] width 23 height 23
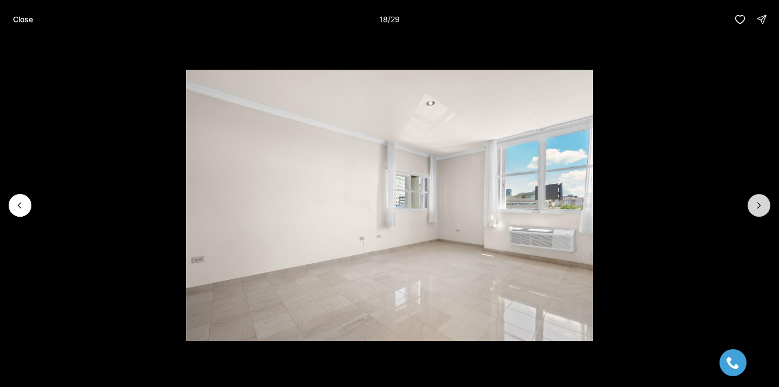
click at [761, 215] on button "Next slide" at bounding box center [758, 205] width 23 height 23
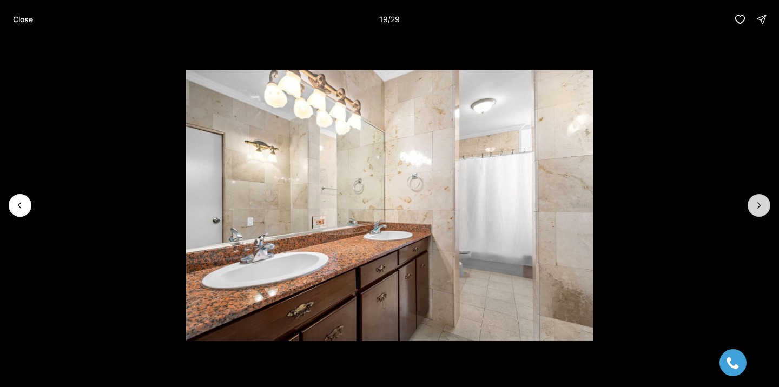
click at [761, 215] on button "Next slide" at bounding box center [758, 205] width 23 height 23
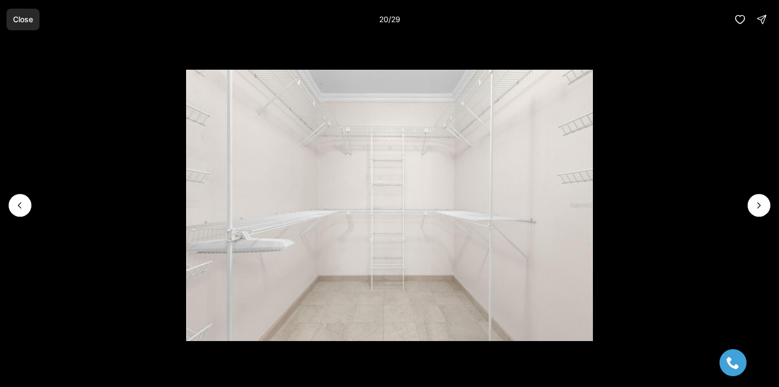
click at [18, 24] on button "Close" at bounding box center [22, 20] width 33 height 22
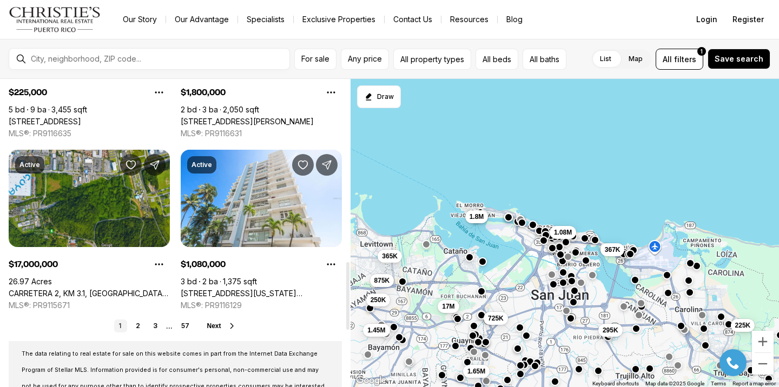
scroll to position [830, 0]
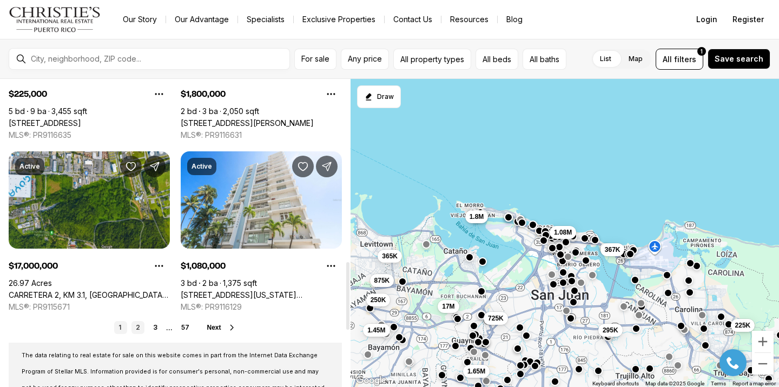
click at [143, 329] on link "2" at bounding box center [137, 327] width 13 height 13
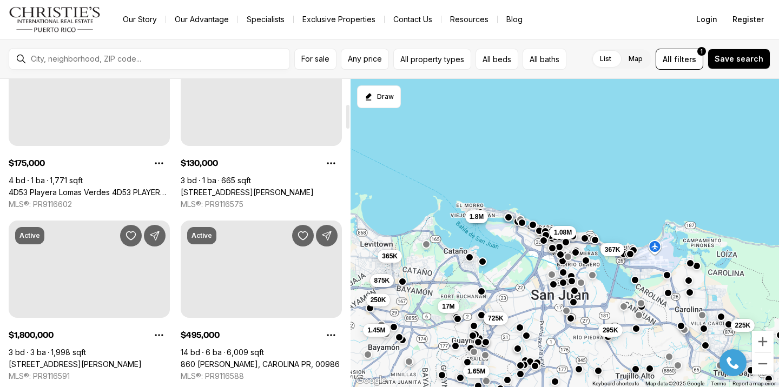
scroll to position [169, 0]
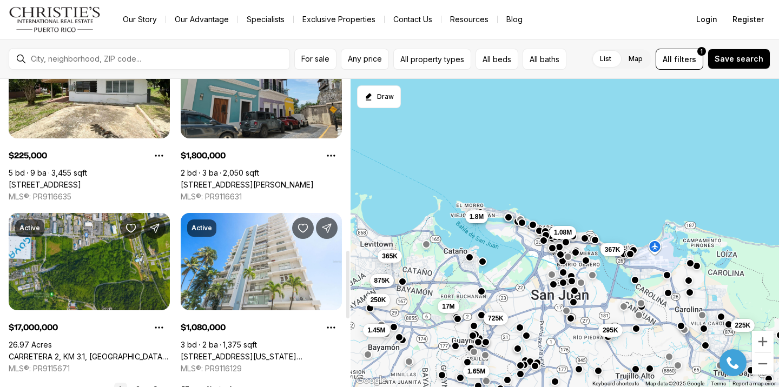
scroll to position [778, 0]
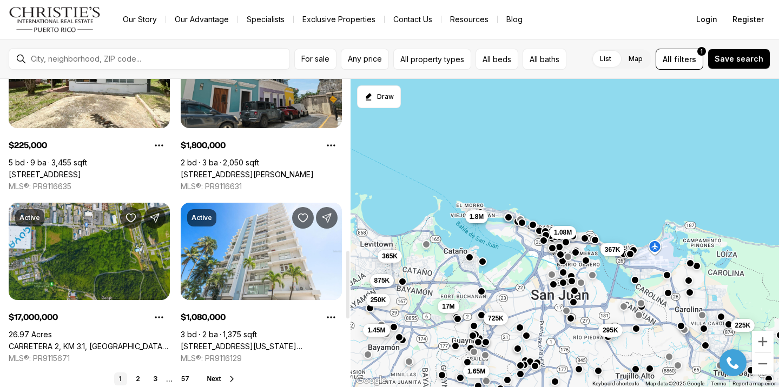
click at [246, 342] on link "[STREET_ADDRESS][US_STATE][PERSON_NAME]" at bounding box center [261, 347] width 161 height 10
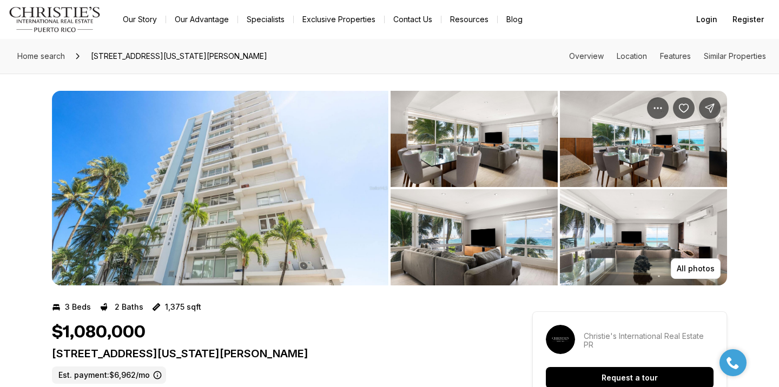
click at [250, 229] on img "View image gallery" at bounding box center [220, 188] width 336 height 195
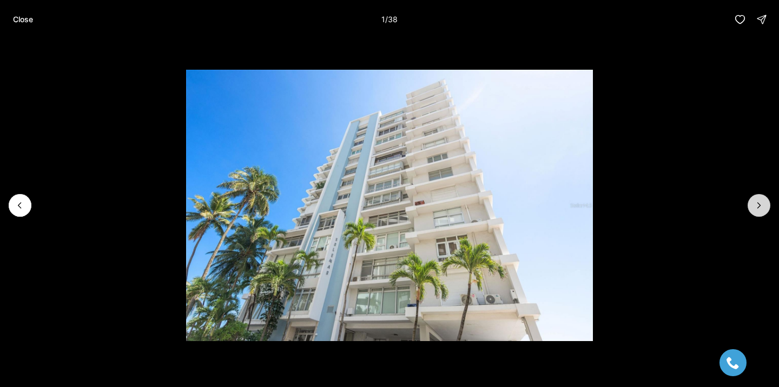
click at [759, 209] on icon "Next slide" at bounding box center [758, 205] width 11 height 11
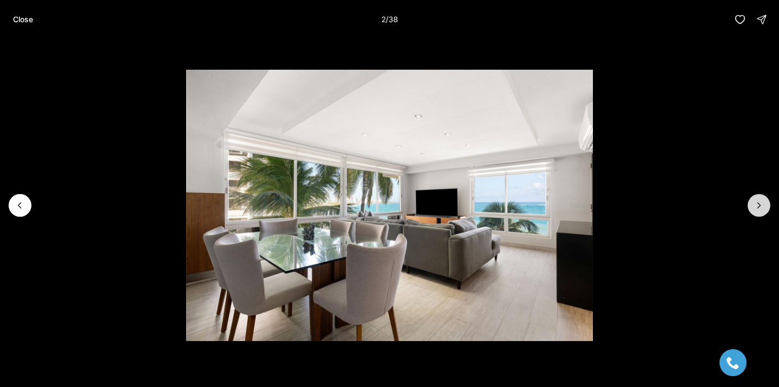
click at [759, 209] on icon "Next slide" at bounding box center [758, 205] width 11 height 11
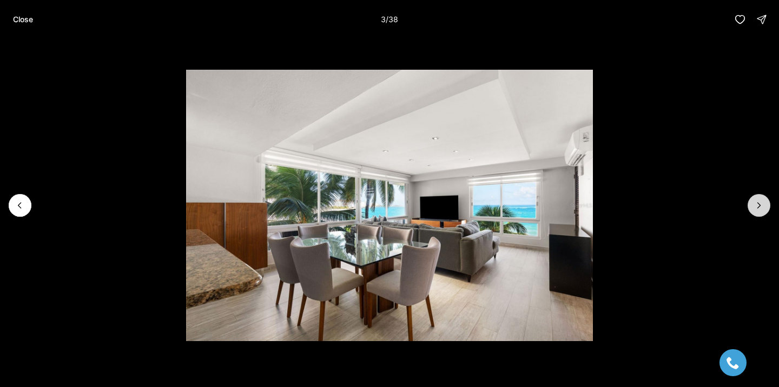
click at [759, 209] on icon "Next slide" at bounding box center [758, 205] width 11 height 11
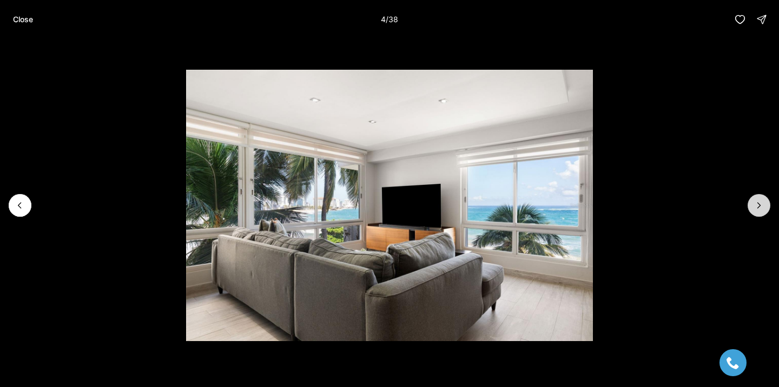
click at [759, 210] on icon "Next slide" at bounding box center [758, 205] width 11 height 11
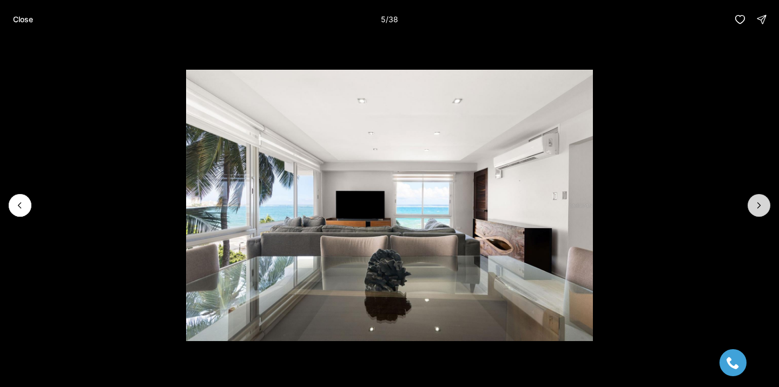
click at [759, 210] on icon "Next slide" at bounding box center [758, 205] width 11 height 11
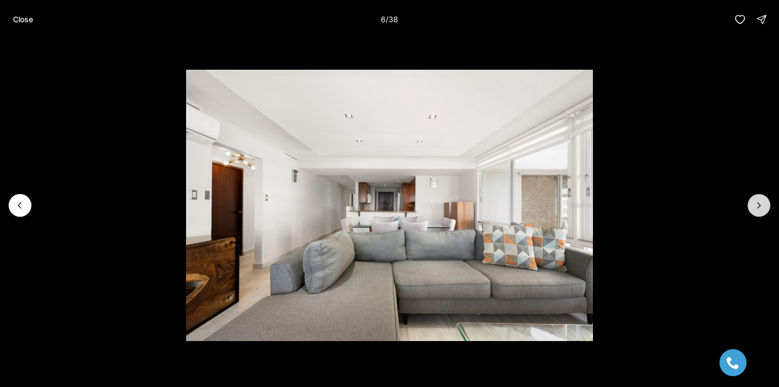
click at [759, 210] on icon "Next slide" at bounding box center [758, 205] width 11 height 11
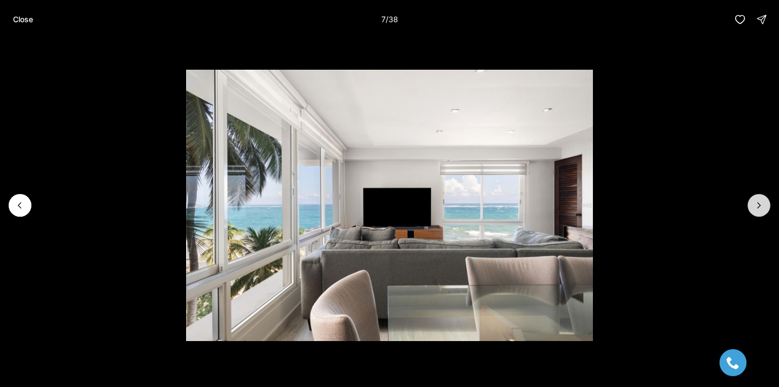
click at [759, 210] on icon "Next slide" at bounding box center [758, 205] width 11 height 11
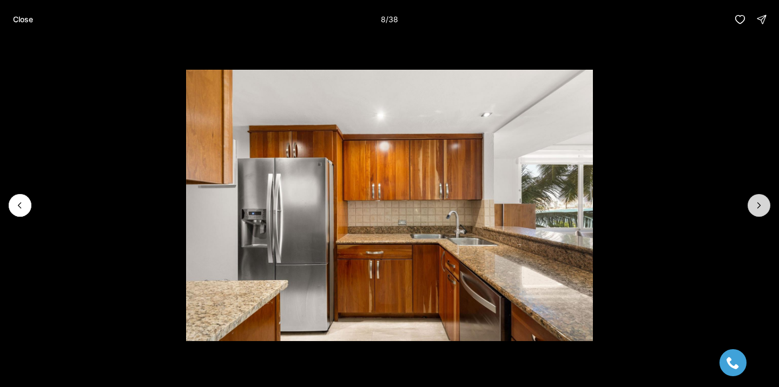
click at [760, 210] on icon "Next slide" at bounding box center [758, 205] width 11 height 11
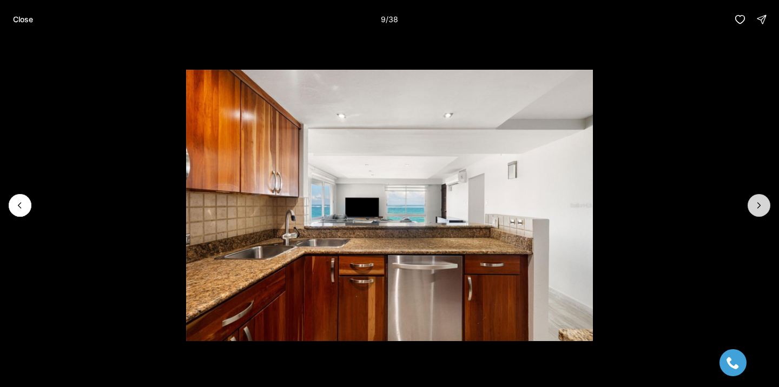
click at [760, 210] on icon "Next slide" at bounding box center [758, 205] width 11 height 11
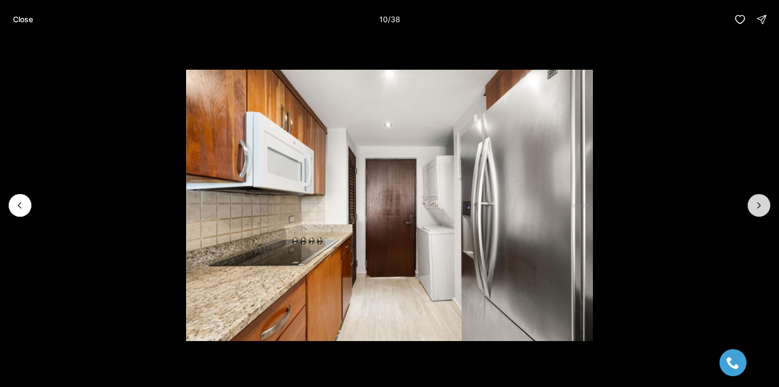
click at [760, 210] on icon "Next slide" at bounding box center [758, 205] width 11 height 11
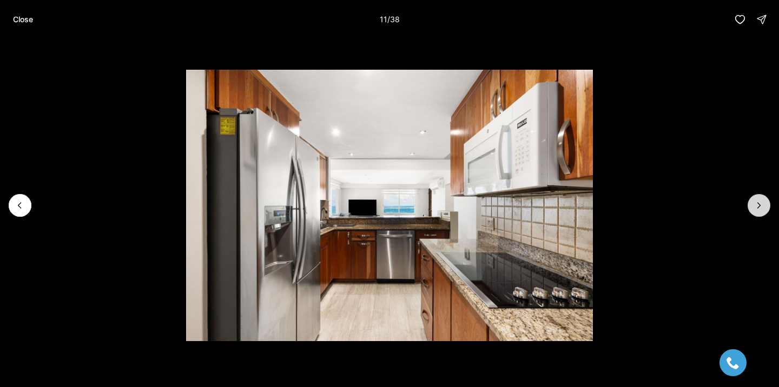
click at [760, 210] on icon "Next slide" at bounding box center [758, 205] width 11 height 11
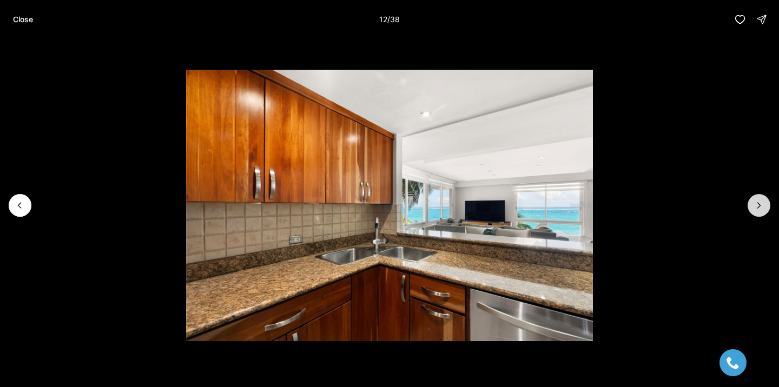
click at [760, 210] on icon "Next slide" at bounding box center [758, 205] width 11 height 11
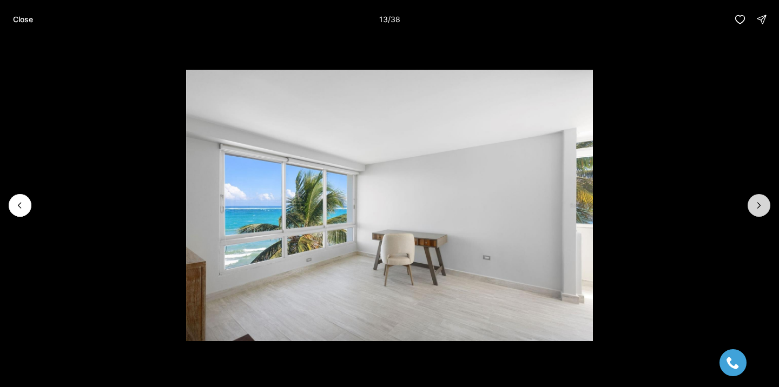
click at [760, 210] on icon "Next slide" at bounding box center [758, 205] width 11 height 11
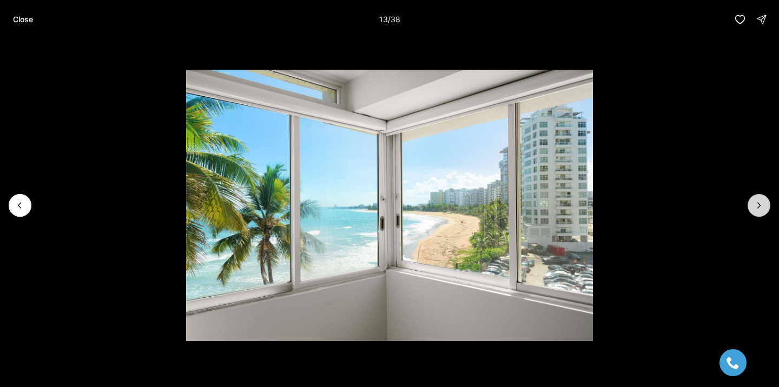
click at [760, 210] on icon "Next slide" at bounding box center [758, 205] width 11 height 11
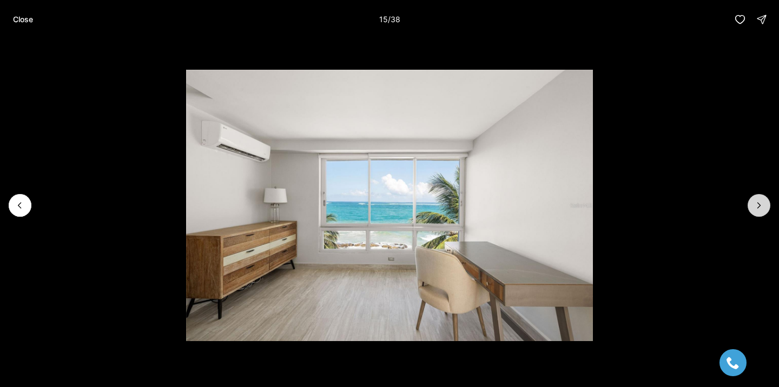
click at [762, 210] on icon "Next slide" at bounding box center [758, 205] width 11 height 11
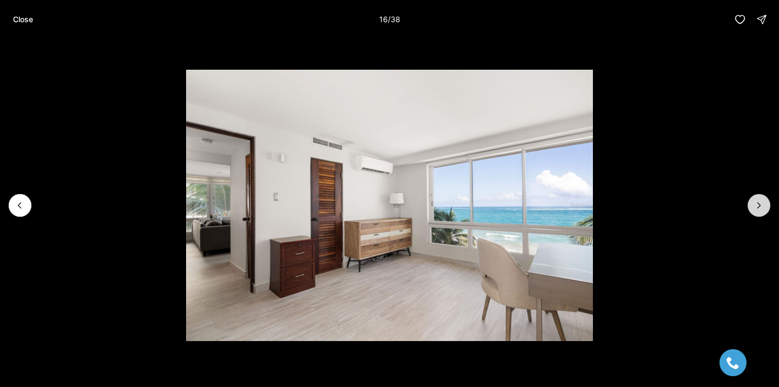
click at [762, 210] on icon "Next slide" at bounding box center [758, 205] width 11 height 11
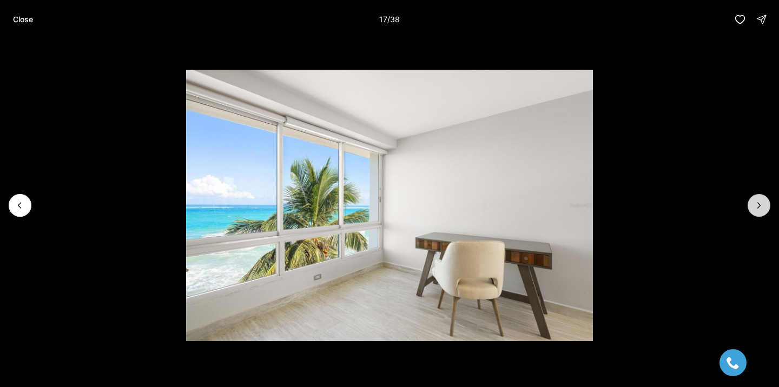
click at [762, 210] on icon "Next slide" at bounding box center [758, 205] width 11 height 11
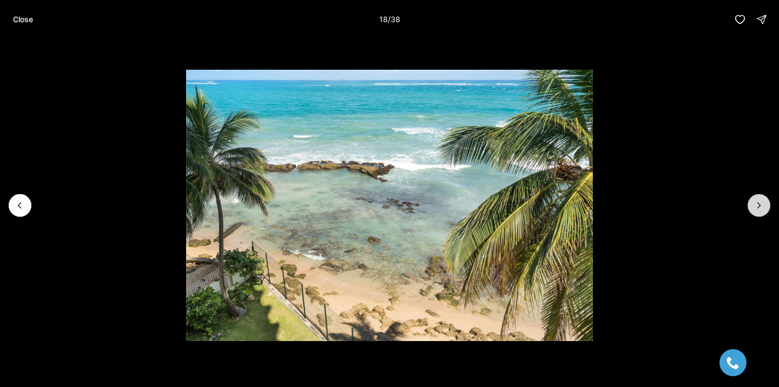
click at [762, 210] on icon "Next slide" at bounding box center [758, 205] width 11 height 11
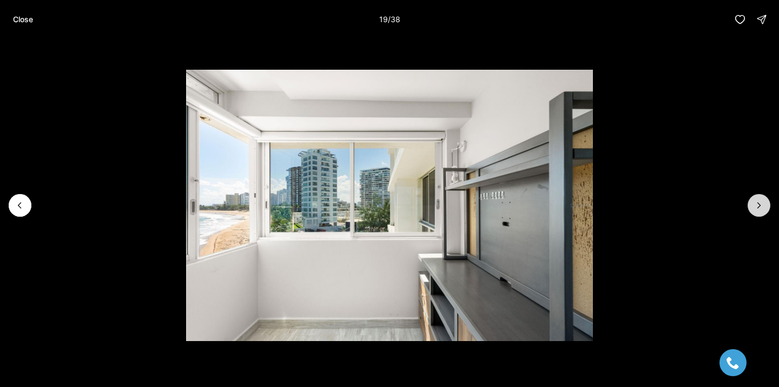
click at [762, 210] on icon "Next slide" at bounding box center [758, 205] width 11 height 11
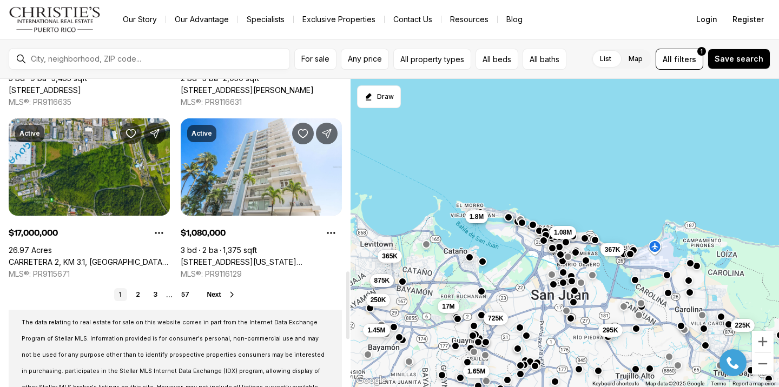
scroll to position [873, 0]
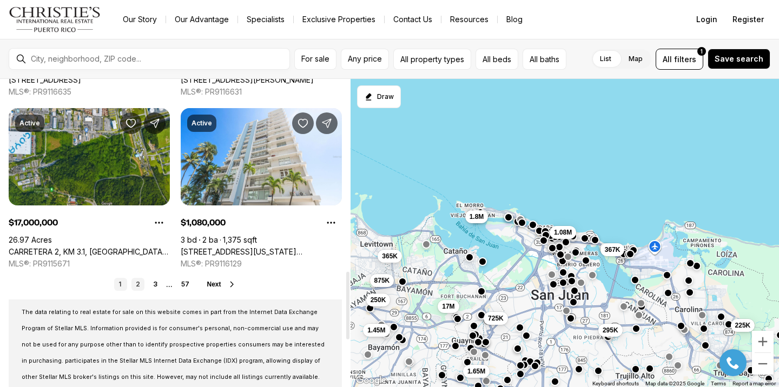
click at [137, 284] on link "2" at bounding box center [137, 284] width 13 height 13
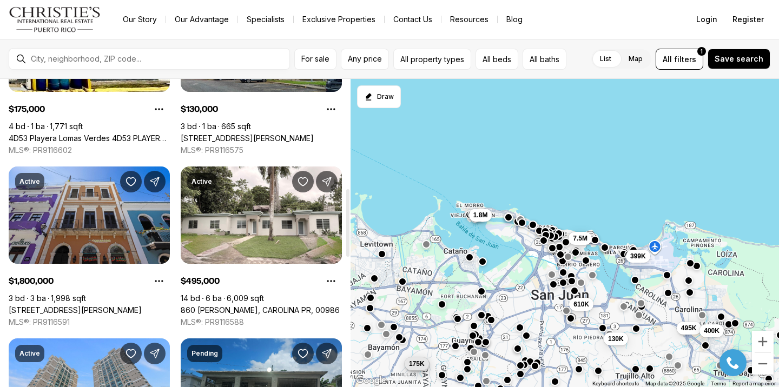
scroll to position [576, 0]
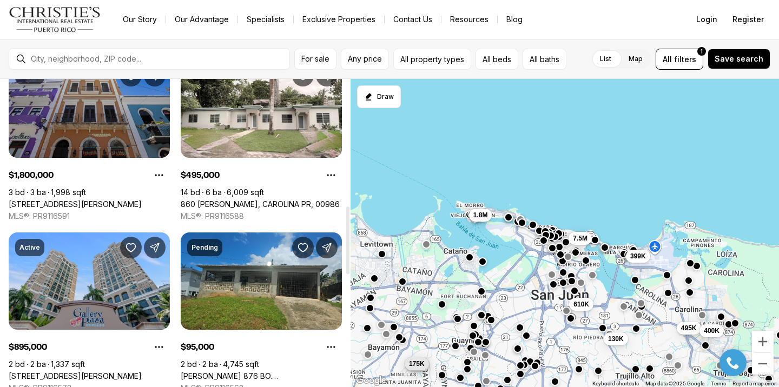
click at [114, 200] on link "[STREET_ADDRESS][PERSON_NAME]" at bounding box center [75, 205] width 133 height 10
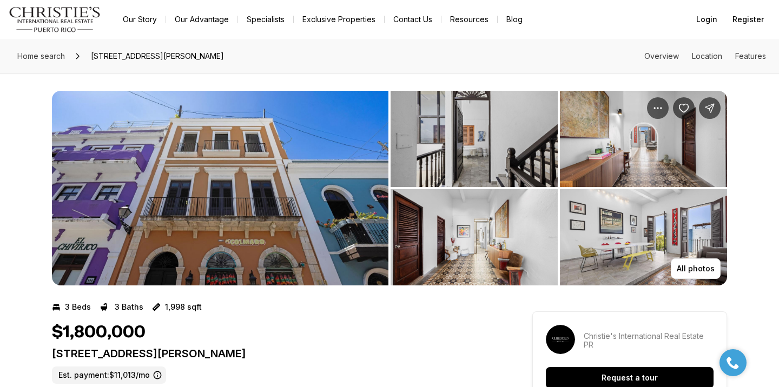
click at [249, 165] on img "View image gallery" at bounding box center [220, 188] width 336 height 195
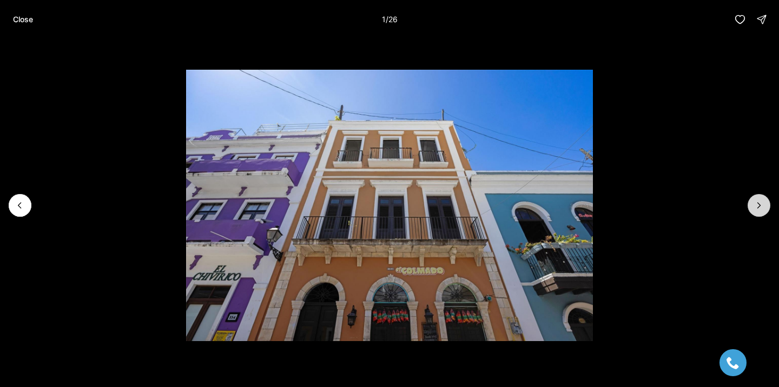
click at [754, 207] on icon "Next slide" at bounding box center [758, 205] width 11 height 11
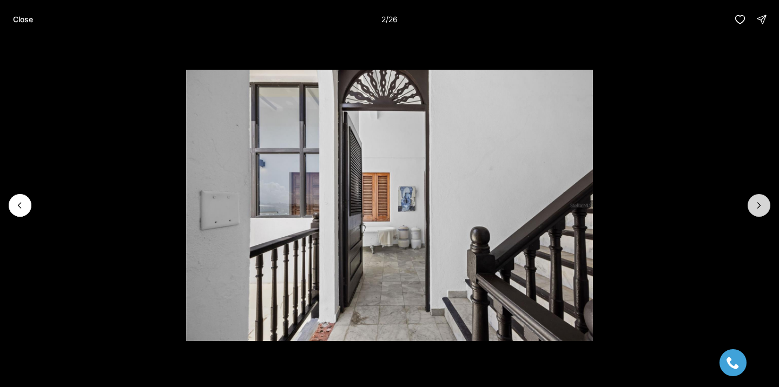
click at [754, 208] on icon "Next slide" at bounding box center [758, 205] width 11 height 11
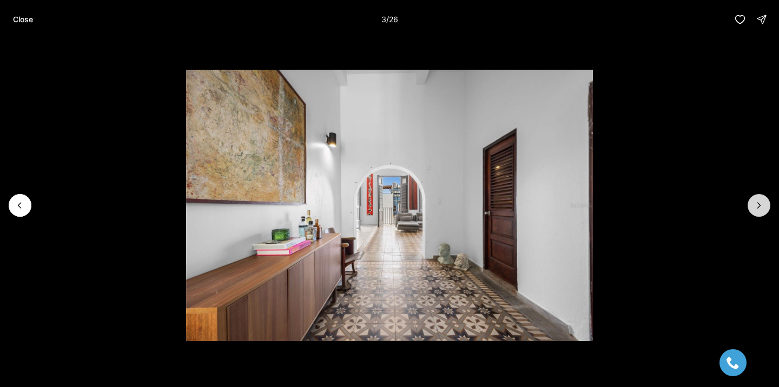
click at [754, 208] on icon "Next slide" at bounding box center [758, 205] width 11 height 11
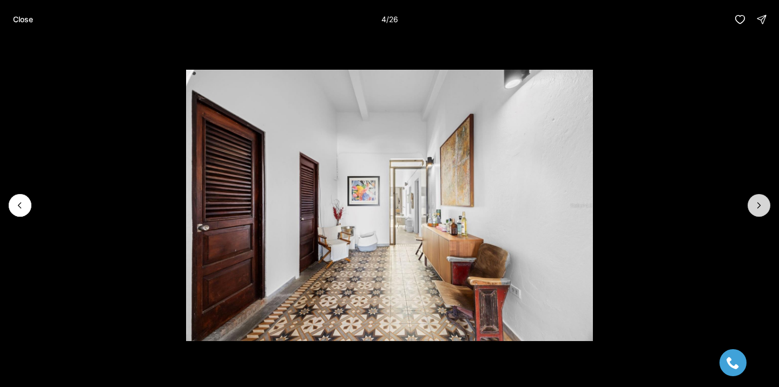
click at [755, 208] on icon "Next slide" at bounding box center [758, 205] width 11 height 11
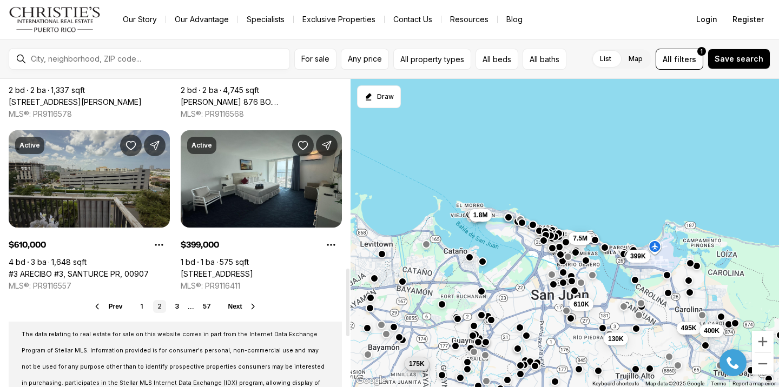
scroll to position [859, 0]
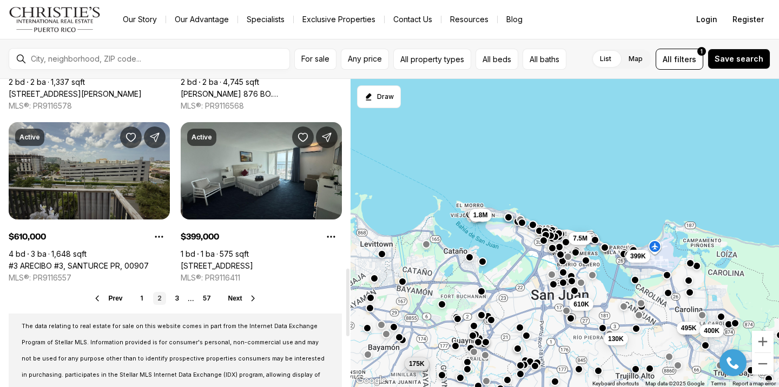
click at [128, 261] on link "#3 ARECIBO #3, SANTURCE PR, 00907" at bounding box center [79, 266] width 140 height 10
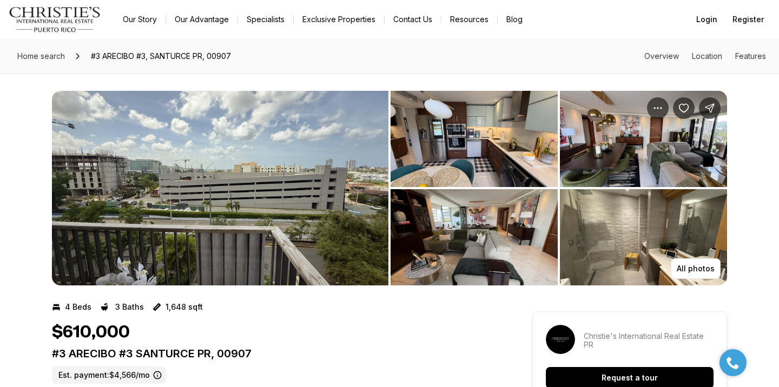
click at [311, 205] on img "View image gallery" at bounding box center [220, 188] width 336 height 195
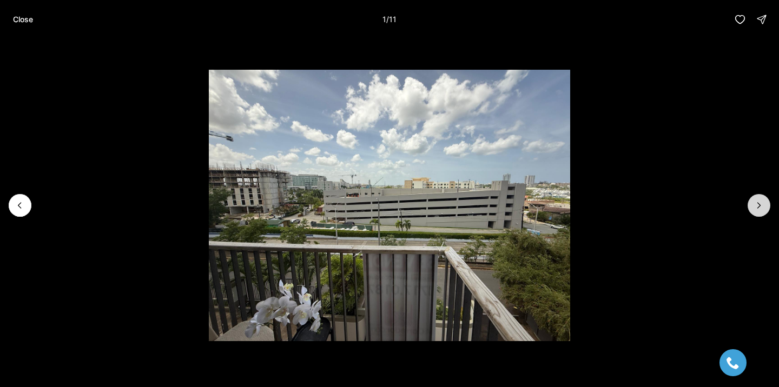
click at [753, 203] on button "Next slide" at bounding box center [758, 205] width 23 height 23
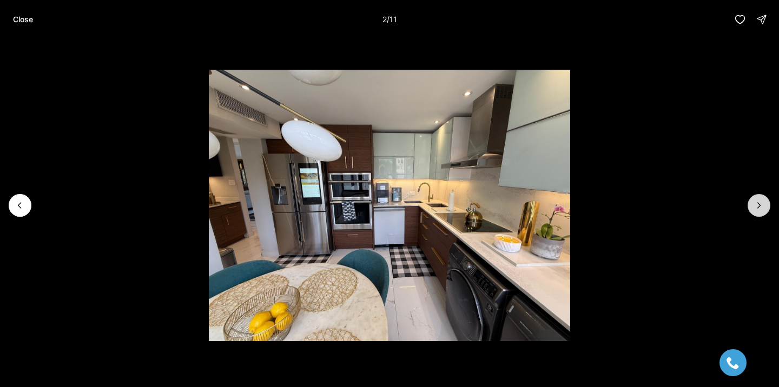
click at [752, 202] on button "Next slide" at bounding box center [758, 205] width 23 height 23
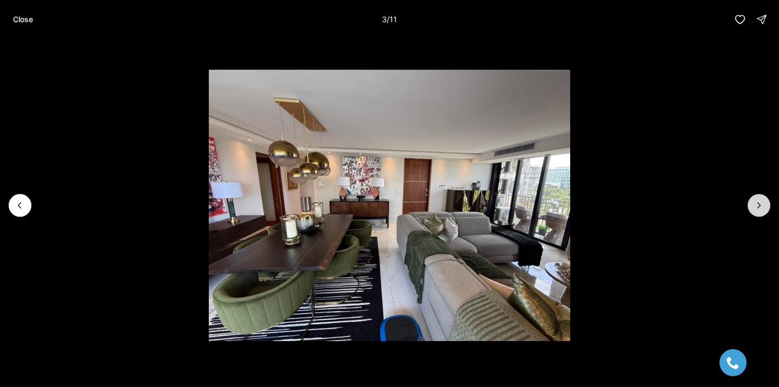
click at [752, 202] on button "Next slide" at bounding box center [758, 205] width 23 height 23
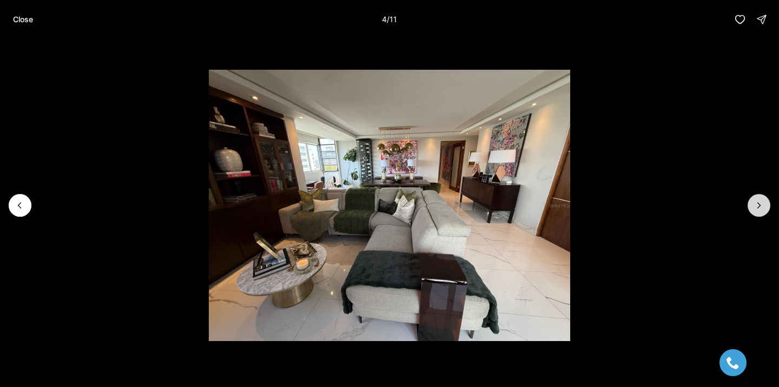
click at [752, 202] on button "Next slide" at bounding box center [758, 205] width 23 height 23
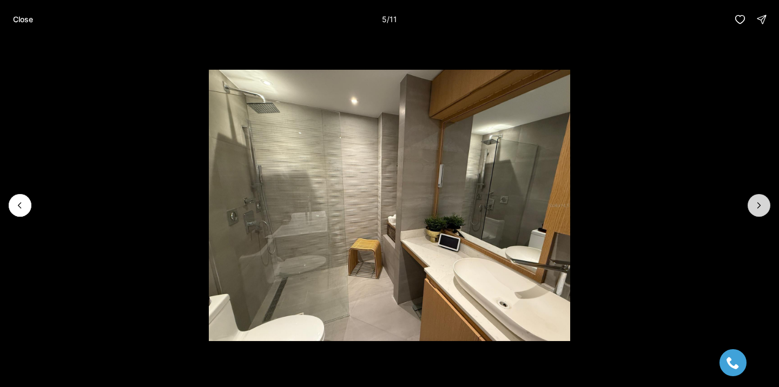
click at [752, 202] on button "Next slide" at bounding box center [758, 205] width 23 height 23
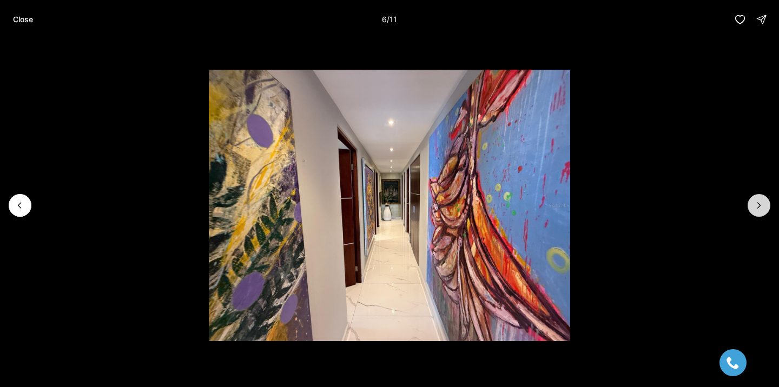
click at [752, 202] on button "Next slide" at bounding box center [758, 205] width 23 height 23
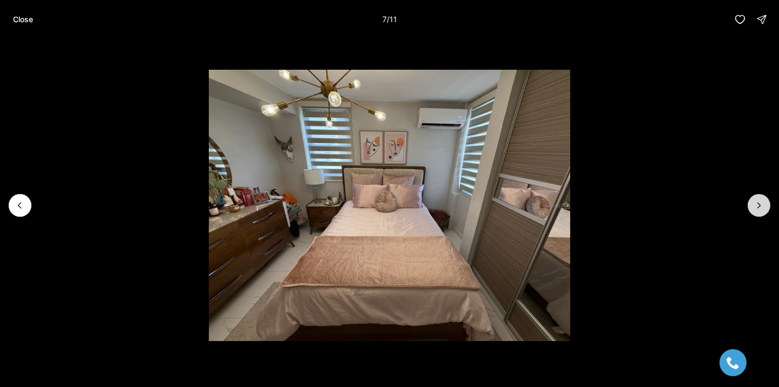
click at [752, 202] on button "Next slide" at bounding box center [758, 205] width 23 height 23
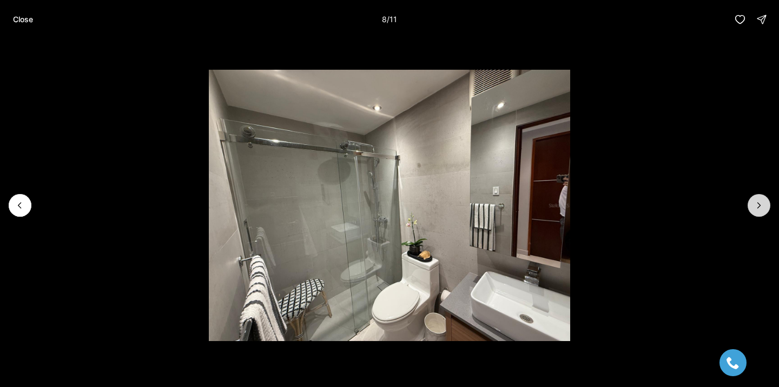
click at [752, 202] on button "Next slide" at bounding box center [758, 205] width 23 height 23
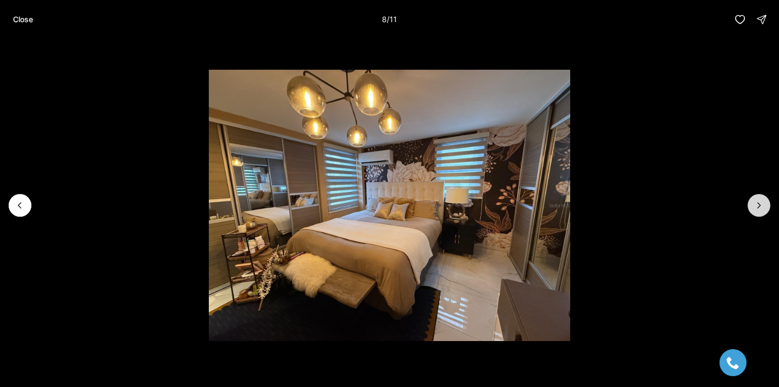
click at [752, 202] on button "Next slide" at bounding box center [758, 205] width 23 height 23
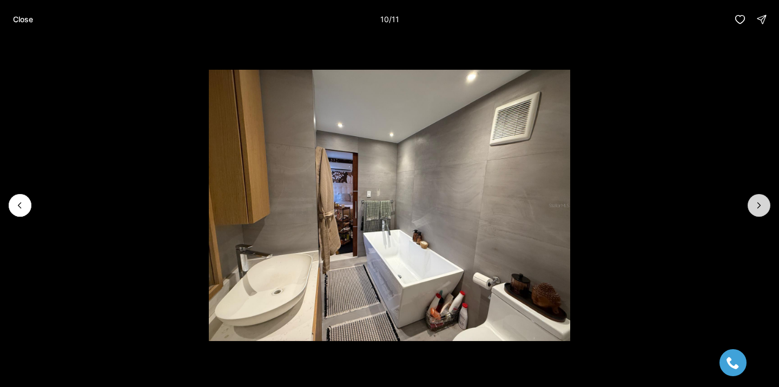
click at [752, 202] on button "Next slide" at bounding box center [758, 205] width 23 height 23
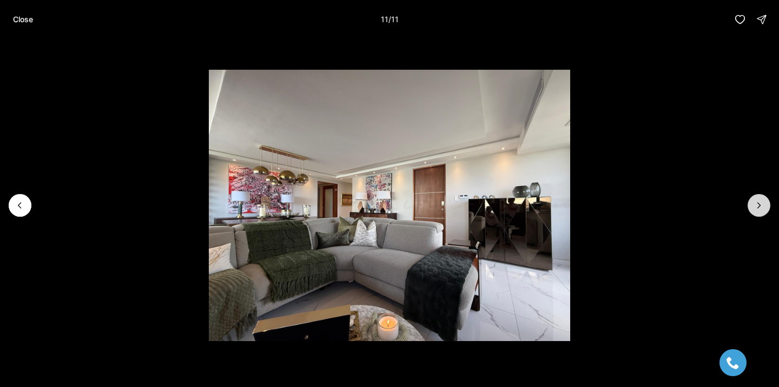
click at [752, 202] on div at bounding box center [758, 205] width 23 height 23
click at [20, 208] on icon "Previous slide" at bounding box center [19, 205] width 3 height 5
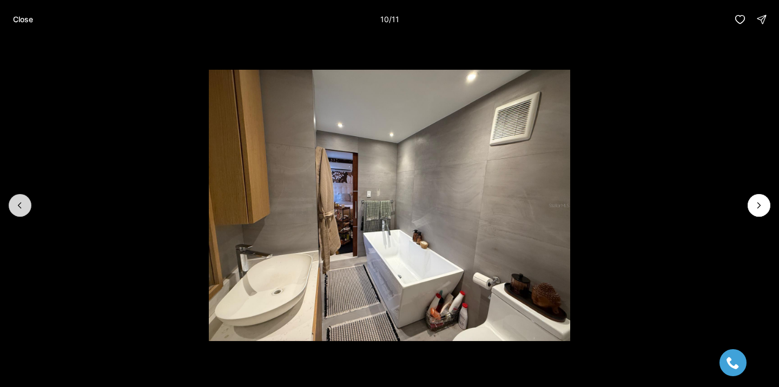
click at [21, 208] on icon "Previous slide" at bounding box center [19, 205] width 3 height 5
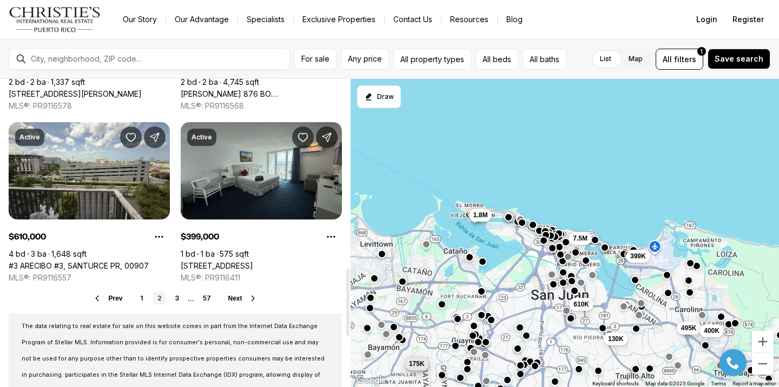
click at [177, 296] on link "3" at bounding box center [176, 298] width 13 height 13
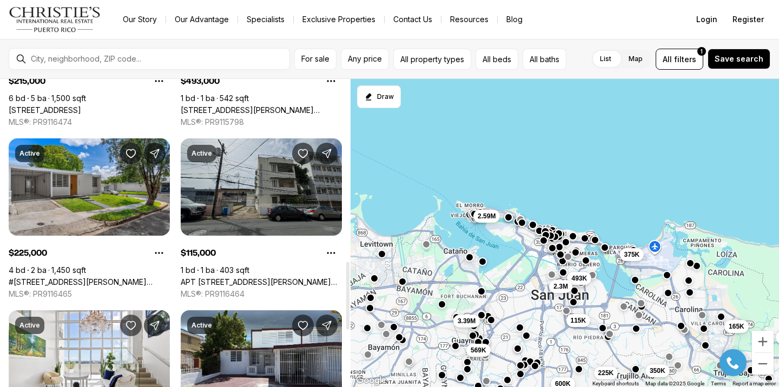
scroll to position [877, 0]
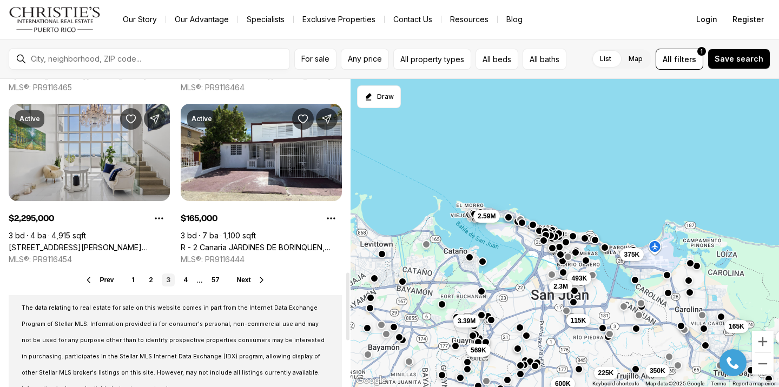
click at [131, 243] on link "[STREET_ADDRESS][PERSON_NAME][PERSON_NAME]" at bounding box center [89, 248] width 161 height 10
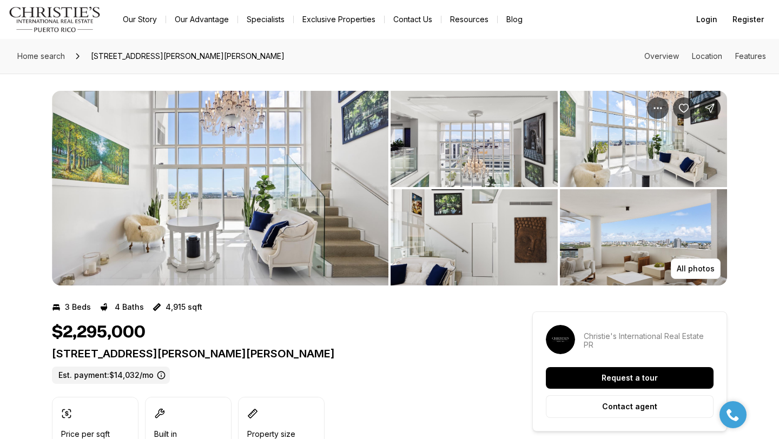
click at [247, 221] on img "View image gallery" at bounding box center [220, 188] width 336 height 195
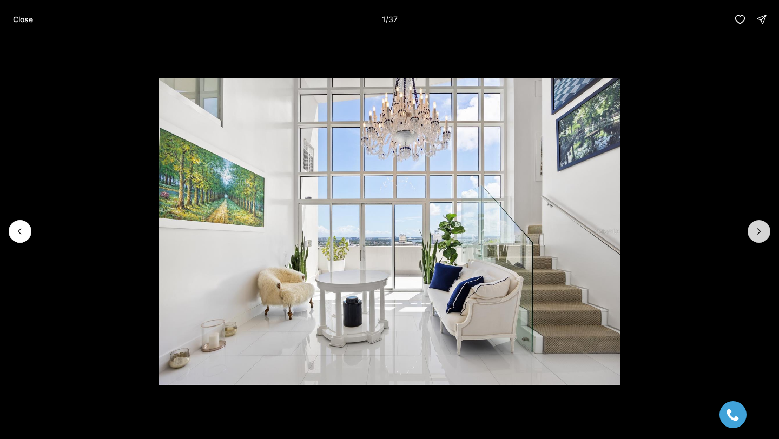
click at [753, 226] on icon "Next slide" at bounding box center [758, 231] width 11 height 11
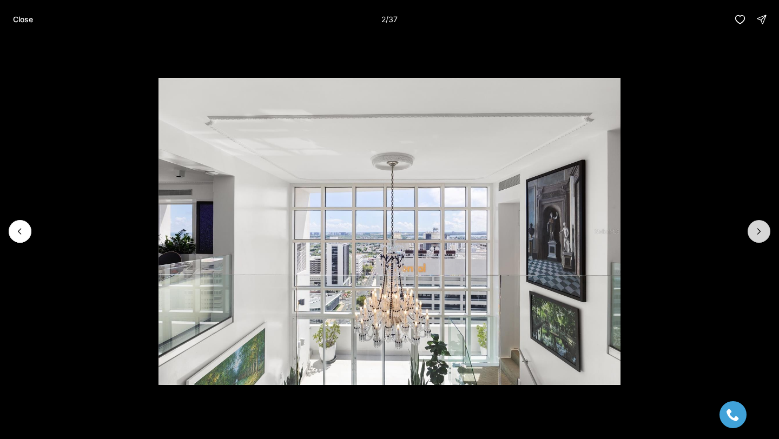
click at [753, 226] on icon "Next slide" at bounding box center [758, 231] width 11 height 11
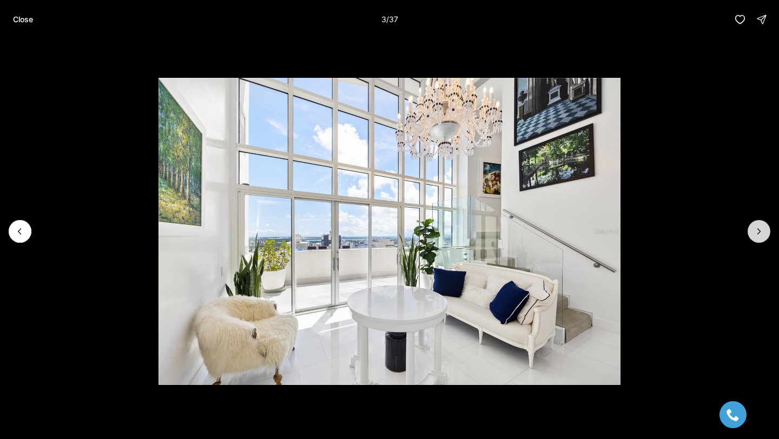
click at [753, 226] on icon "Next slide" at bounding box center [758, 231] width 11 height 11
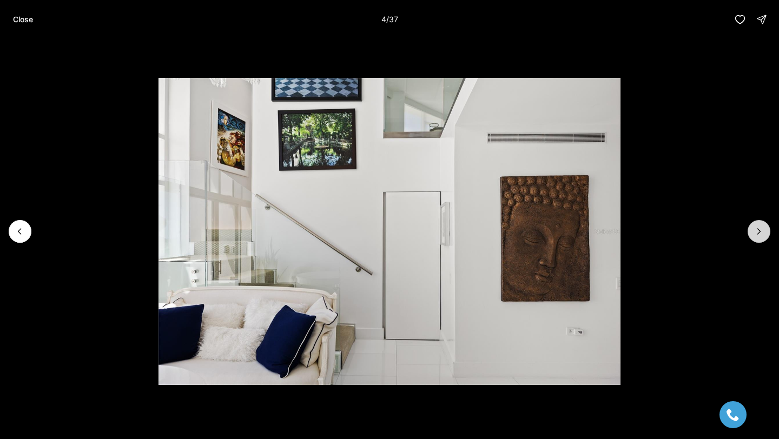
click at [753, 226] on icon "Next slide" at bounding box center [758, 231] width 11 height 11
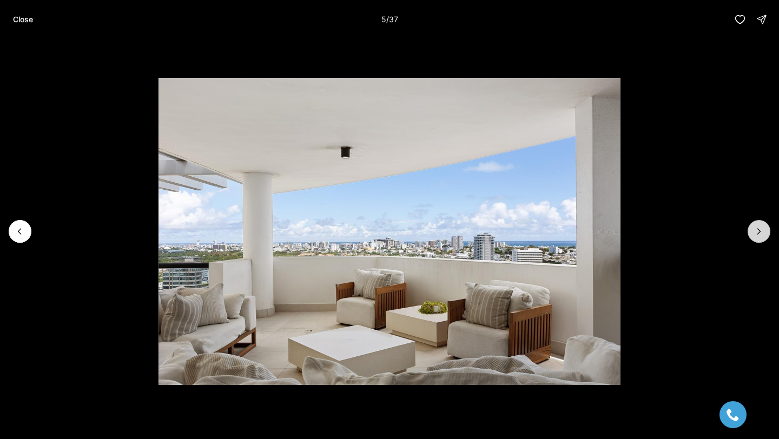
click at [753, 227] on icon "Next slide" at bounding box center [758, 231] width 11 height 11
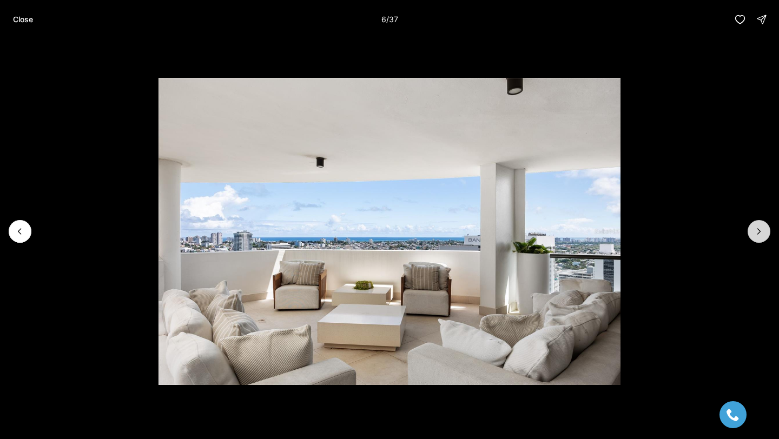
click at [753, 227] on icon "Next slide" at bounding box center [758, 231] width 11 height 11
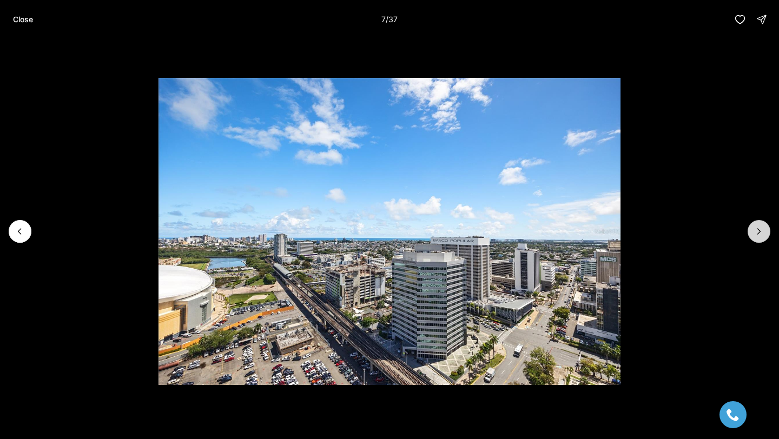
click at [753, 227] on icon "Next slide" at bounding box center [758, 231] width 11 height 11
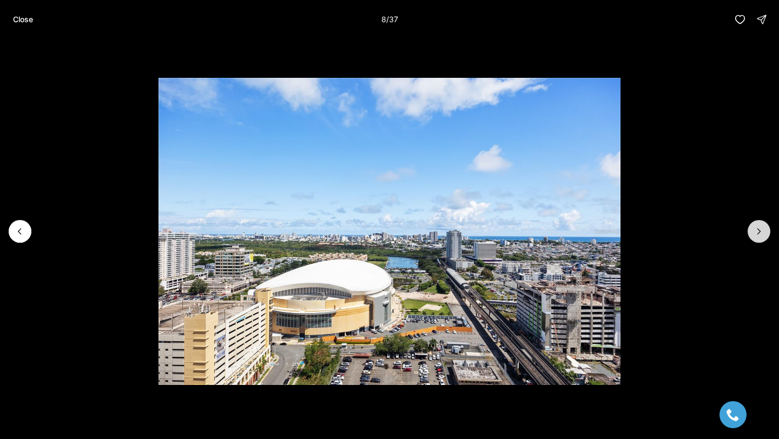
click at [753, 227] on icon "Next slide" at bounding box center [758, 231] width 11 height 11
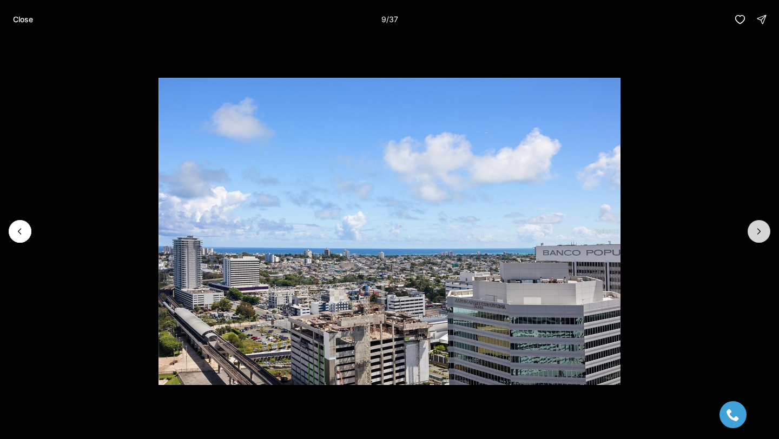
click at [753, 227] on icon "Next slide" at bounding box center [758, 231] width 11 height 11
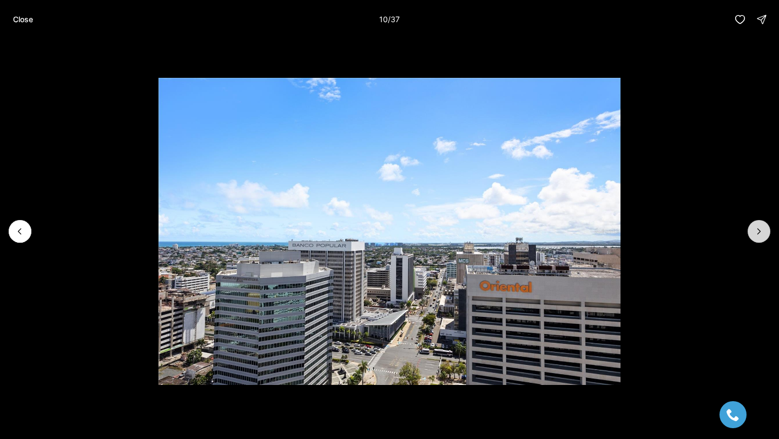
click at [753, 227] on icon "Next slide" at bounding box center [758, 231] width 11 height 11
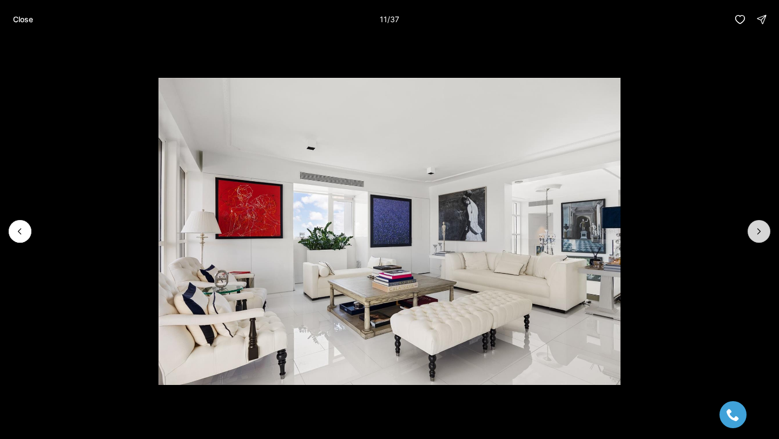
click at [753, 227] on icon "Next slide" at bounding box center [758, 231] width 11 height 11
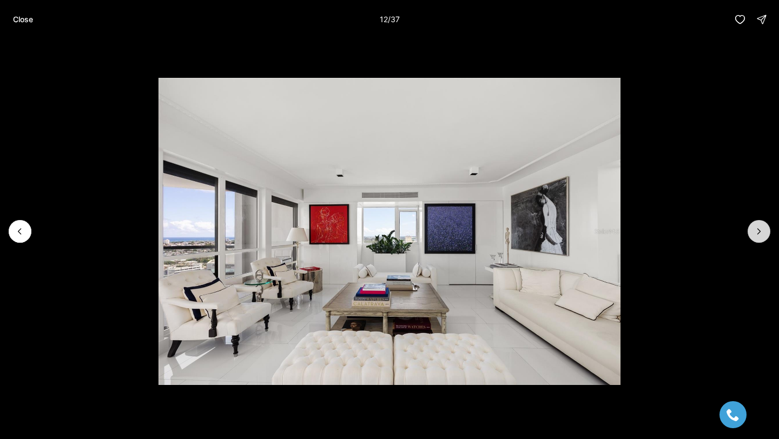
click at [753, 227] on icon "Next slide" at bounding box center [758, 231] width 11 height 11
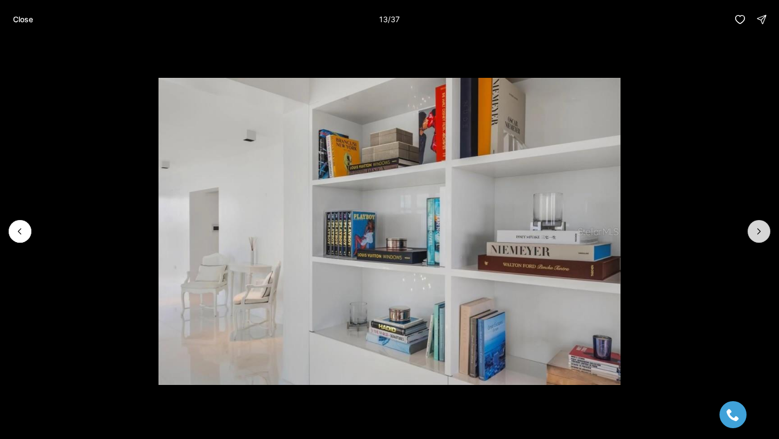
click at [753, 227] on icon "Next slide" at bounding box center [758, 231] width 11 height 11
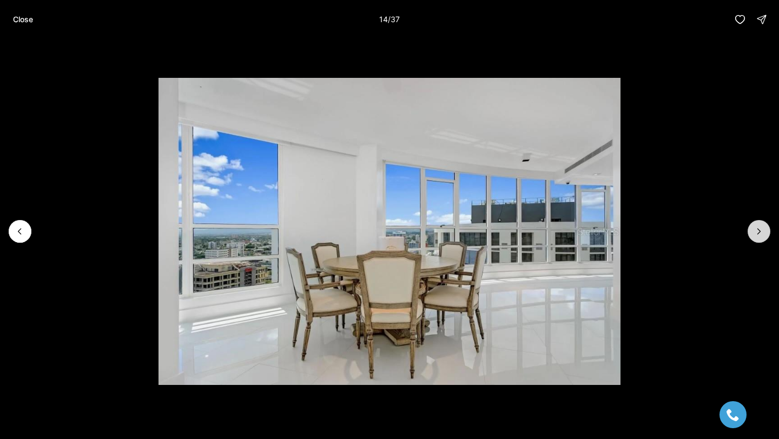
click at [753, 227] on icon "Next slide" at bounding box center [758, 231] width 11 height 11
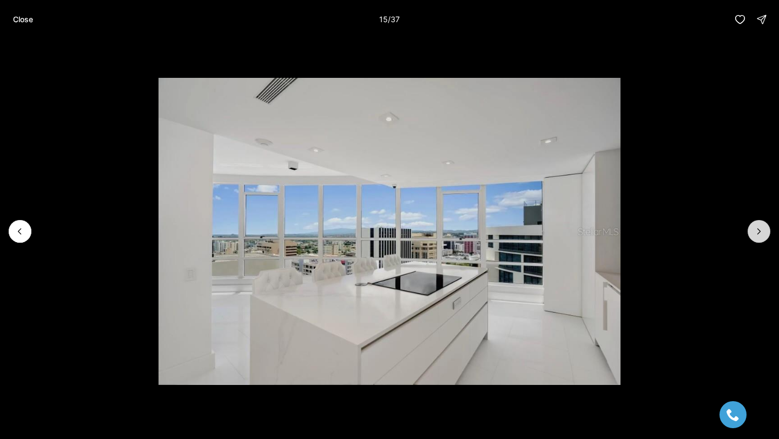
click at [753, 227] on icon "Next slide" at bounding box center [758, 231] width 11 height 11
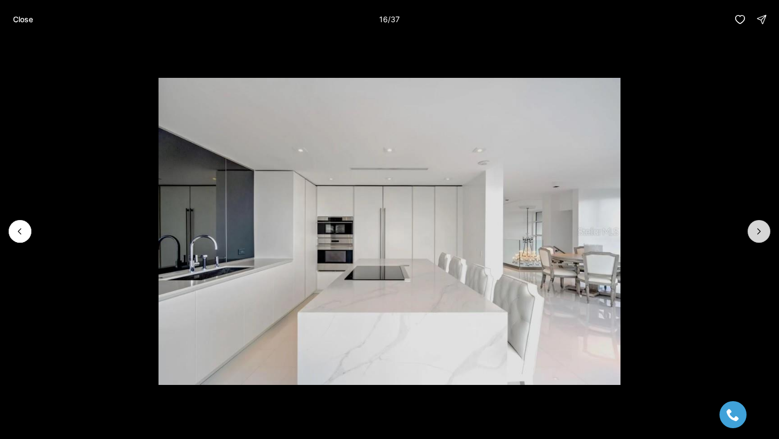
click at [753, 227] on icon "Next slide" at bounding box center [758, 231] width 11 height 11
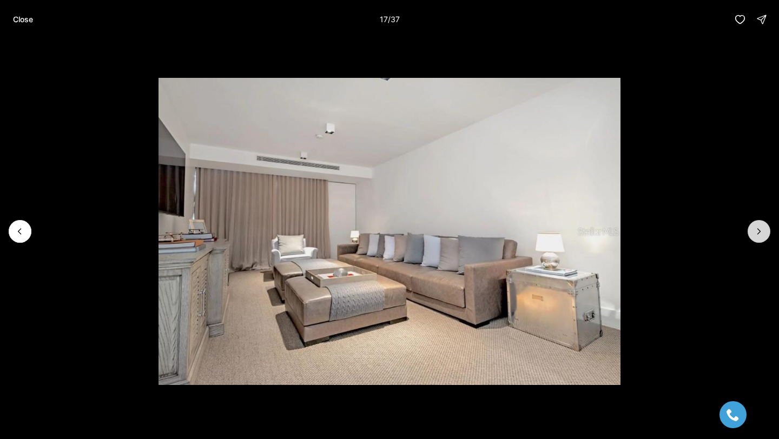
click at [753, 228] on icon "Next slide" at bounding box center [758, 231] width 11 height 11
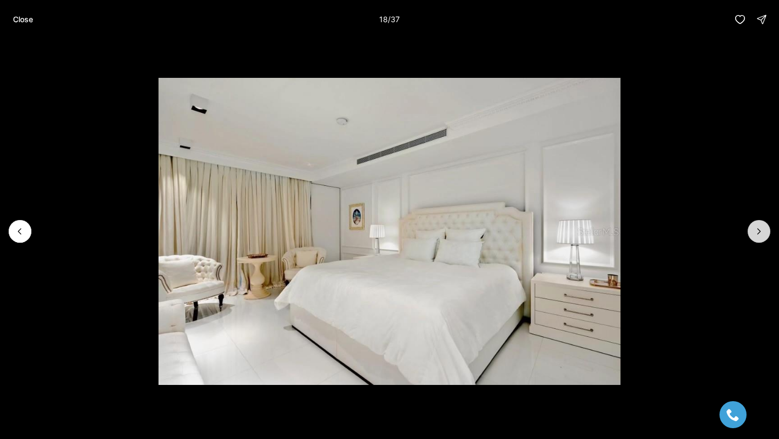
click at [753, 228] on icon "Next slide" at bounding box center [758, 231] width 11 height 11
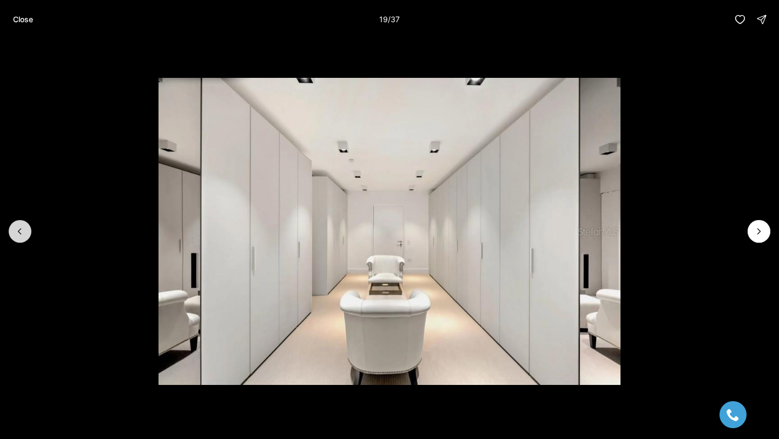
click at [25, 225] on button "Previous slide" at bounding box center [20, 231] width 23 height 23
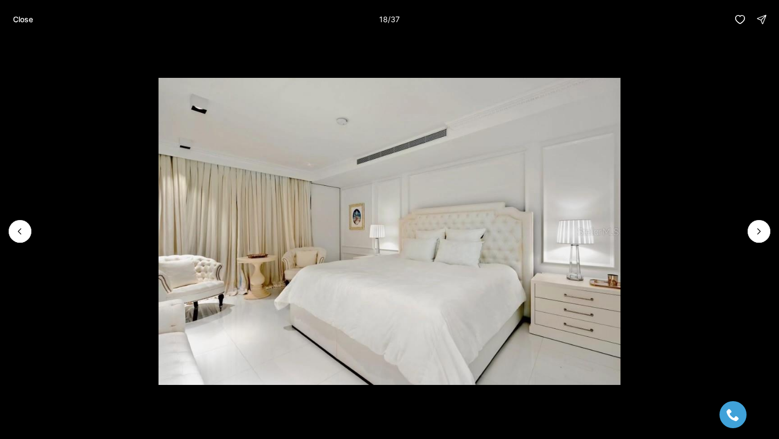
click at [767, 215] on li "18 of 37" at bounding box center [389, 231] width 779 height 385
click at [766, 218] on li "18 of 37" at bounding box center [389, 231] width 779 height 385
click at [760, 223] on button "Next slide" at bounding box center [758, 231] width 23 height 23
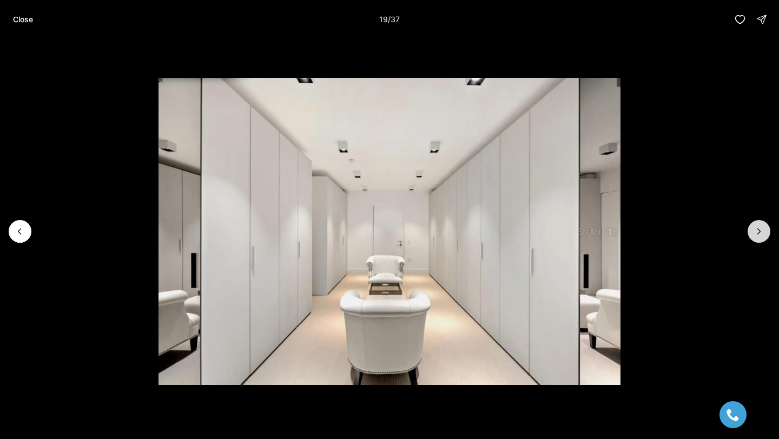
click at [760, 223] on button "Next slide" at bounding box center [758, 231] width 23 height 23
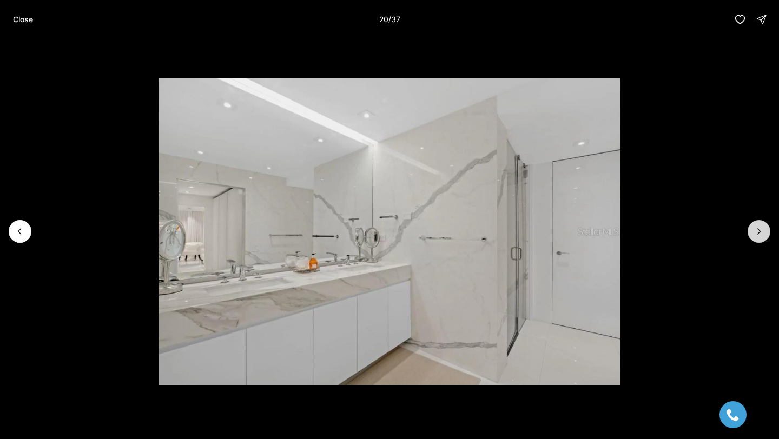
click at [760, 223] on button "Next slide" at bounding box center [758, 231] width 23 height 23
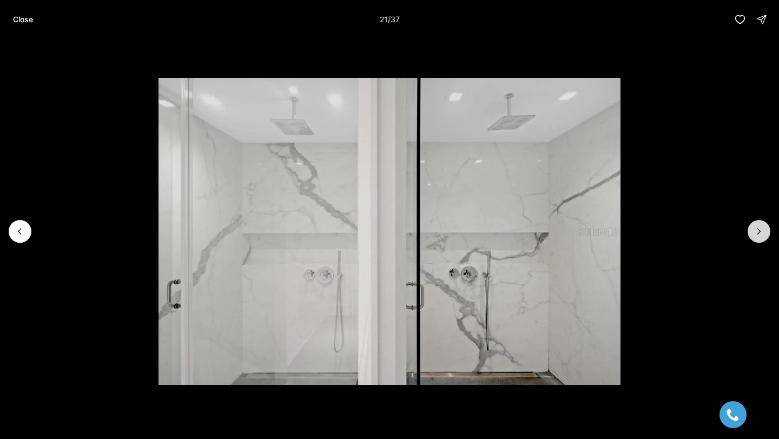
click at [760, 223] on button "Next slide" at bounding box center [758, 231] width 23 height 23
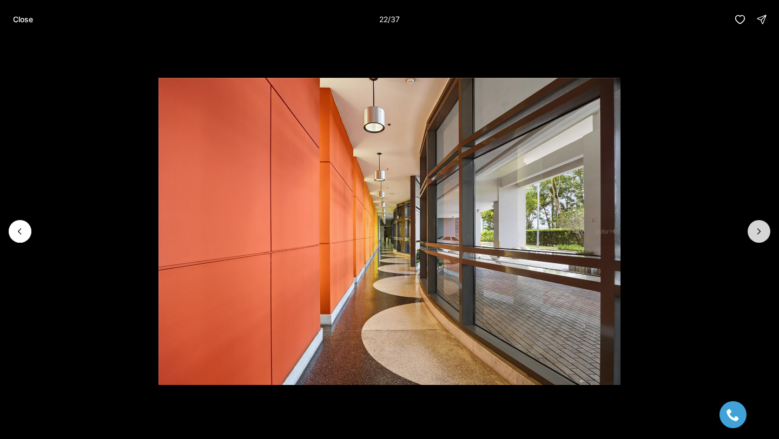
click at [760, 223] on button "Next slide" at bounding box center [758, 231] width 23 height 23
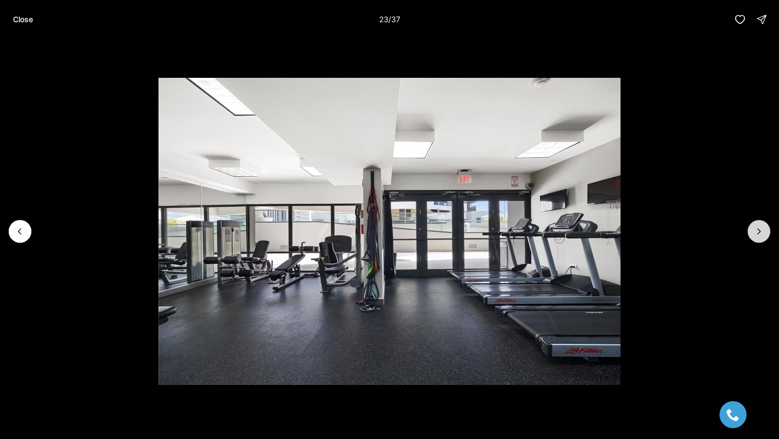
click at [760, 223] on button "Next slide" at bounding box center [758, 231] width 23 height 23
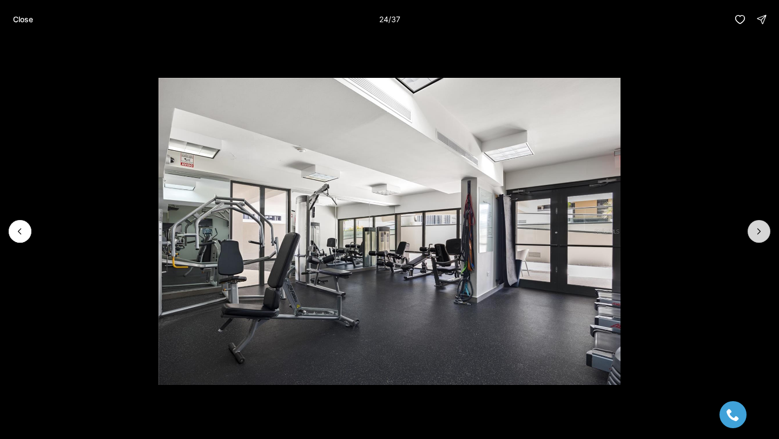
click at [760, 223] on button "Next slide" at bounding box center [758, 231] width 23 height 23
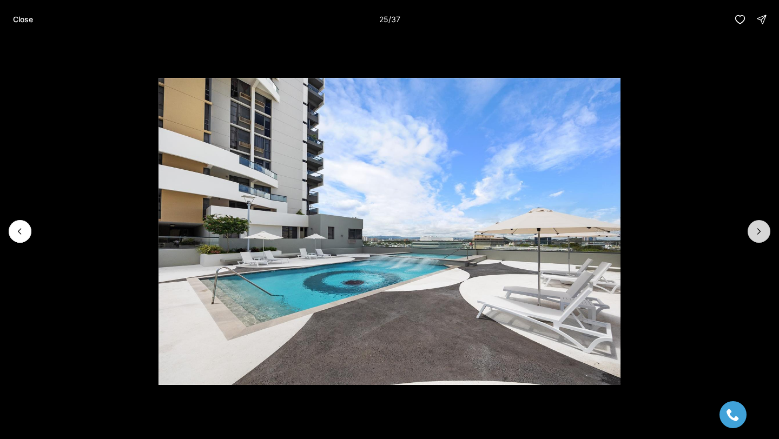
click at [760, 223] on button "Next slide" at bounding box center [758, 231] width 23 height 23
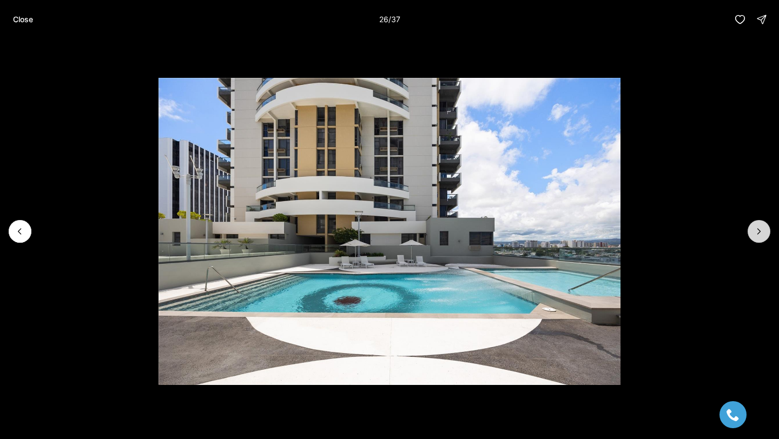
click at [760, 223] on button "Next slide" at bounding box center [758, 231] width 23 height 23
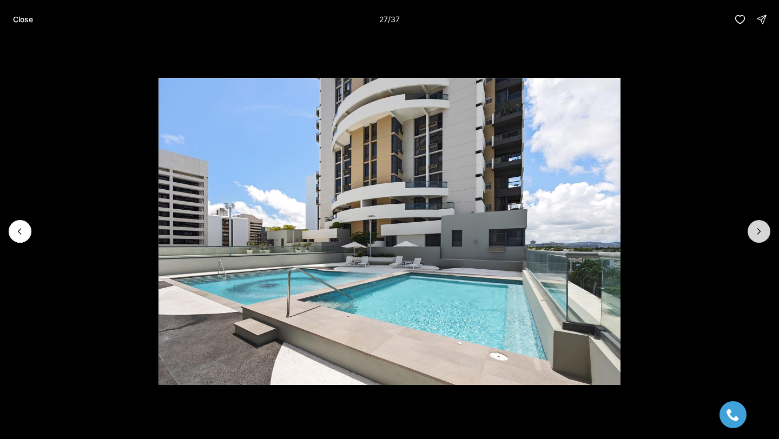
click at [760, 223] on button "Next slide" at bounding box center [758, 231] width 23 height 23
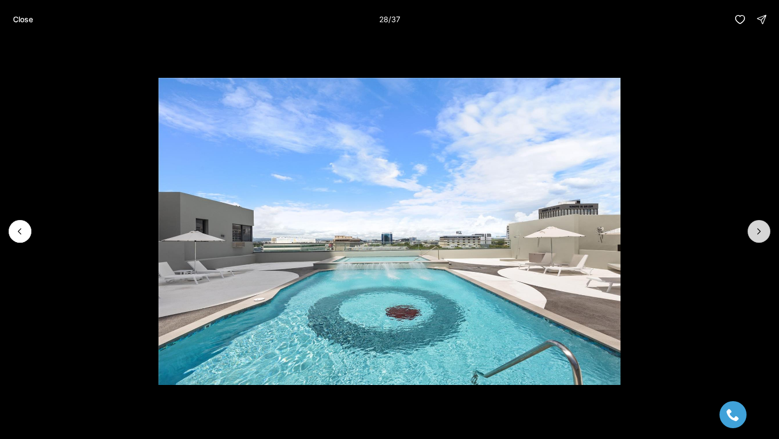
click at [760, 223] on button "Next slide" at bounding box center [758, 231] width 23 height 23
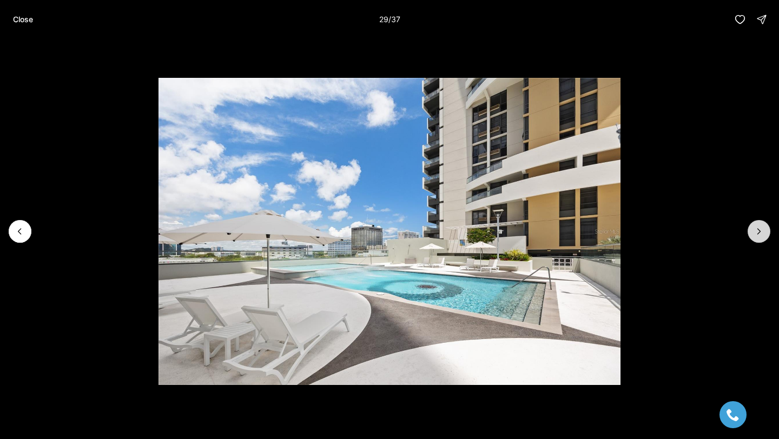
click at [760, 223] on button "Next slide" at bounding box center [758, 231] width 23 height 23
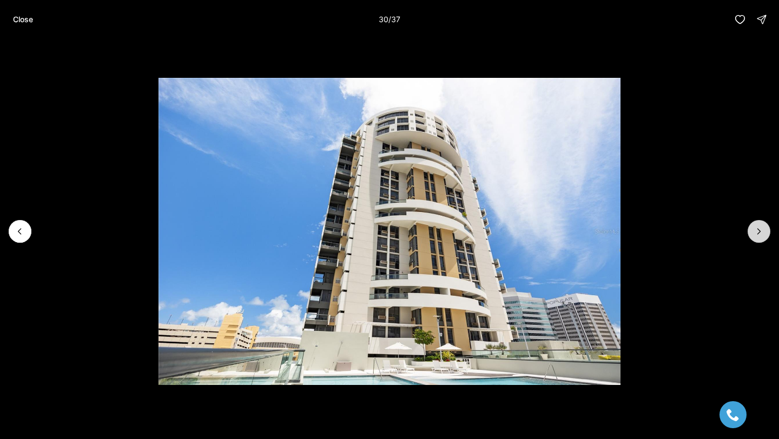
click at [760, 229] on icon "Next slide" at bounding box center [758, 231] width 11 height 11
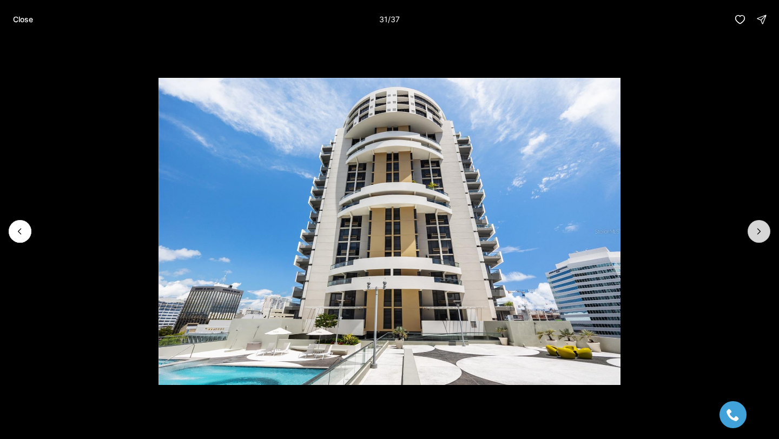
click at [760, 229] on icon "Next slide" at bounding box center [758, 231] width 11 height 11
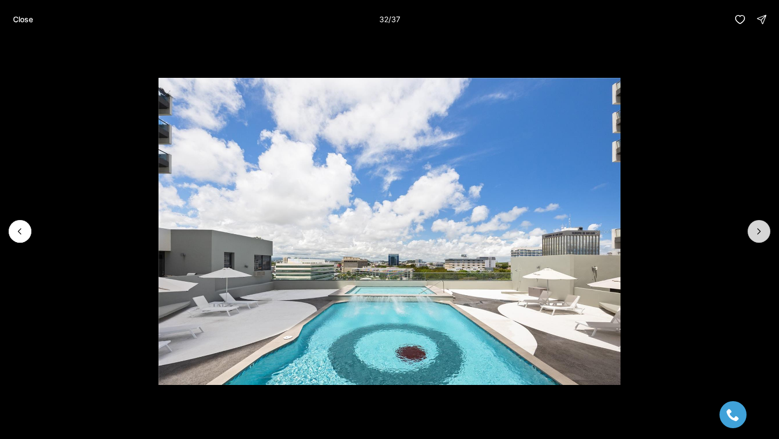
click at [760, 228] on icon "Next slide" at bounding box center [758, 231] width 11 height 11
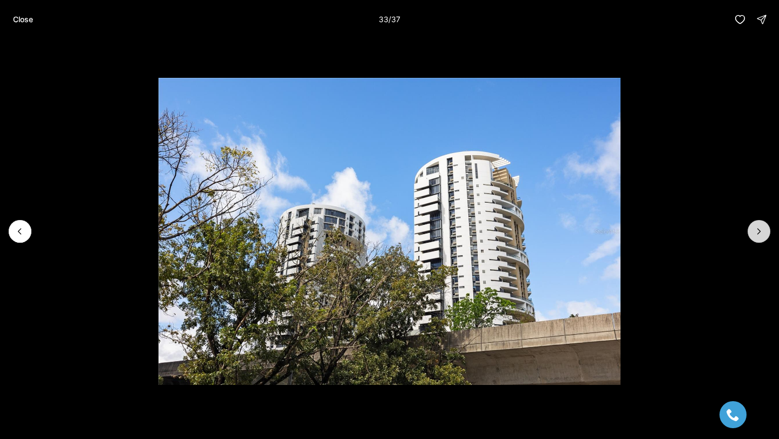
click at [760, 228] on icon "Next slide" at bounding box center [758, 231] width 11 height 11
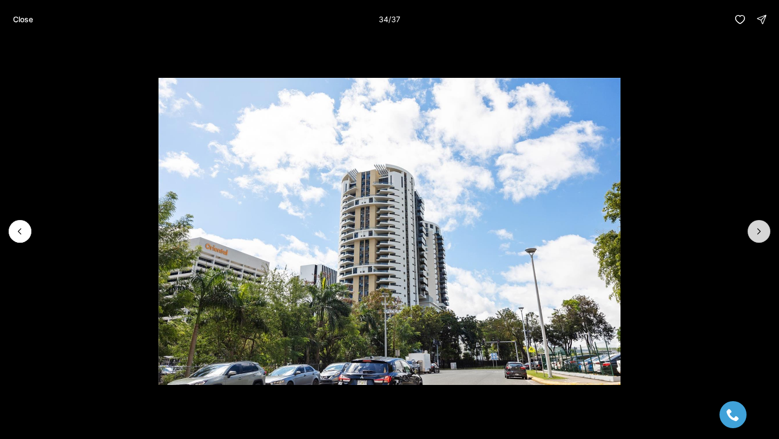
click at [760, 228] on icon "Next slide" at bounding box center [758, 231] width 11 height 11
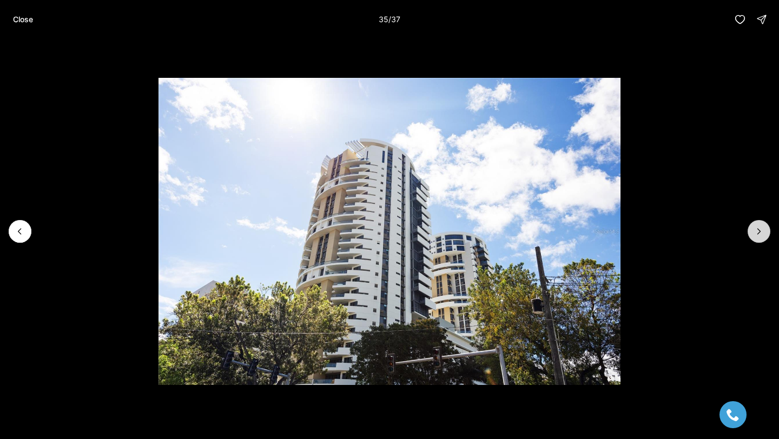
click at [760, 229] on icon "Next slide" at bounding box center [758, 231] width 11 height 11
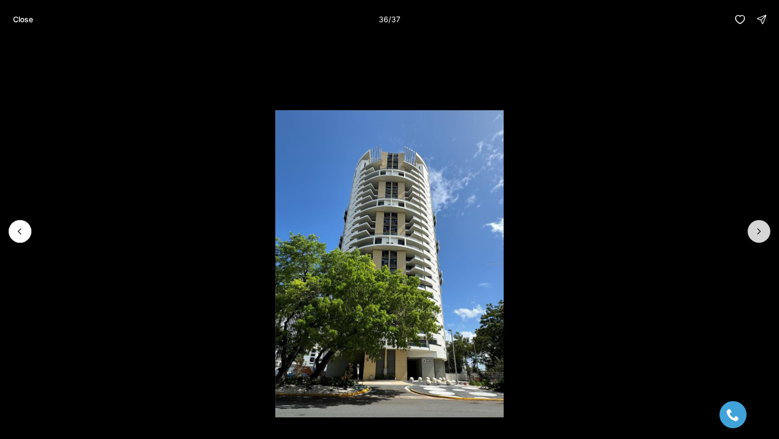
click at [760, 229] on icon "Next slide" at bounding box center [758, 231] width 11 height 11
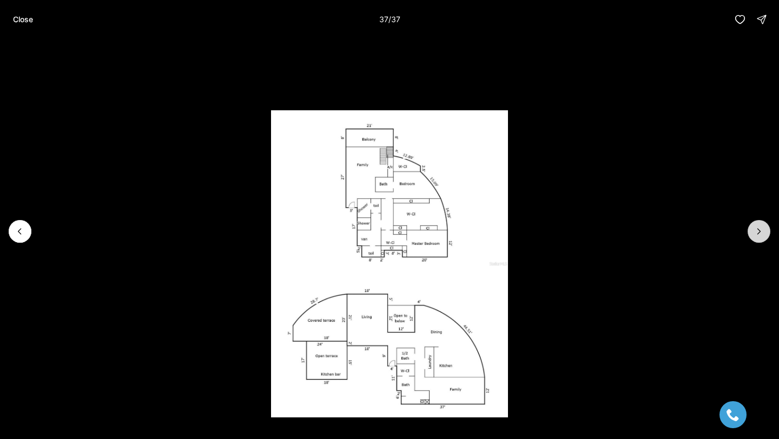
click at [760, 229] on div at bounding box center [758, 231] width 23 height 23
click at [461, 159] on img "37 of 37" at bounding box center [389, 263] width 236 height 307
click at [26, 233] on button "Previous slide" at bounding box center [20, 231] width 23 height 23
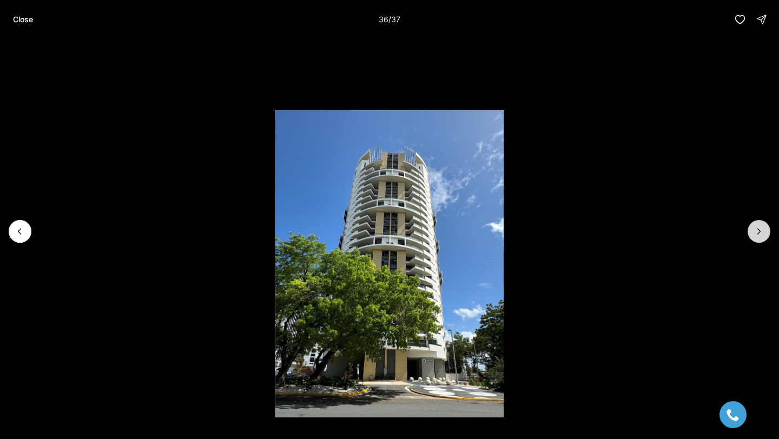
click at [763, 223] on button "Next slide" at bounding box center [758, 231] width 23 height 23
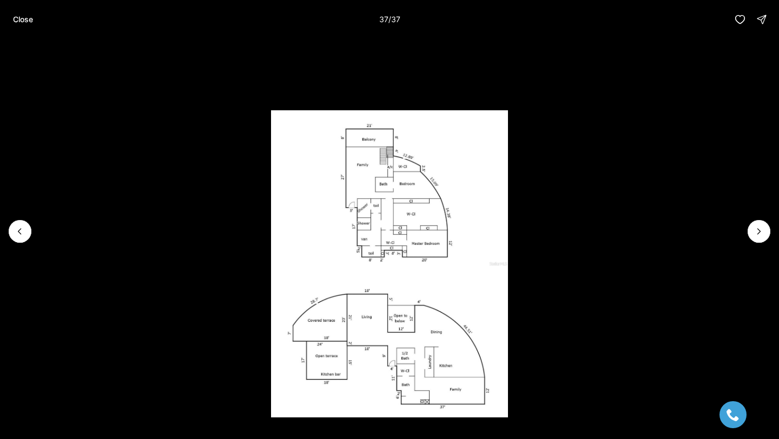
click at [765, 234] on div at bounding box center [758, 231] width 23 height 23
click at [12, 228] on button "Previous slide" at bounding box center [20, 231] width 23 height 23
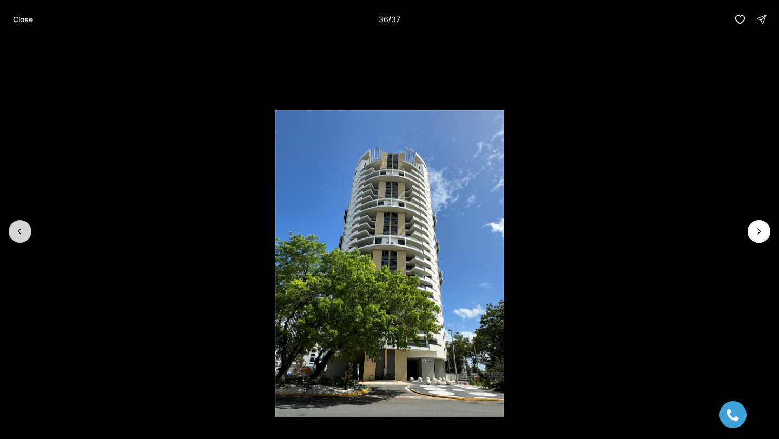
click at [12, 228] on button "Previous slide" at bounding box center [20, 231] width 23 height 23
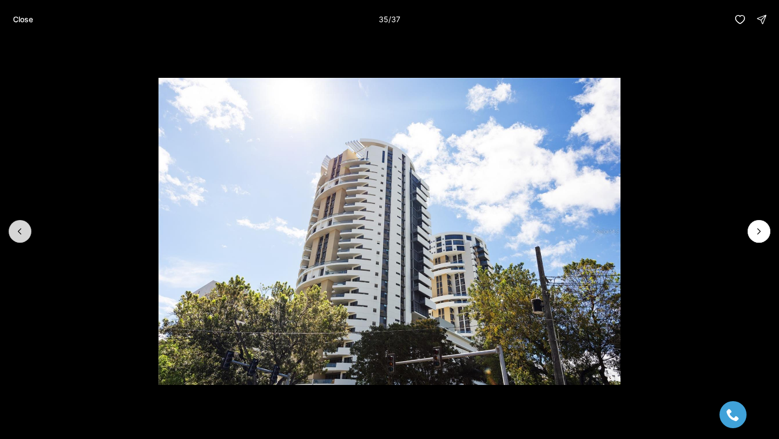
click at [12, 228] on button "Previous slide" at bounding box center [20, 231] width 23 height 23
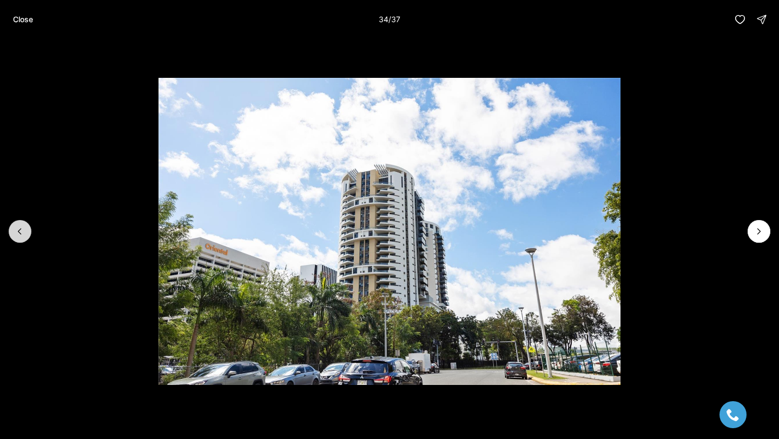
click at [11, 228] on button "Previous slide" at bounding box center [20, 231] width 23 height 23
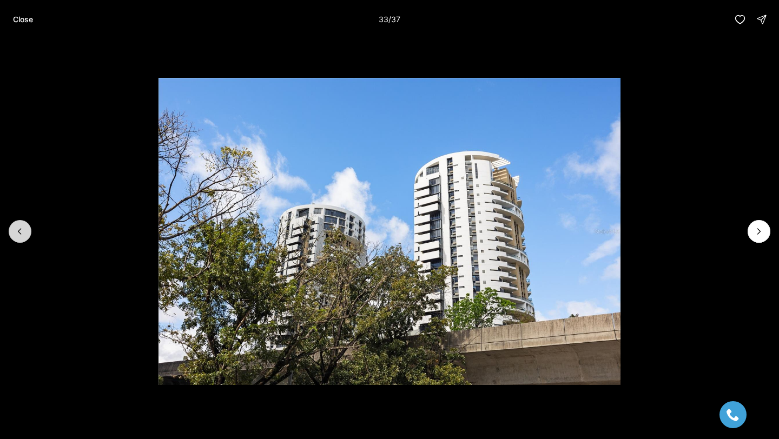
click at [10, 229] on button "Previous slide" at bounding box center [20, 231] width 23 height 23
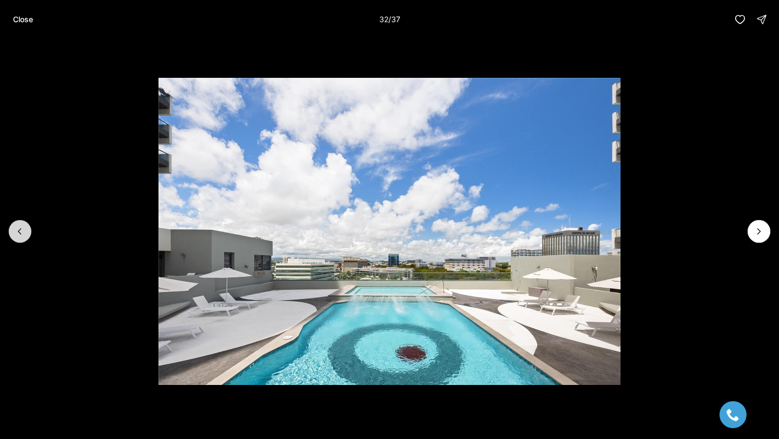
click at [10, 229] on button "Previous slide" at bounding box center [20, 231] width 23 height 23
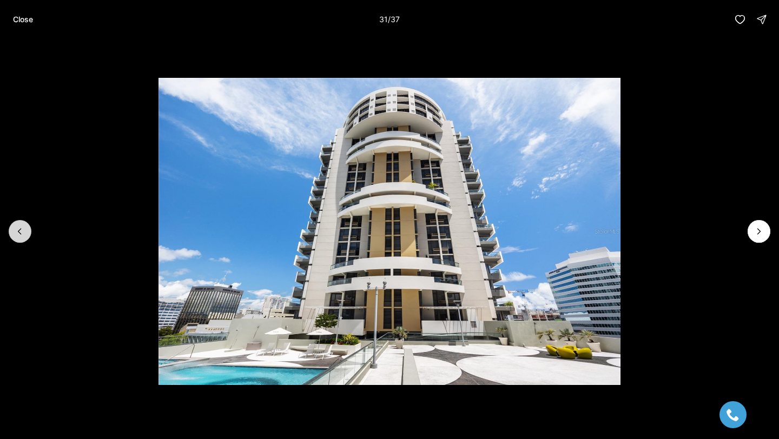
click at [10, 229] on button "Previous slide" at bounding box center [20, 231] width 23 height 23
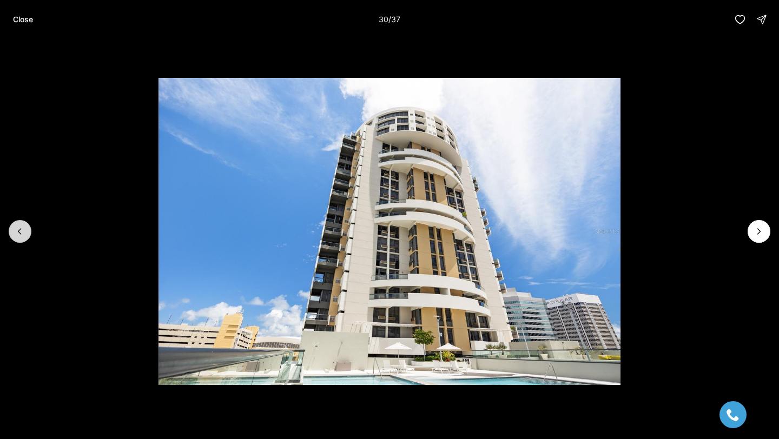
click at [10, 229] on button "Previous slide" at bounding box center [20, 231] width 23 height 23
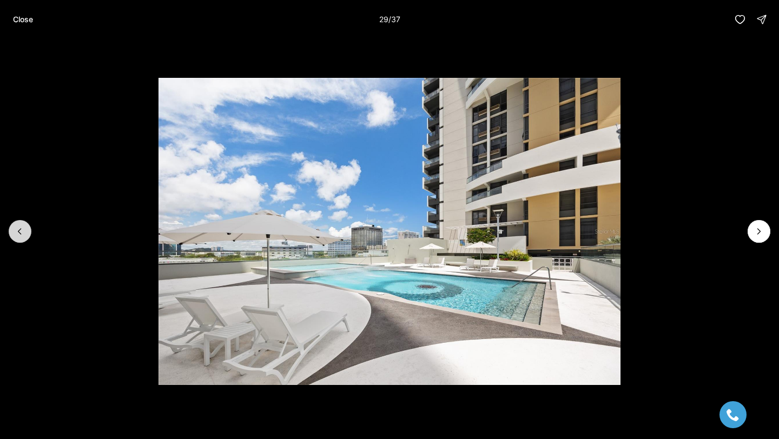
click at [10, 229] on button "Previous slide" at bounding box center [20, 231] width 23 height 23
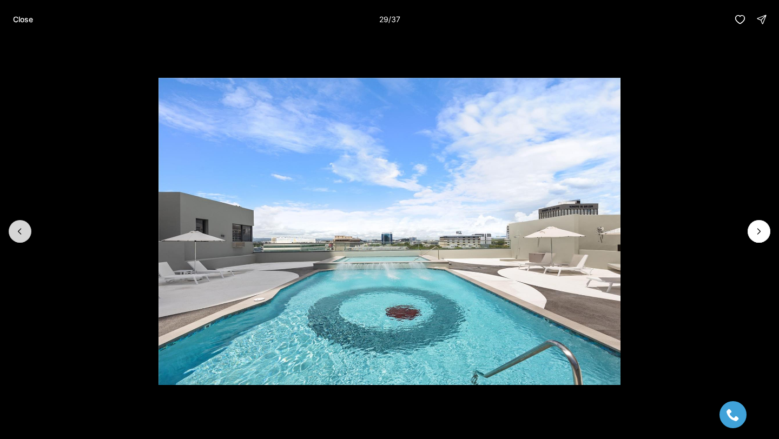
click at [10, 229] on button "Previous slide" at bounding box center [20, 231] width 23 height 23
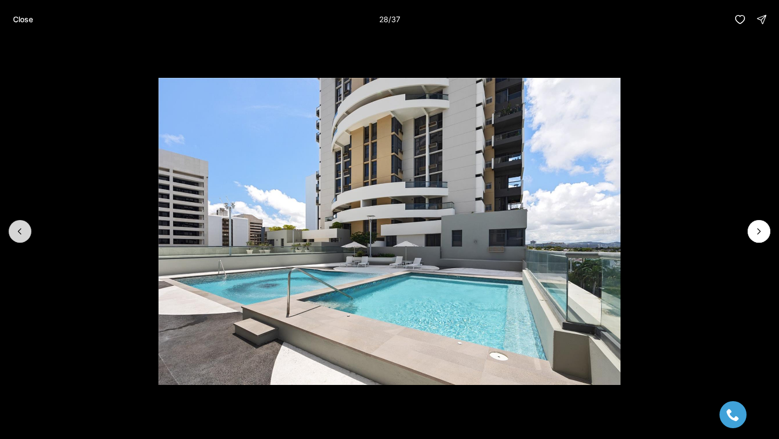
click at [10, 229] on button "Previous slide" at bounding box center [20, 231] width 23 height 23
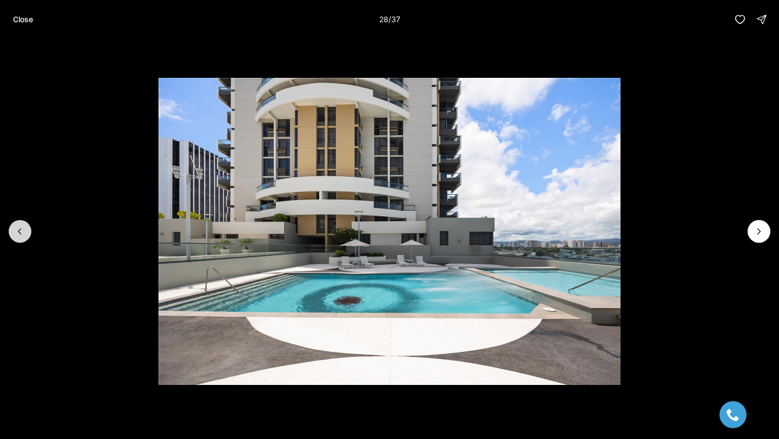
click at [10, 229] on button "Previous slide" at bounding box center [20, 231] width 23 height 23
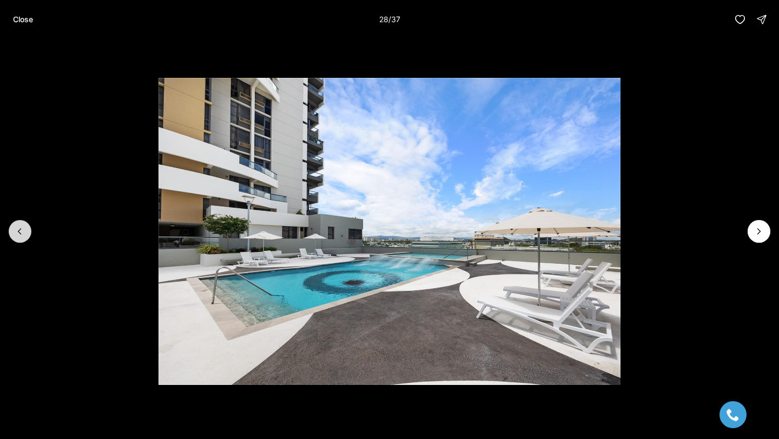
click at [10, 229] on button "Previous slide" at bounding box center [20, 231] width 23 height 23
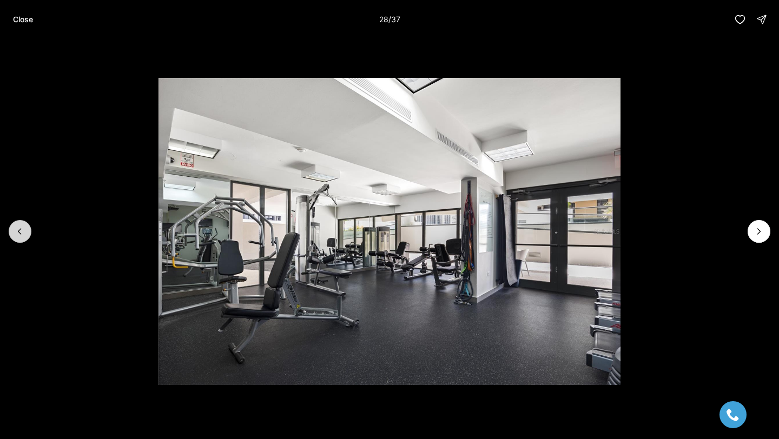
click at [10, 229] on button "Previous slide" at bounding box center [20, 231] width 23 height 23
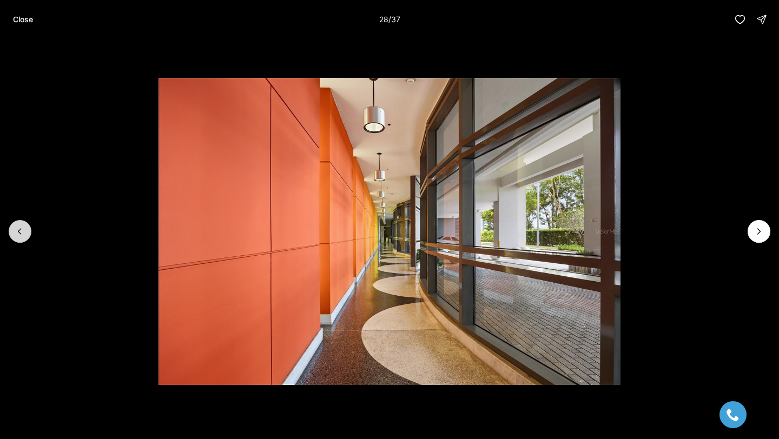
click at [10, 229] on button "Previous slide" at bounding box center [20, 231] width 23 height 23
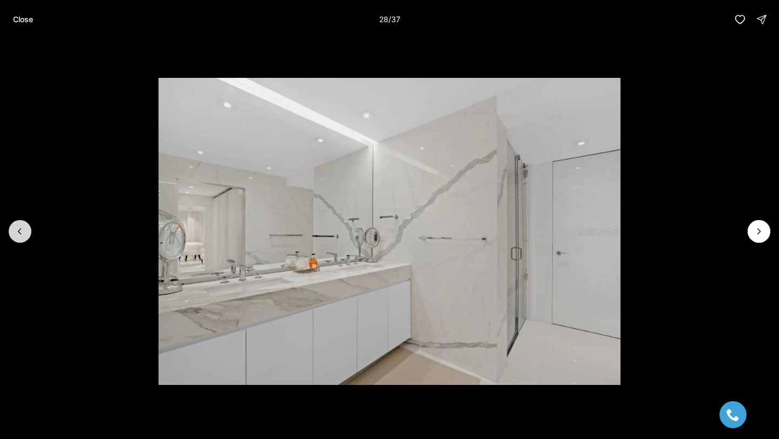
click at [10, 229] on button "Previous slide" at bounding box center [20, 231] width 23 height 23
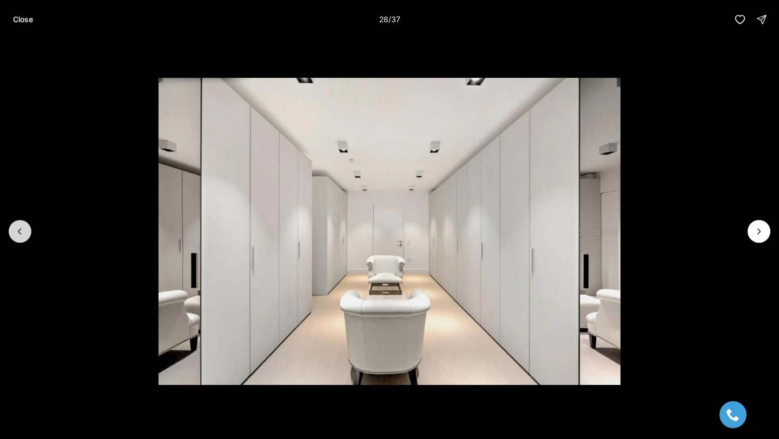
click at [10, 229] on button "Previous slide" at bounding box center [20, 231] width 23 height 23
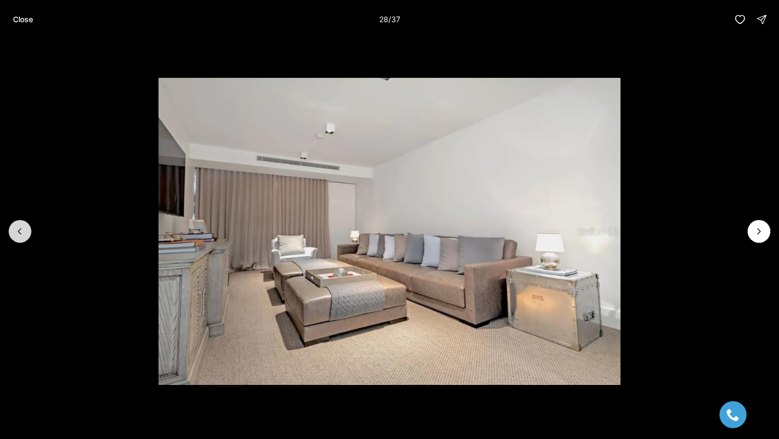
click at [10, 229] on button "Previous slide" at bounding box center [20, 231] width 23 height 23
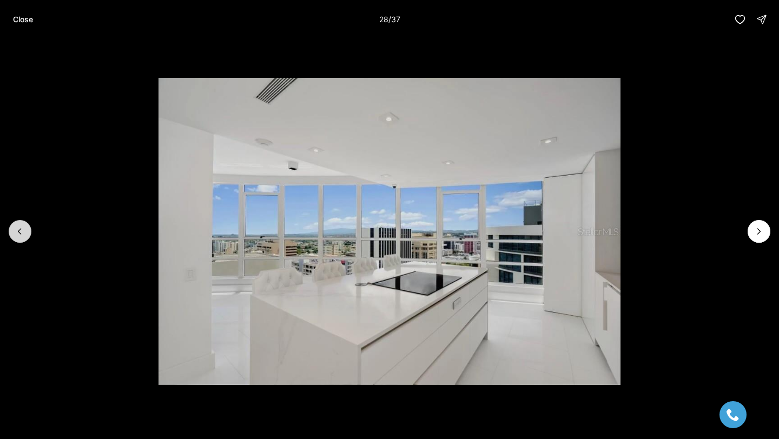
click at [10, 229] on button "Previous slide" at bounding box center [20, 231] width 23 height 23
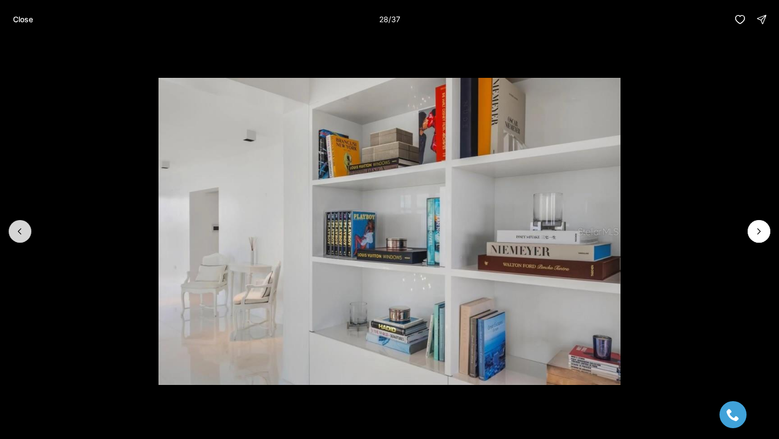
click at [10, 229] on button "Previous slide" at bounding box center [20, 231] width 23 height 23
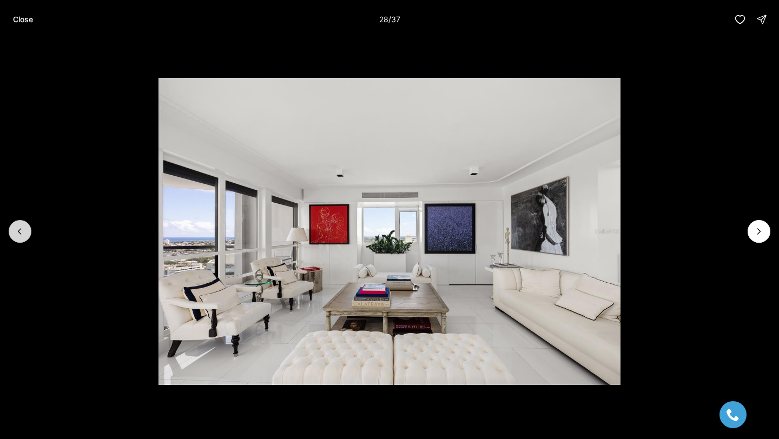
click at [10, 229] on button "Previous slide" at bounding box center [20, 231] width 23 height 23
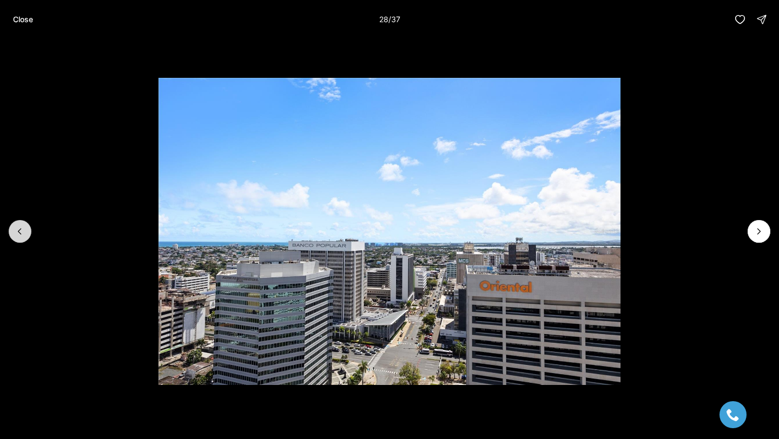
click at [10, 229] on button "Previous slide" at bounding box center [20, 231] width 23 height 23
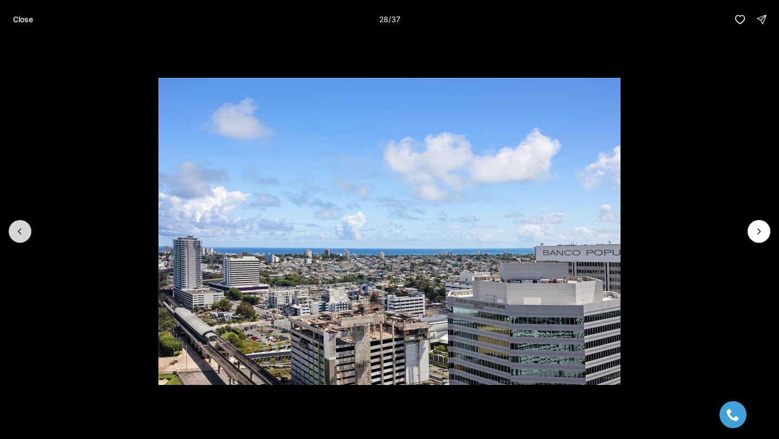
click at [10, 229] on button "Previous slide" at bounding box center [20, 231] width 23 height 23
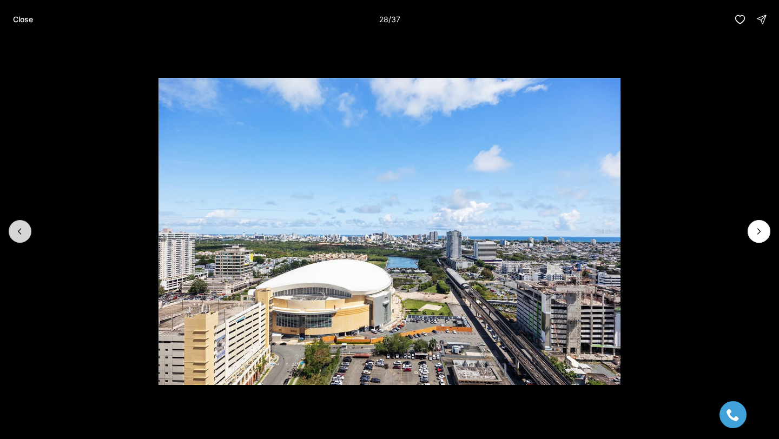
click at [10, 229] on button "Previous slide" at bounding box center [20, 231] width 23 height 23
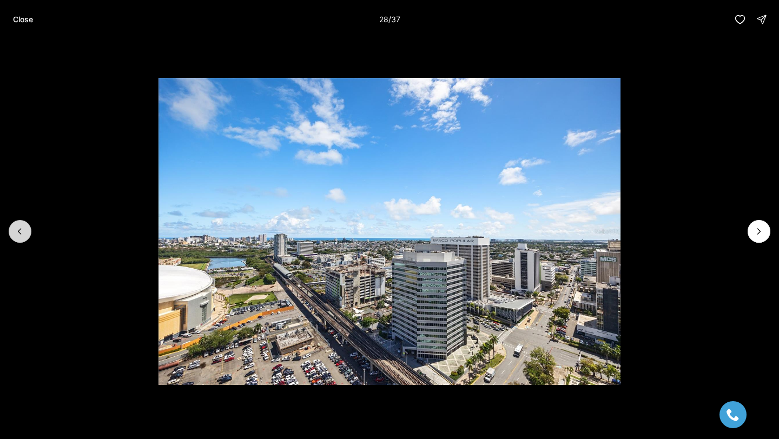
click at [10, 229] on button "Previous slide" at bounding box center [20, 231] width 23 height 23
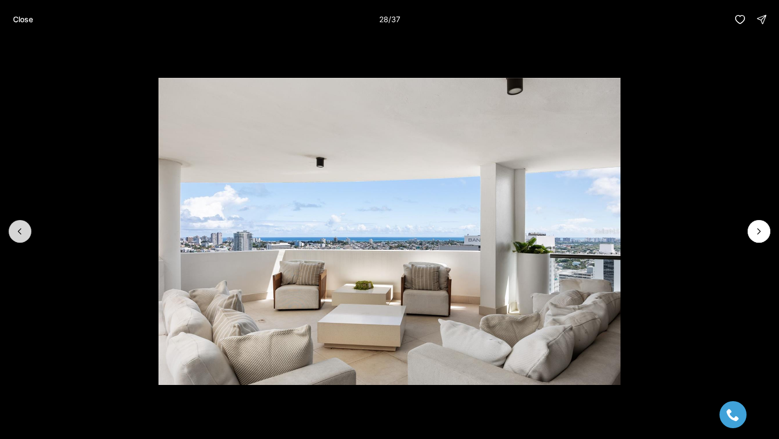
click at [10, 229] on button "Previous slide" at bounding box center [20, 231] width 23 height 23
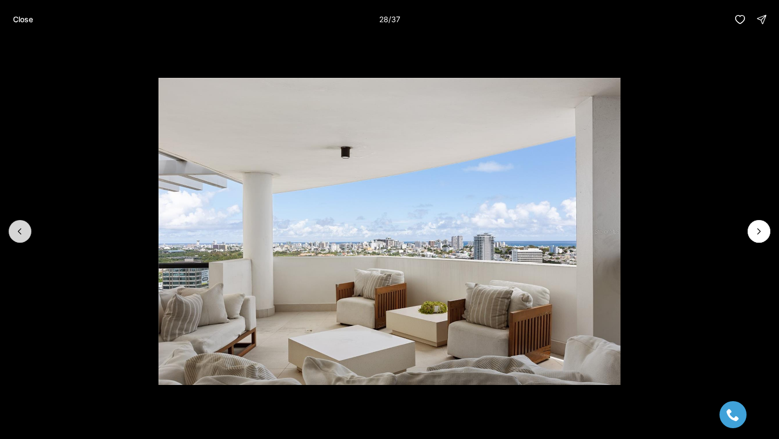
click at [10, 229] on button "Previous slide" at bounding box center [20, 231] width 23 height 23
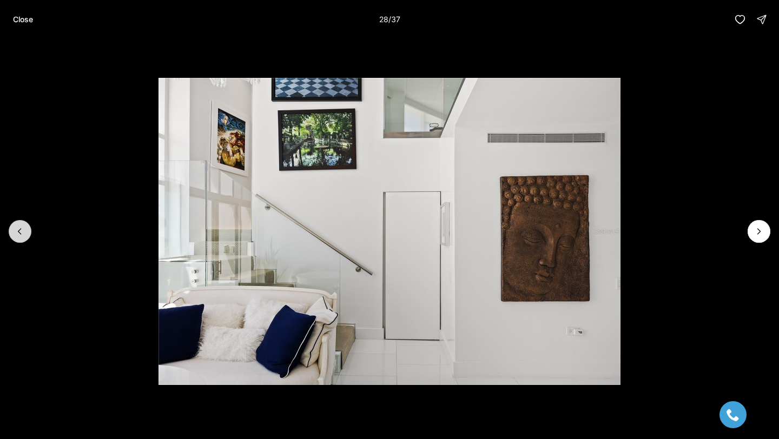
click at [10, 229] on button "Previous slide" at bounding box center [20, 231] width 23 height 23
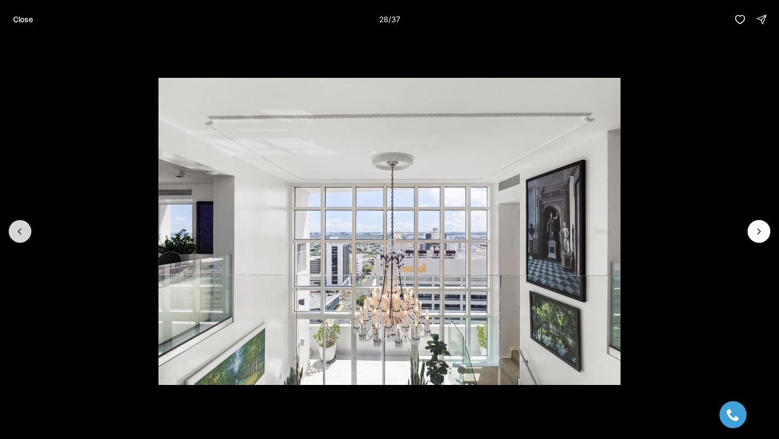
click at [10, 229] on button "Previous slide" at bounding box center [20, 231] width 23 height 23
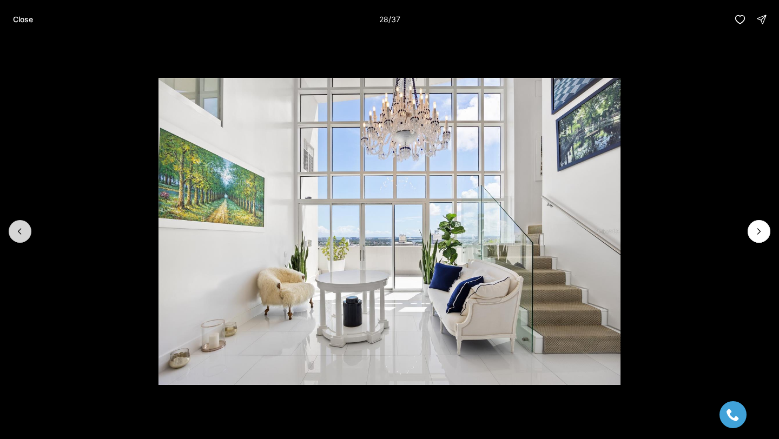
click at [10, 229] on button "Previous slide" at bounding box center [20, 231] width 23 height 23
click at [767, 237] on button "Next slide" at bounding box center [758, 231] width 23 height 23
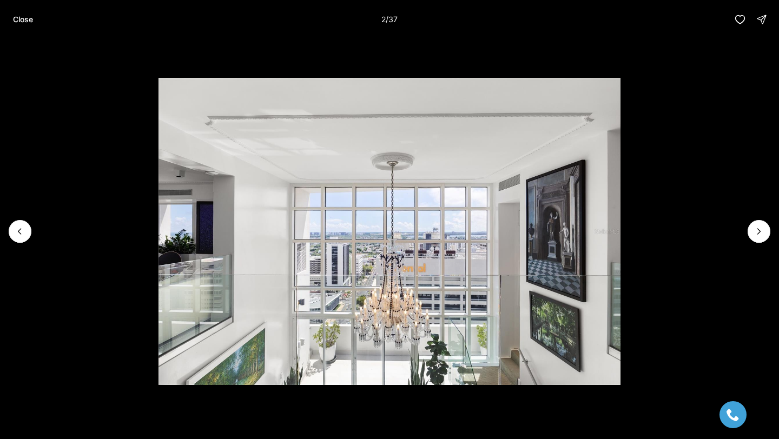
click at [768, 237] on li "2 of 37" at bounding box center [389, 231] width 779 height 385
click at [760, 235] on icon "Next slide" at bounding box center [758, 231] width 11 height 11
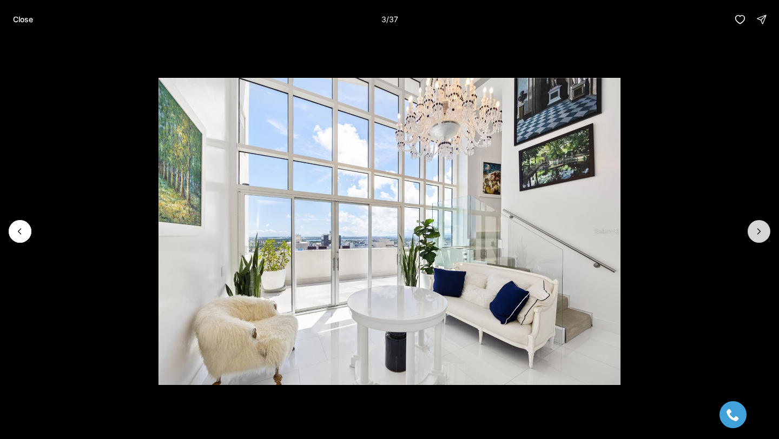
click at [760, 235] on icon "Next slide" at bounding box center [758, 231] width 11 height 11
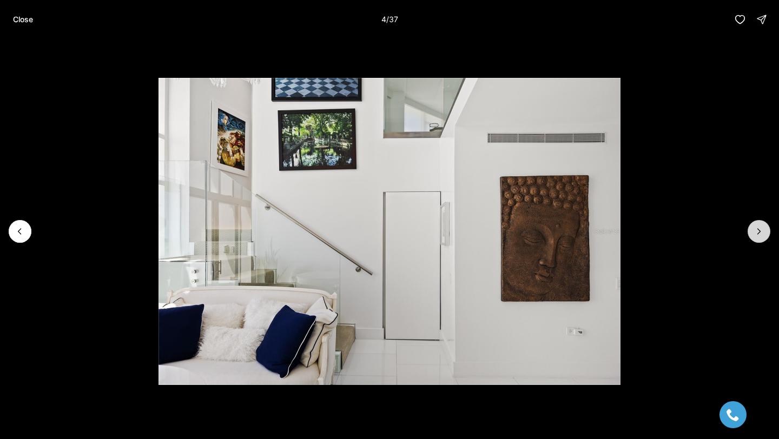
click at [760, 236] on icon "Next slide" at bounding box center [758, 231] width 11 height 11
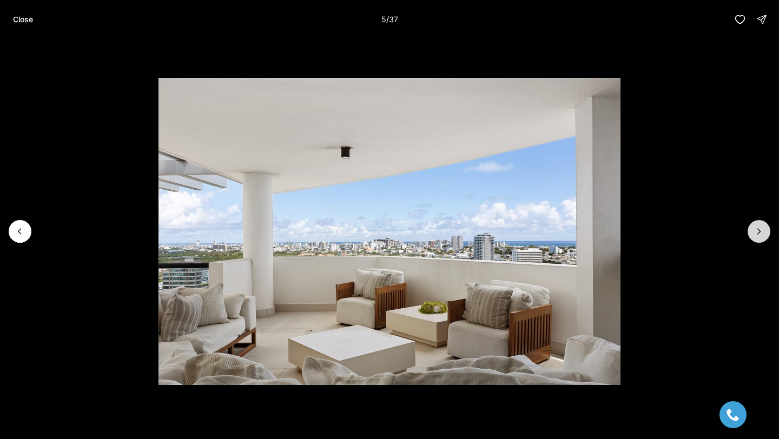
click at [760, 236] on icon "Next slide" at bounding box center [758, 231] width 11 height 11
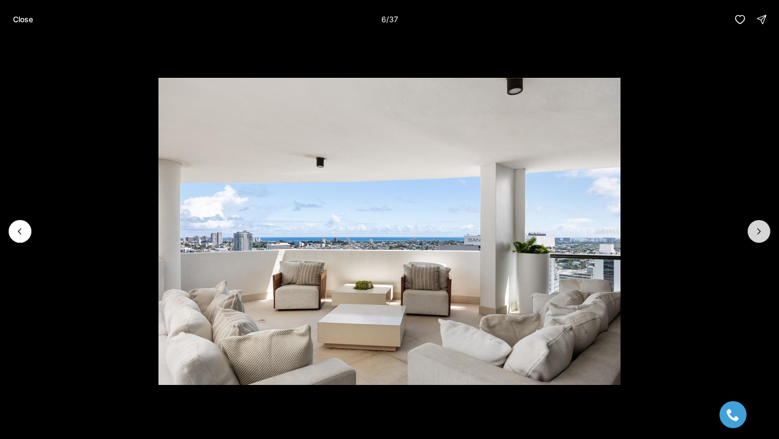
click at [760, 236] on icon "Next slide" at bounding box center [758, 231] width 11 height 11
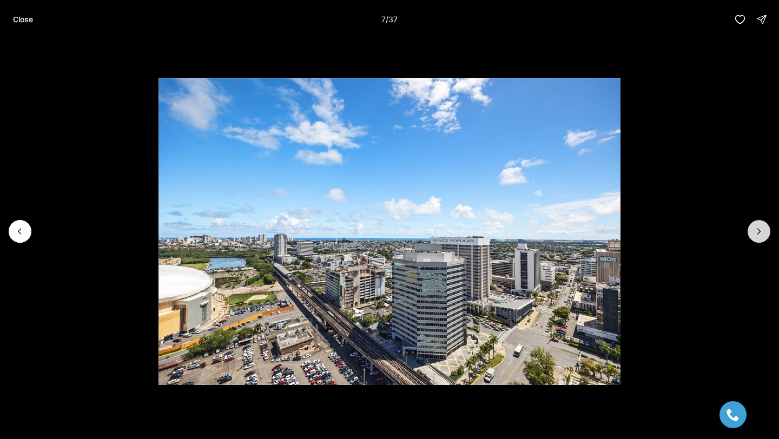
click at [760, 236] on icon "Next slide" at bounding box center [758, 231] width 11 height 11
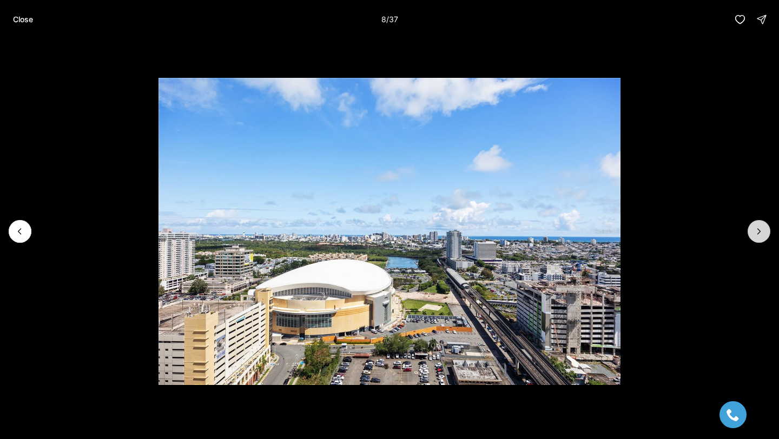
click at [760, 236] on icon "Next slide" at bounding box center [758, 231] width 11 height 11
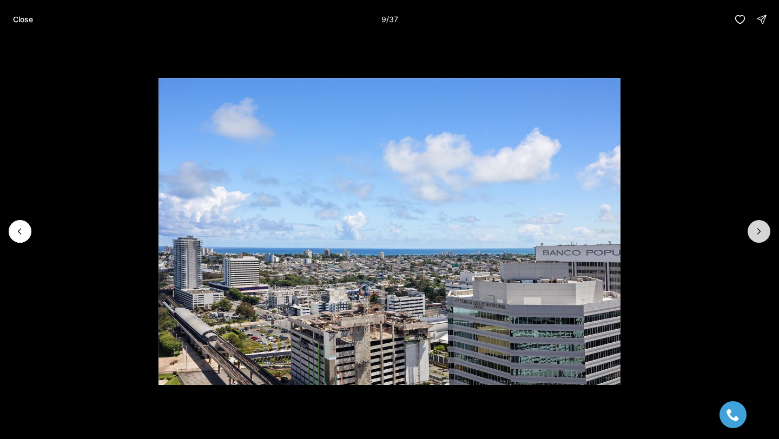
click at [761, 237] on button "Next slide" at bounding box center [758, 231] width 23 height 23
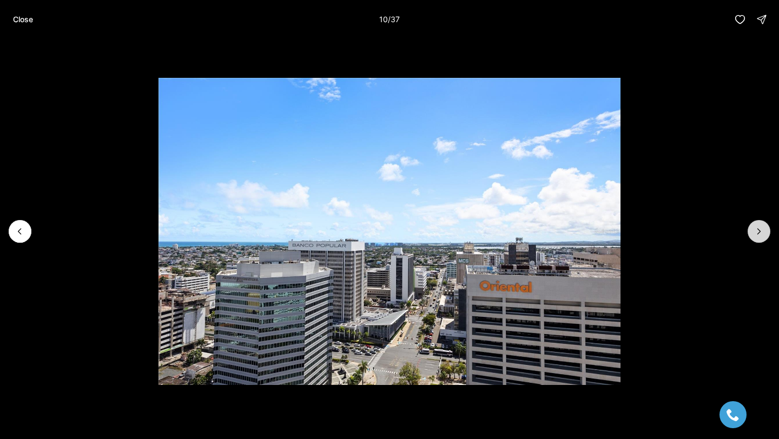
click at [761, 237] on button "Next slide" at bounding box center [758, 231] width 23 height 23
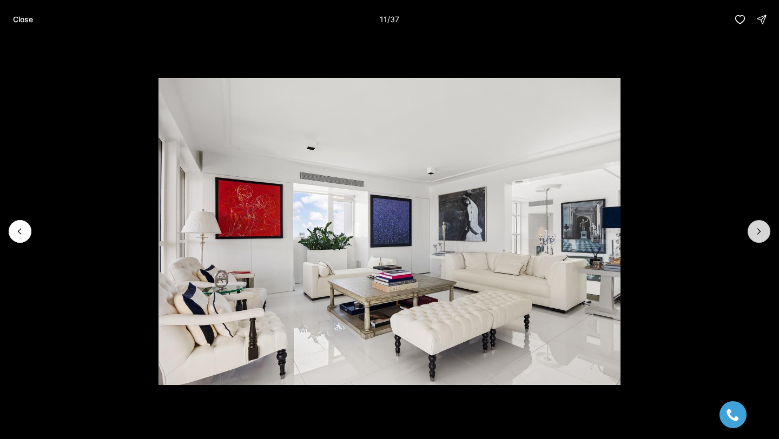
click at [761, 237] on button "Next slide" at bounding box center [758, 231] width 23 height 23
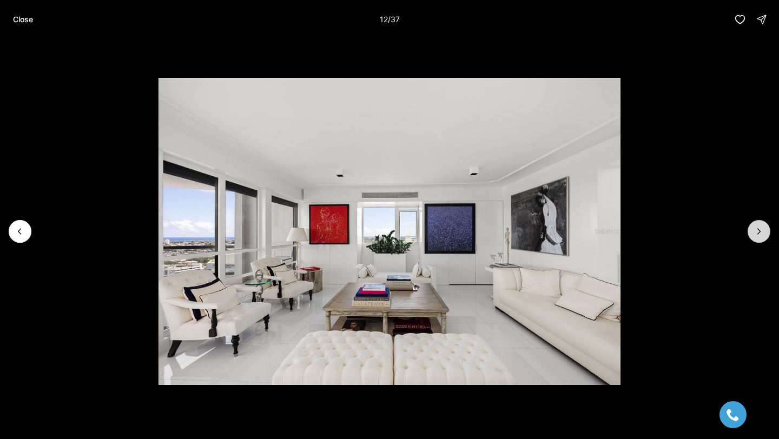
click at [763, 237] on button "Next slide" at bounding box center [758, 231] width 23 height 23
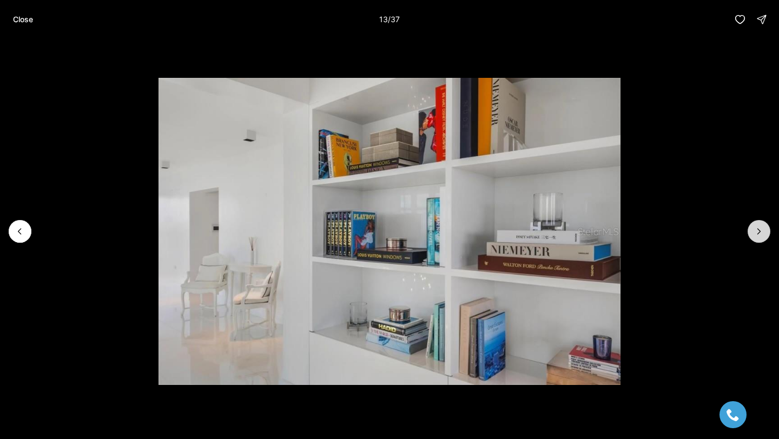
click at [763, 237] on button "Next slide" at bounding box center [758, 231] width 23 height 23
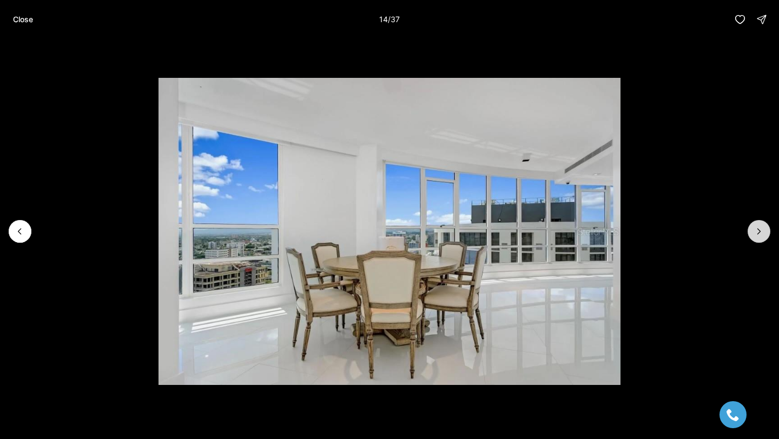
click at [763, 237] on button "Next slide" at bounding box center [758, 231] width 23 height 23
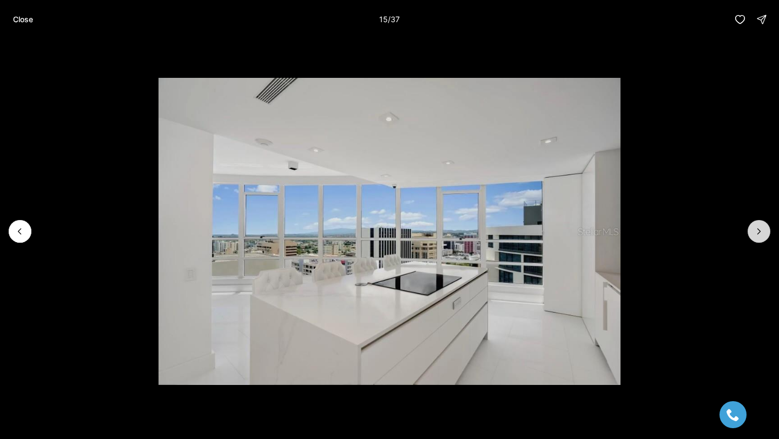
click at [763, 237] on button "Next slide" at bounding box center [758, 231] width 23 height 23
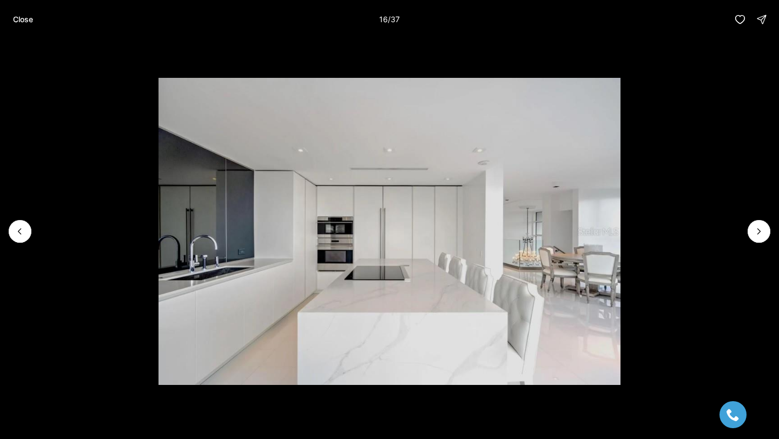
click at [15, 242] on li "16 of 37" at bounding box center [389, 231] width 779 height 385
click at [16, 235] on icon "Previous slide" at bounding box center [20, 231] width 11 height 11
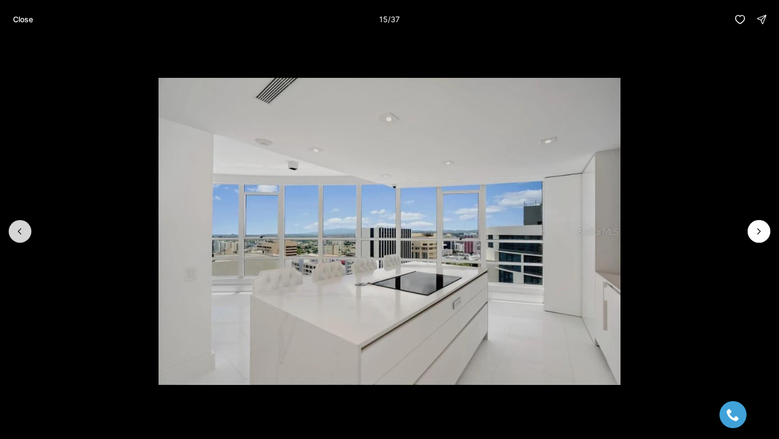
click at [16, 235] on icon "Previous slide" at bounding box center [20, 231] width 11 height 11
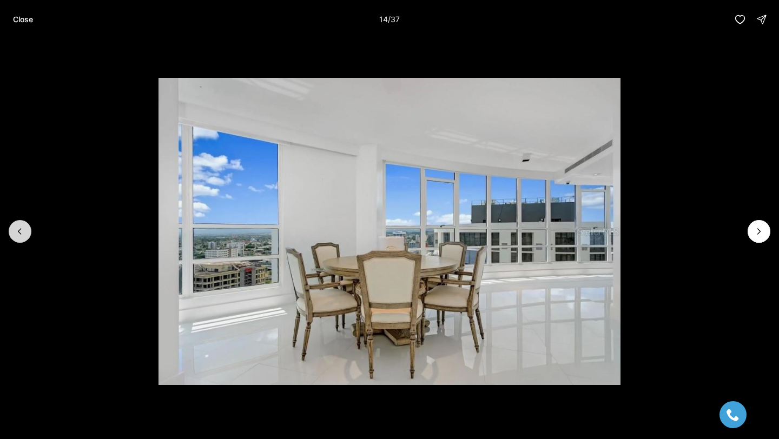
click at [16, 235] on icon "Previous slide" at bounding box center [20, 231] width 11 height 11
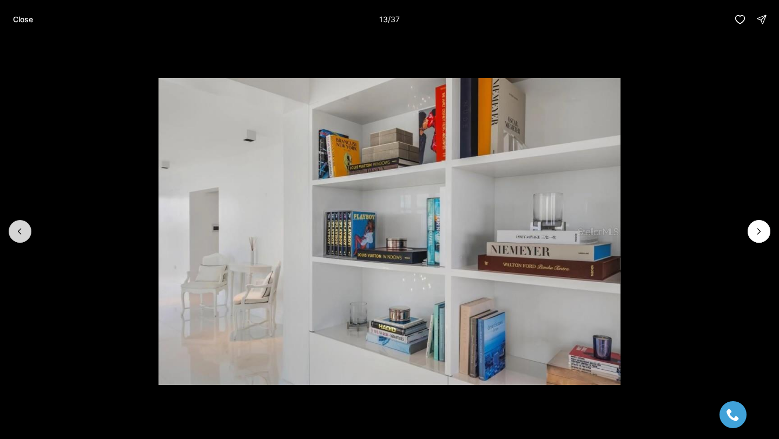
click at [17, 235] on icon "Previous slide" at bounding box center [20, 231] width 11 height 11
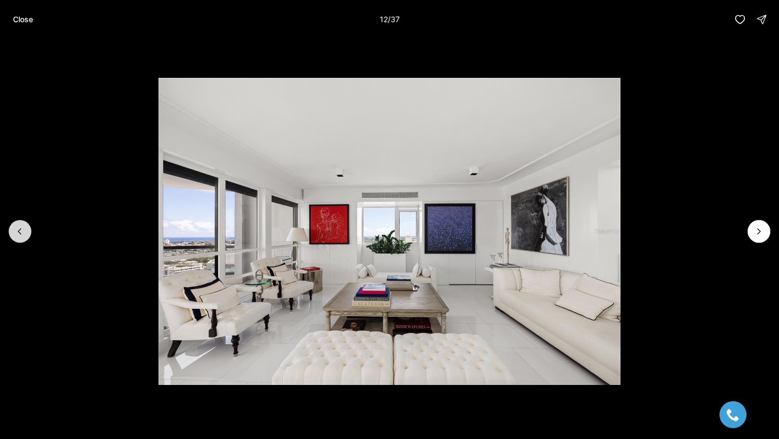
click at [17, 235] on icon "Previous slide" at bounding box center [20, 231] width 11 height 11
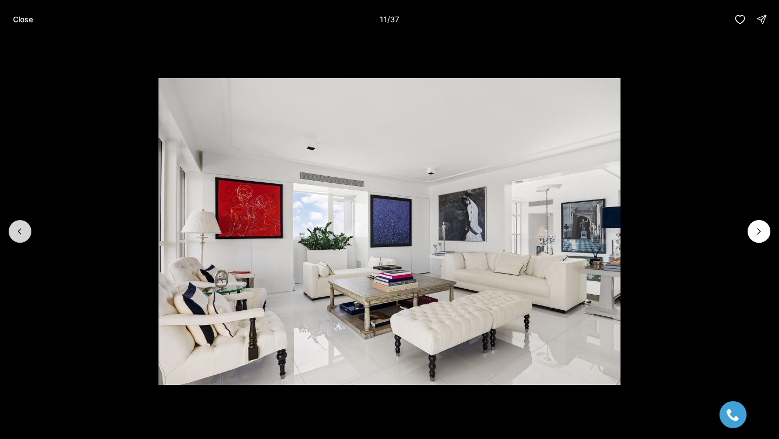
click at [17, 235] on icon "Previous slide" at bounding box center [20, 231] width 11 height 11
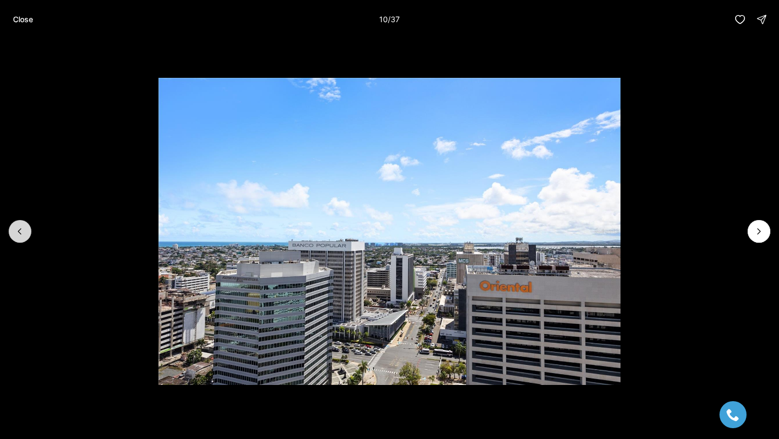
click at [17, 235] on icon "Previous slide" at bounding box center [20, 231] width 11 height 11
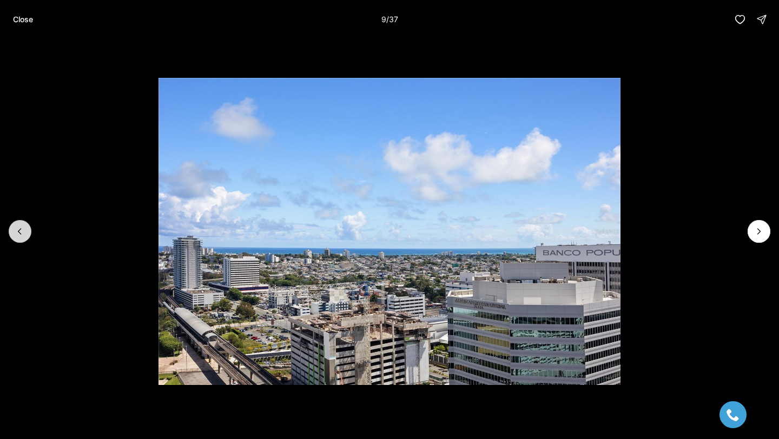
click at [17, 235] on icon "Previous slide" at bounding box center [20, 231] width 11 height 11
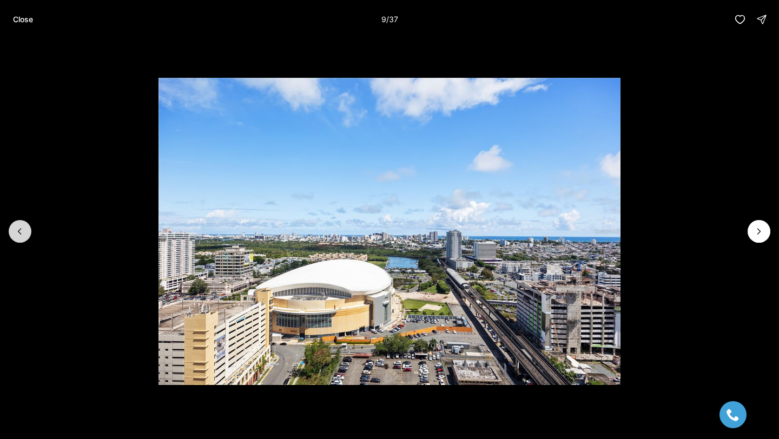
click at [17, 235] on icon "Previous slide" at bounding box center [20, 231] width 11 height 11
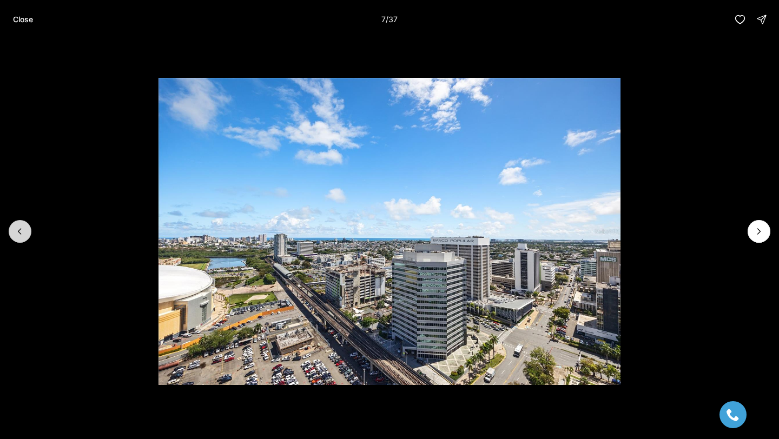
click at [17, 235] on icon "Previous slide" at bounding box center [20, 231] width 11 height 11
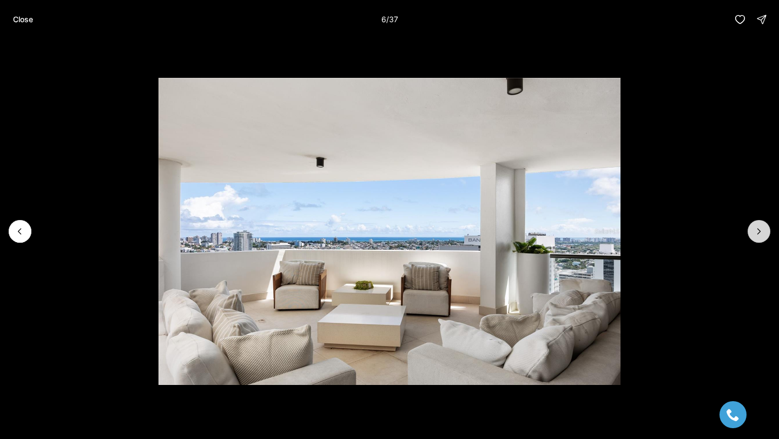
click at [759, 226] on icon "Next slide" at bounding box center [758, 231] width 11 height 11
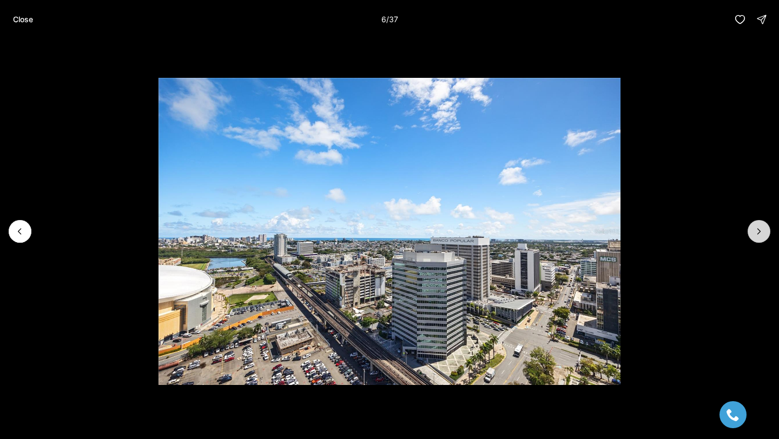
click at [759, 226] on icon "Next slide" at bounding box center [758, 231] width 11 height 11
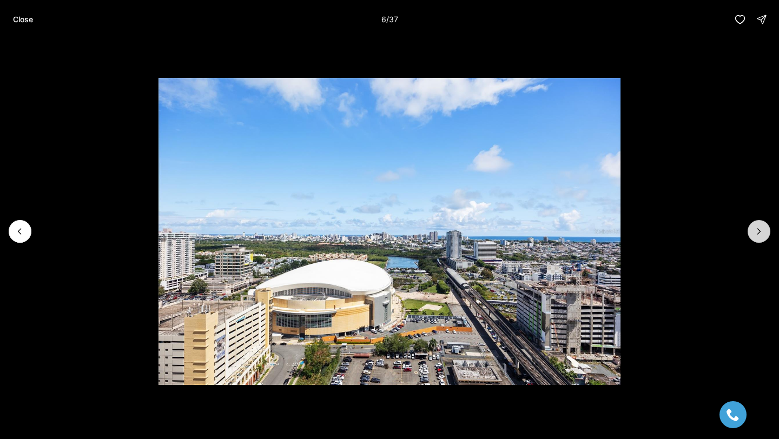
click at [759, 226] on icon "Next slide" at bounding box center [758, 231] width 11 height 11
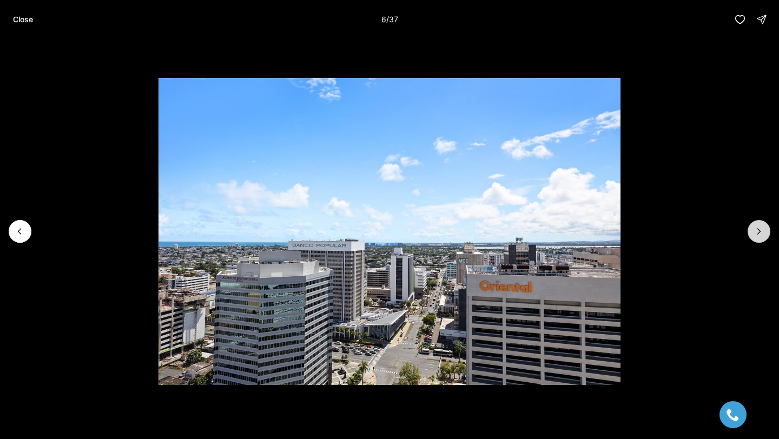
click at [758, 226] on icon "Next slide" at bounding box center [758, 231] width 11 height 11
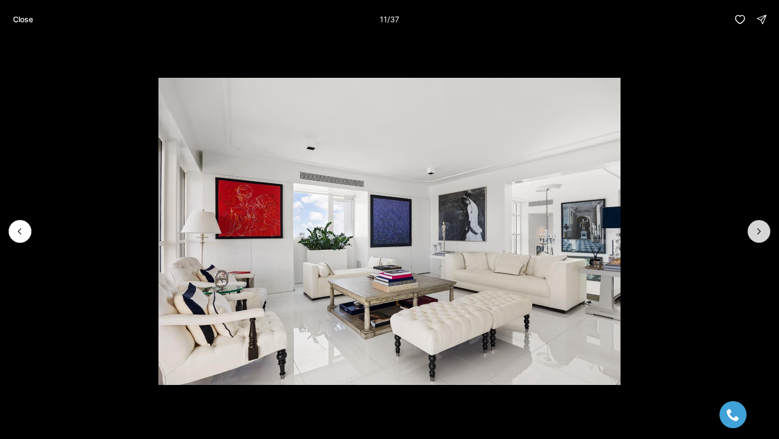
click at [758, 227] on icon "Next slide" at bounding box center [758, 231] width 11 height 11
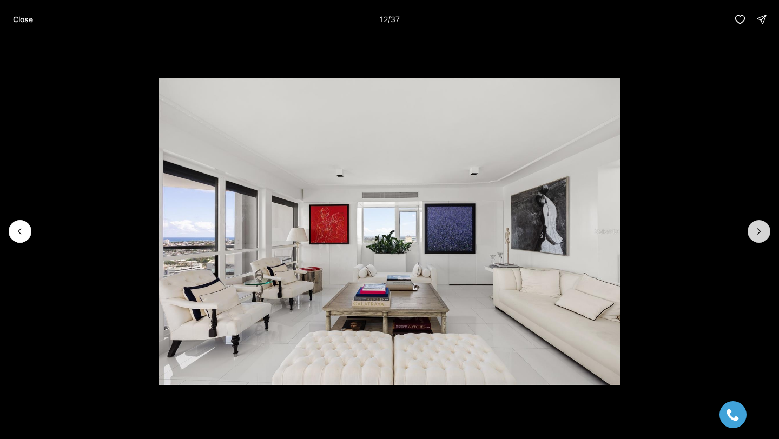
click at [758, 227] on icon "Next slide" at bounding box center [758, 231] width 11 height 11
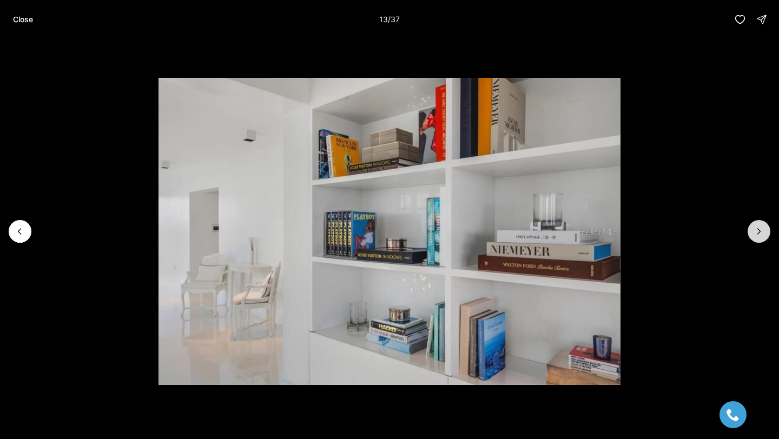
click at [758, 227] on icon "Next slide" at bounding box center [758, 231] width 11 height 11
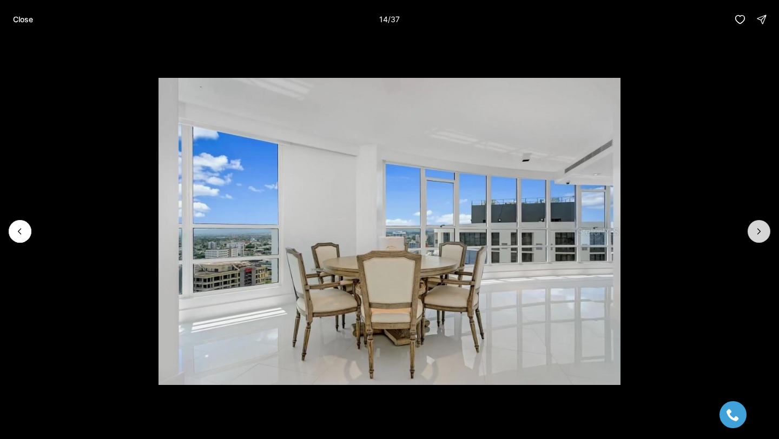
click at [758, 228] on icon "Next slide" at bounding box center [758, 231] width 11 height 11
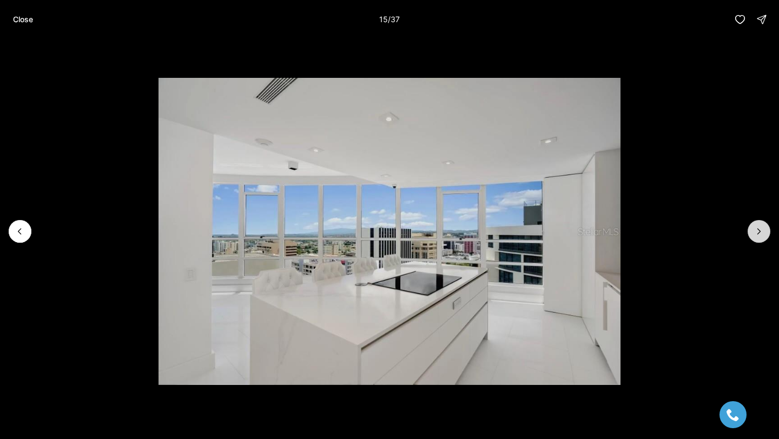
click at [758, 228] on icon "Next slide" at bounding box center [758, 231] width 11 height 11
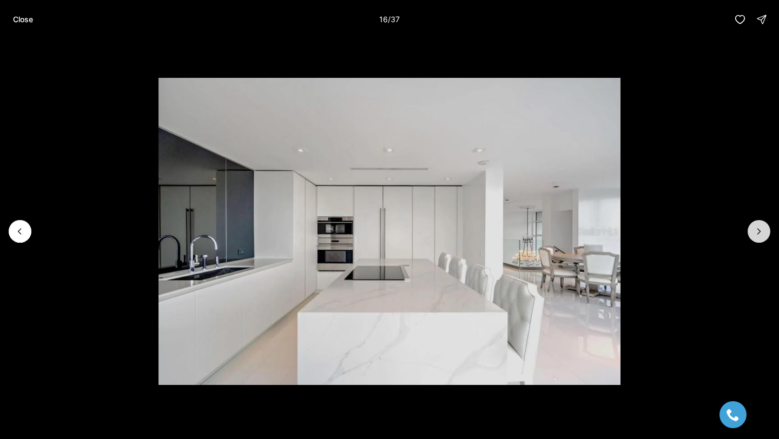
click at [758, 228] on icon "Next slide" at bounding box center [758, 231] width 11 height 11
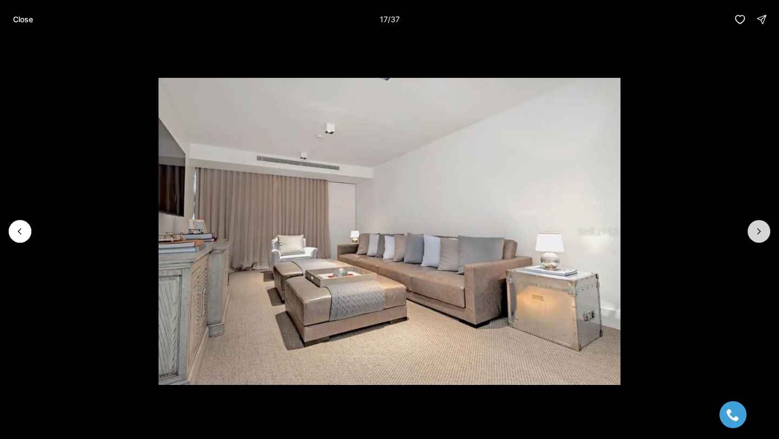
click at [758, 228] on icon "Next slide" at bounding box center [758, 231] width 11 height 11
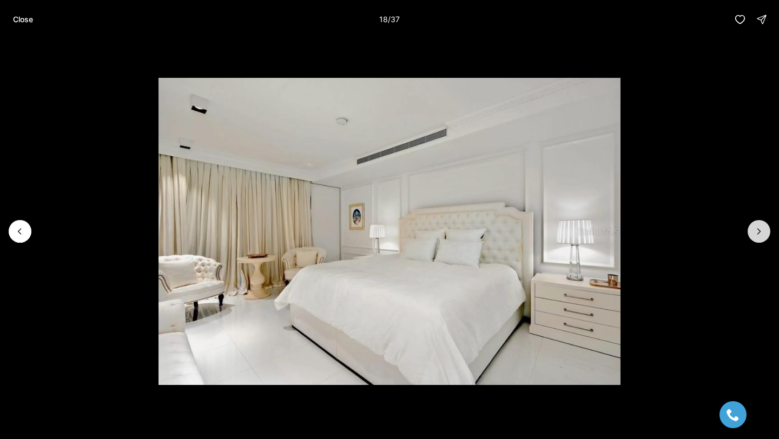
click at [758, 228] on icon "Next slide" at bounding box center [758, 231] width 11 height 11
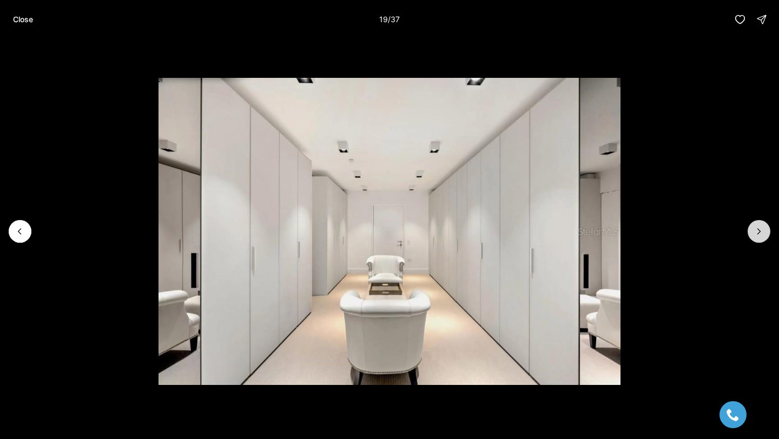
click at [758, 228] on icon "Next slide" at bounding box center [758, 231] width 11 height 11
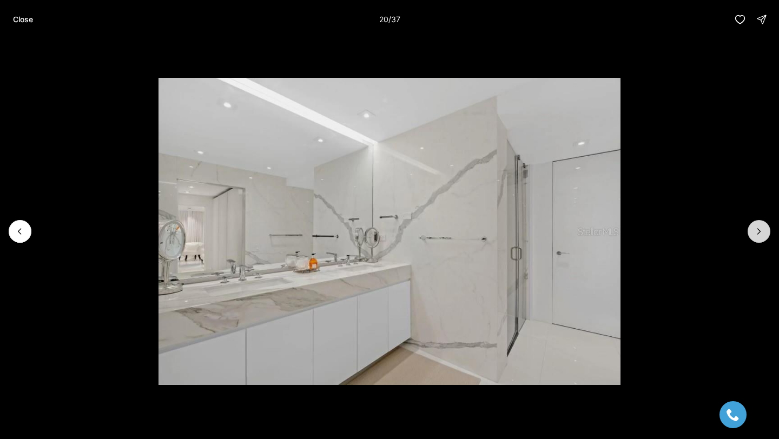
click at [758, 228] on icon "Next slide" at bounding box center [758, 231] width 11 height 11
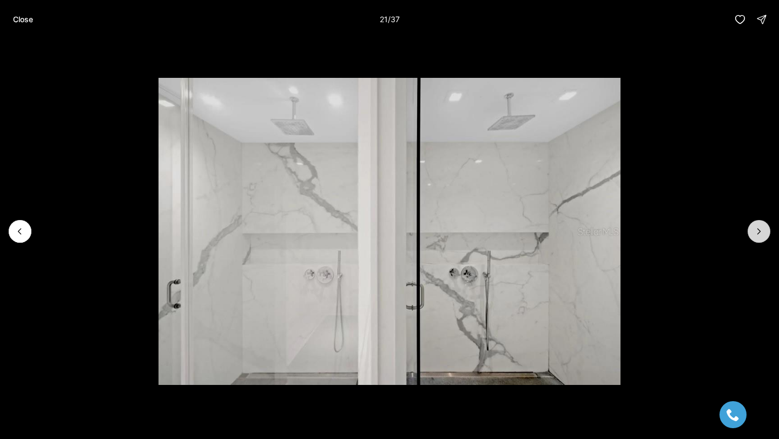
click at [758, 228] on icon "Next slide" at bounding box center [758, 231] width 11 height 11
